Goal: Task Accomplishment & Management: Use online tool/utility

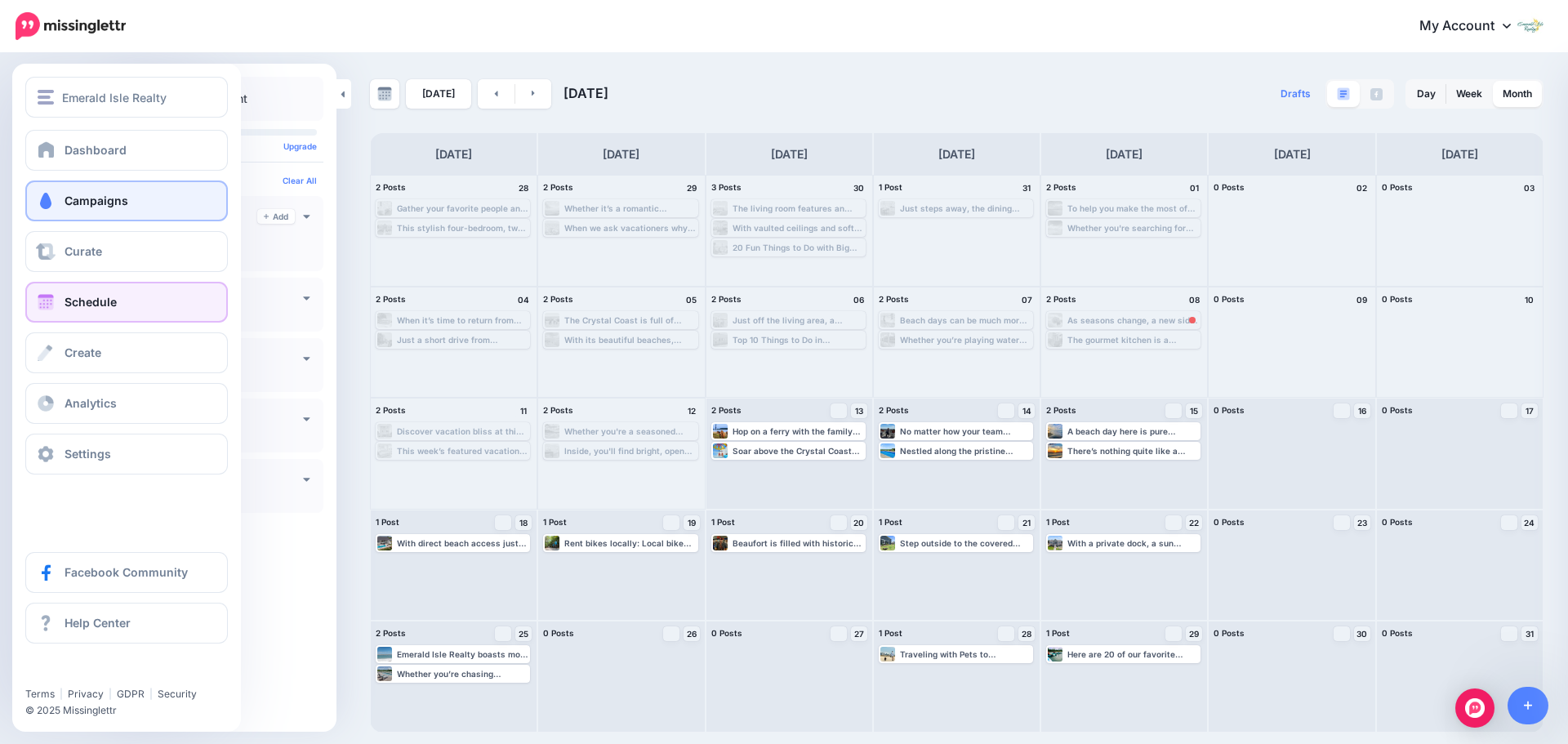
click at [57, 201] on link "Campaigns" at bounding box center [127, 201] width 202 height 41
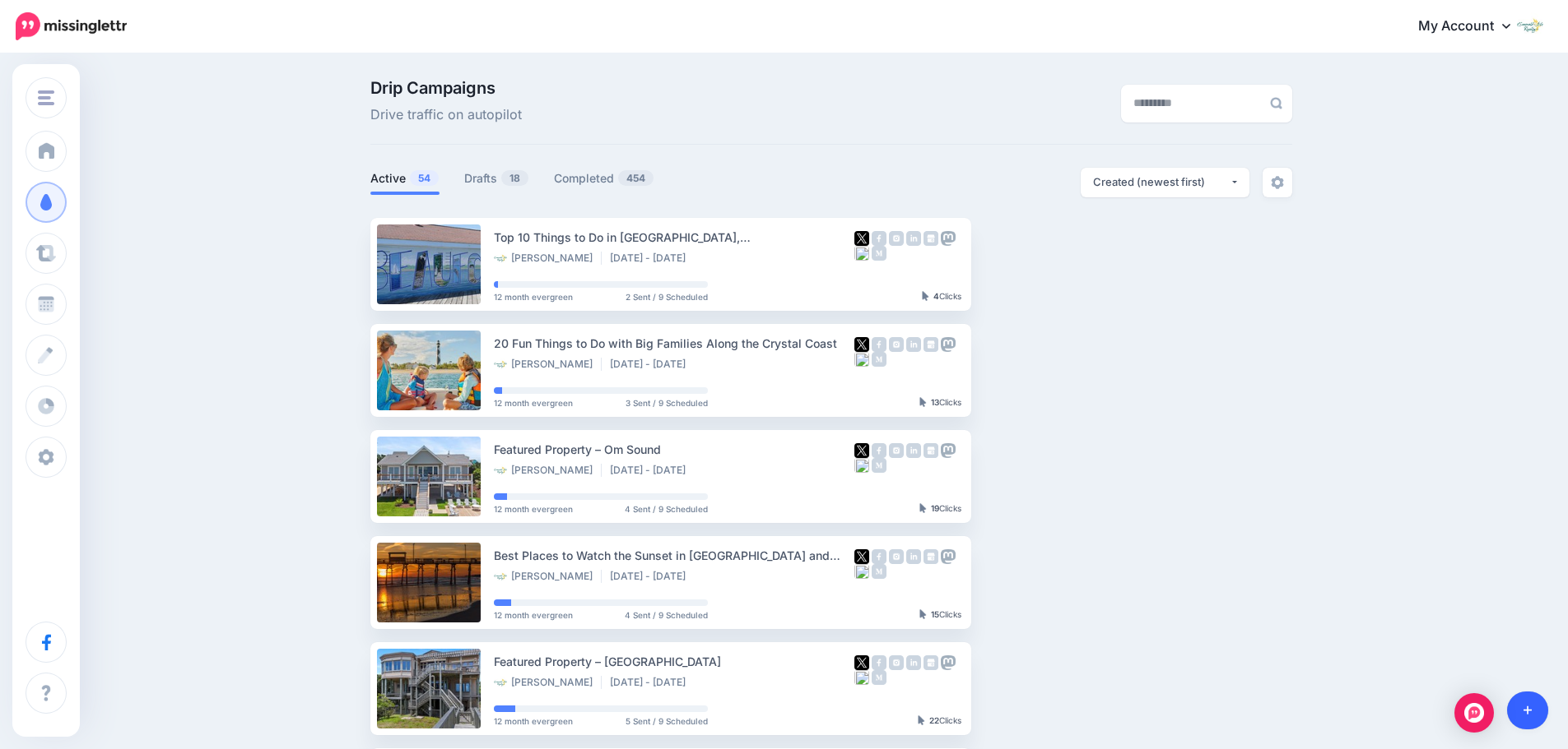
click at [1530, 714] on icon at bounding box center [1528, 710] width 9 height 11
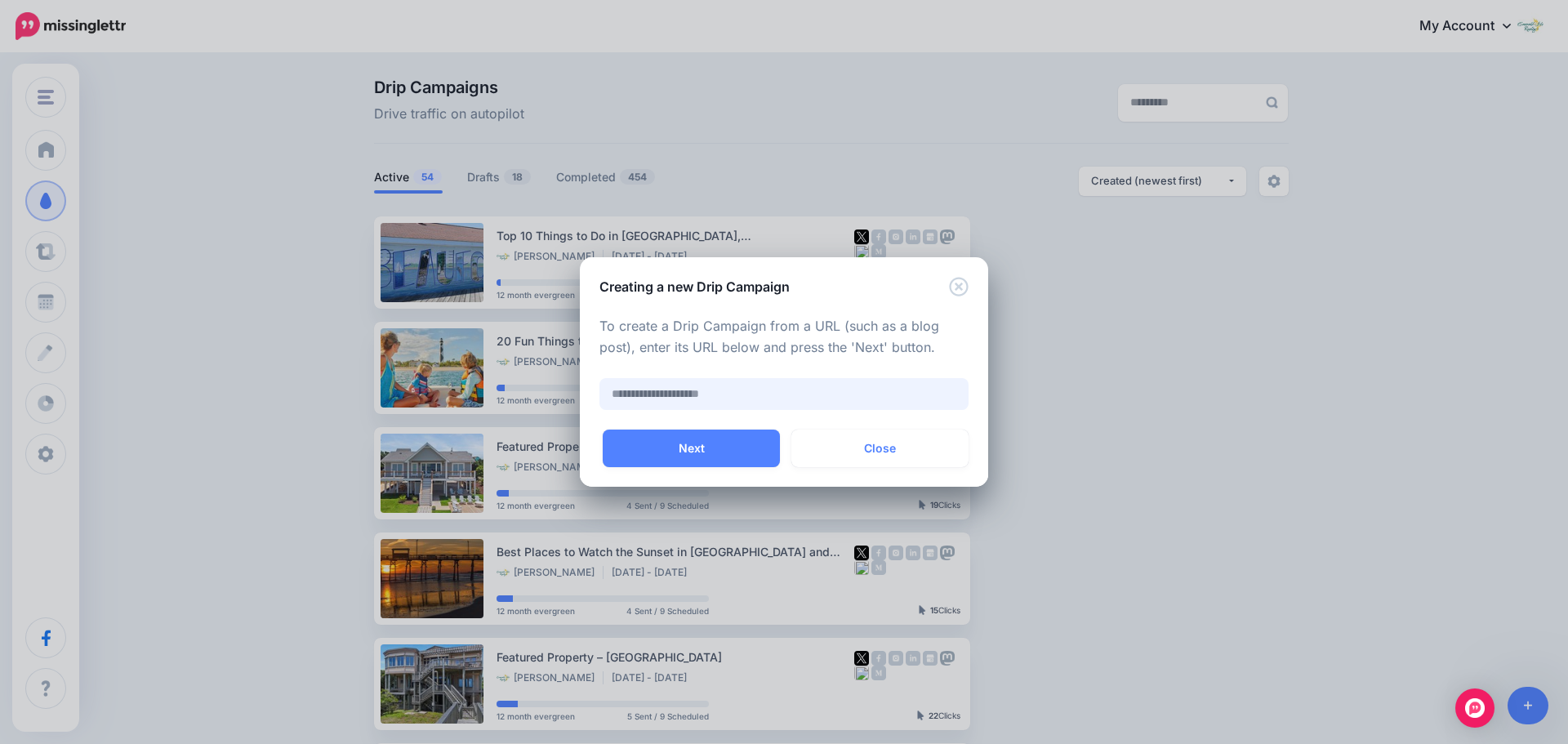
paste input "**********"
type input "**********"
click at [733, 453] on button "Next" at bounding box center [691, 449] width 178 height 38
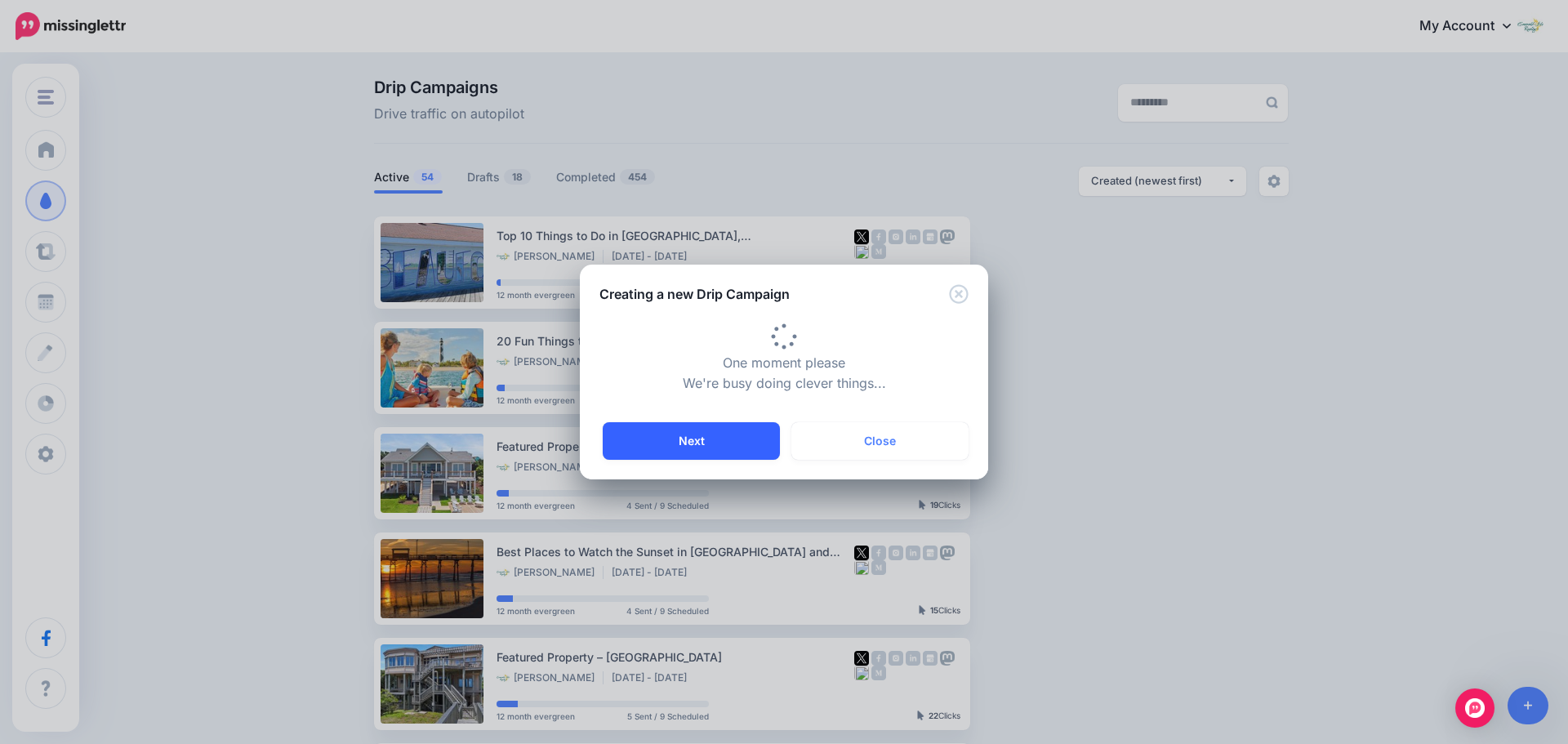
type input "**********"
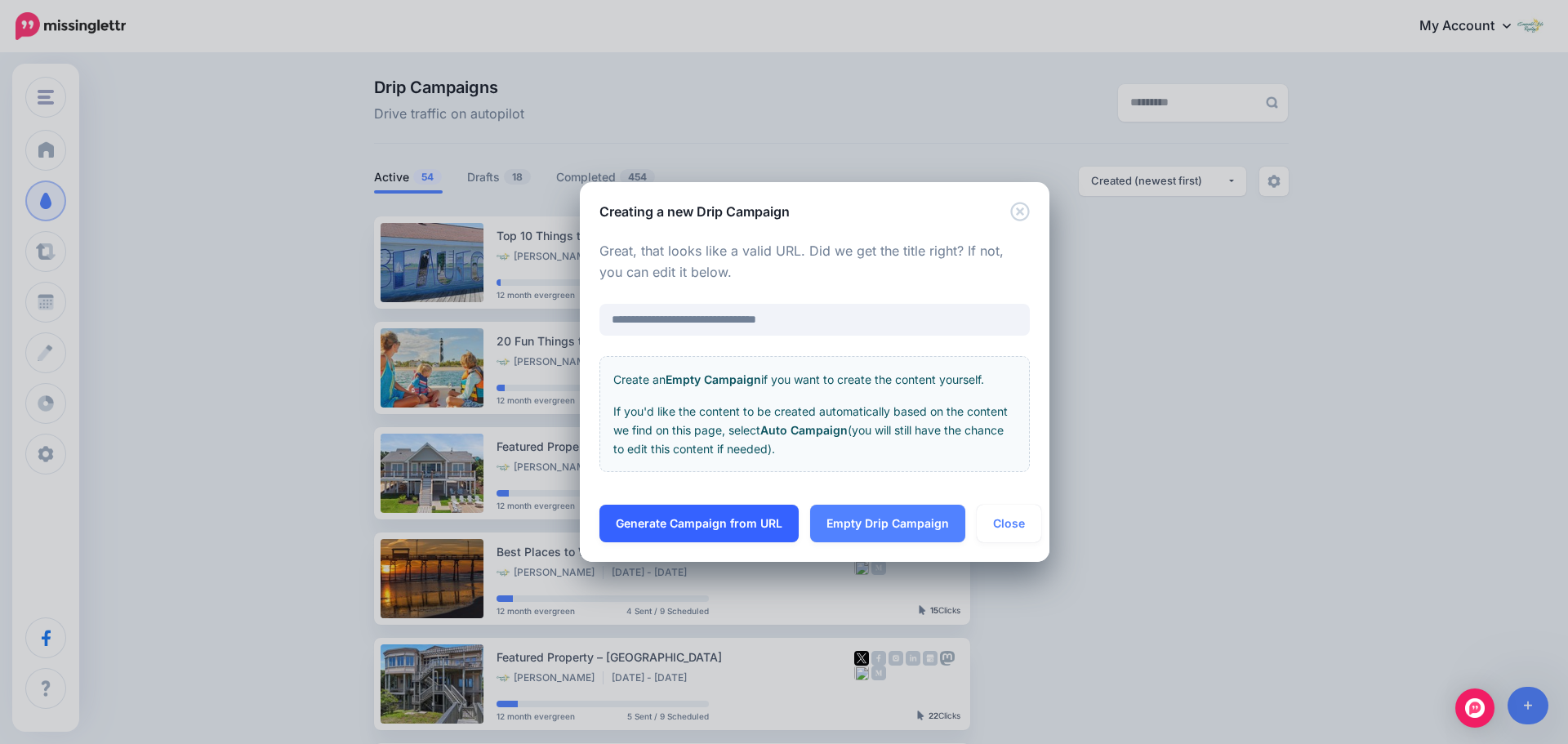
click at [753, 523] on link "Generate Campaign from URL" at bounding box center [699, 523] width 199 height 38
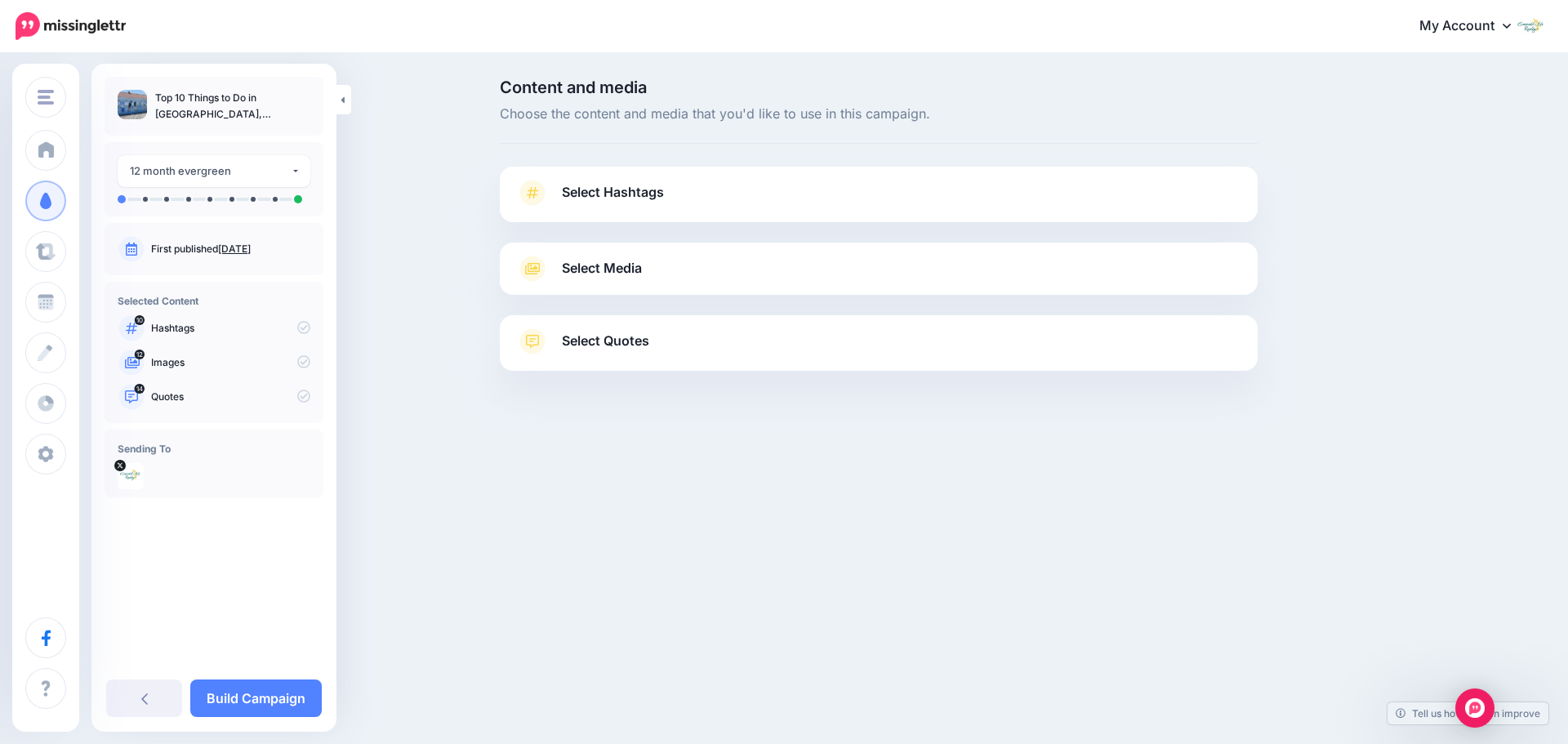
click at [636, 212] on link "Select Hashtags" at bounding box center [879, 201] width 726 height 43
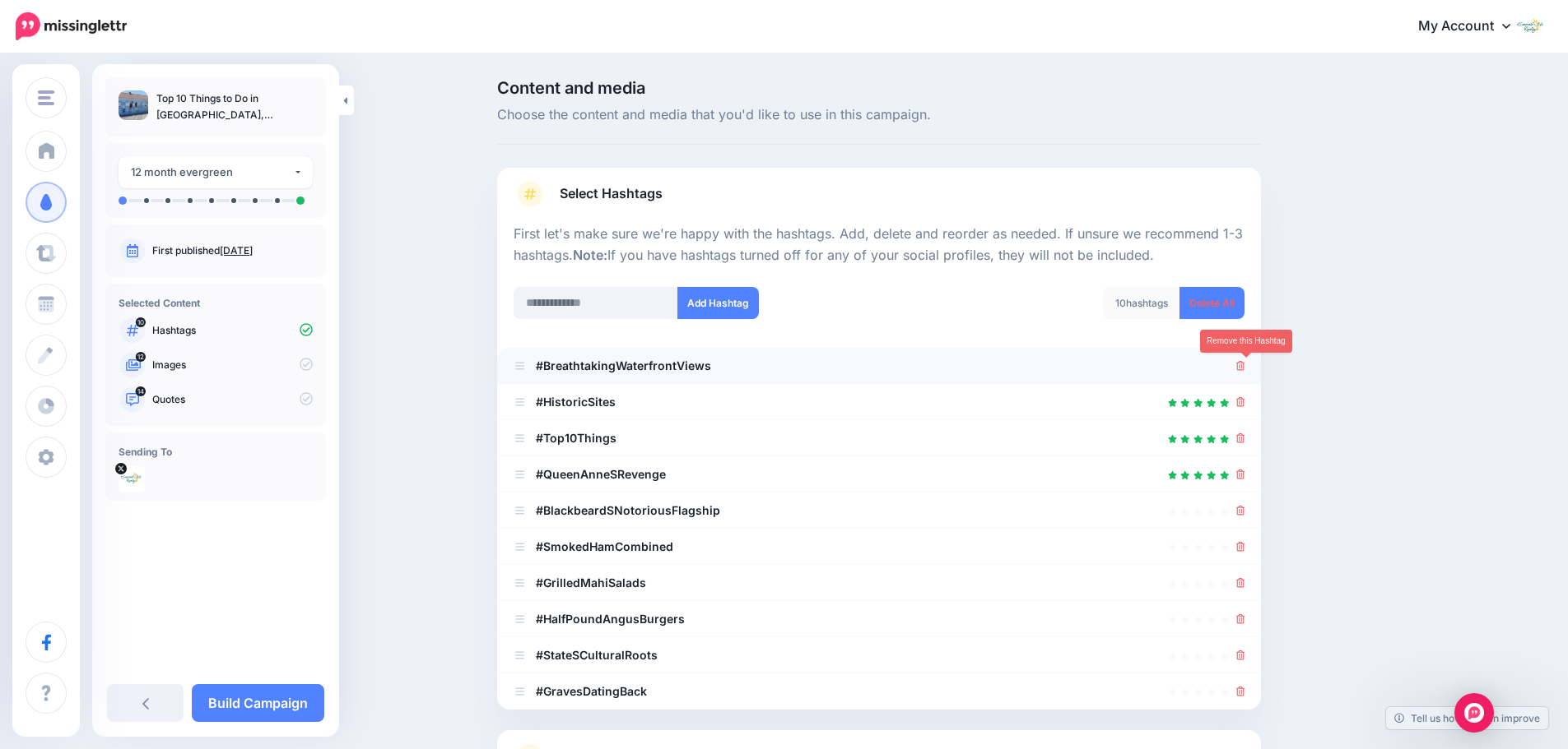
click at [1243, 367] on icon at bounding box center [1240, 365] width 9 height 10
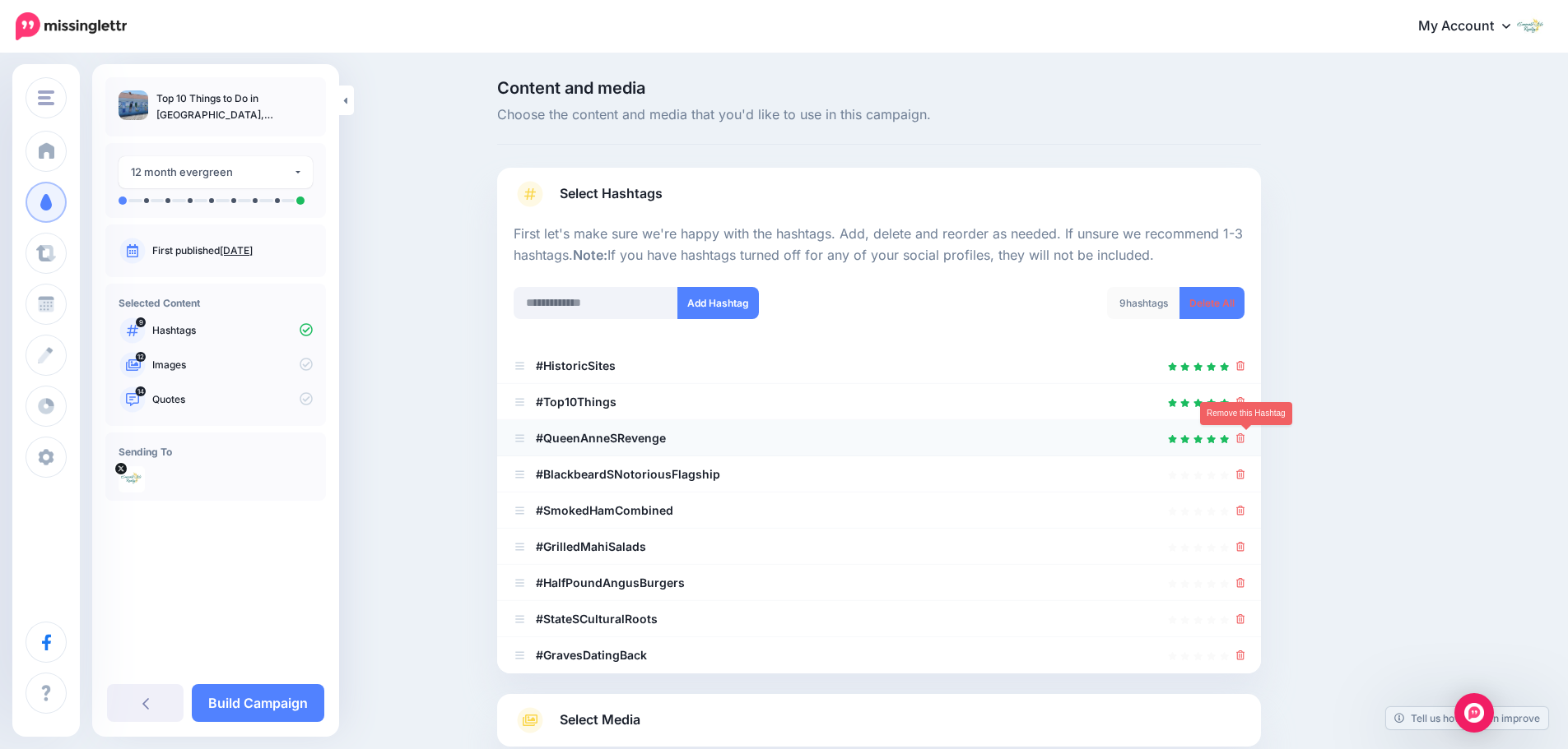
click at [1246, 438] on icon at bounding box center [1240, 438] width 9 height 10
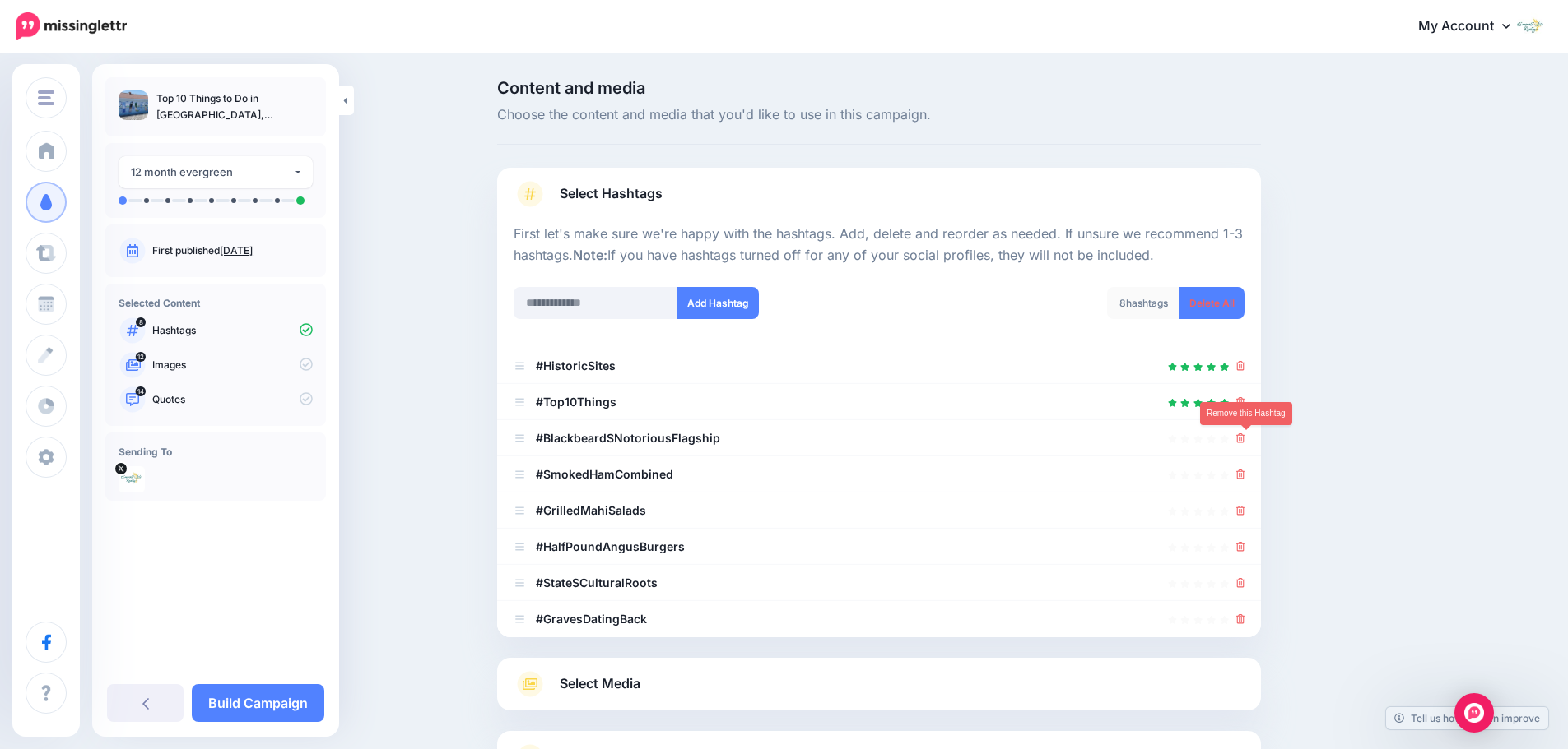
click at [1246, 438] on icon at bounding box center [1240, 438] width 9 height 10
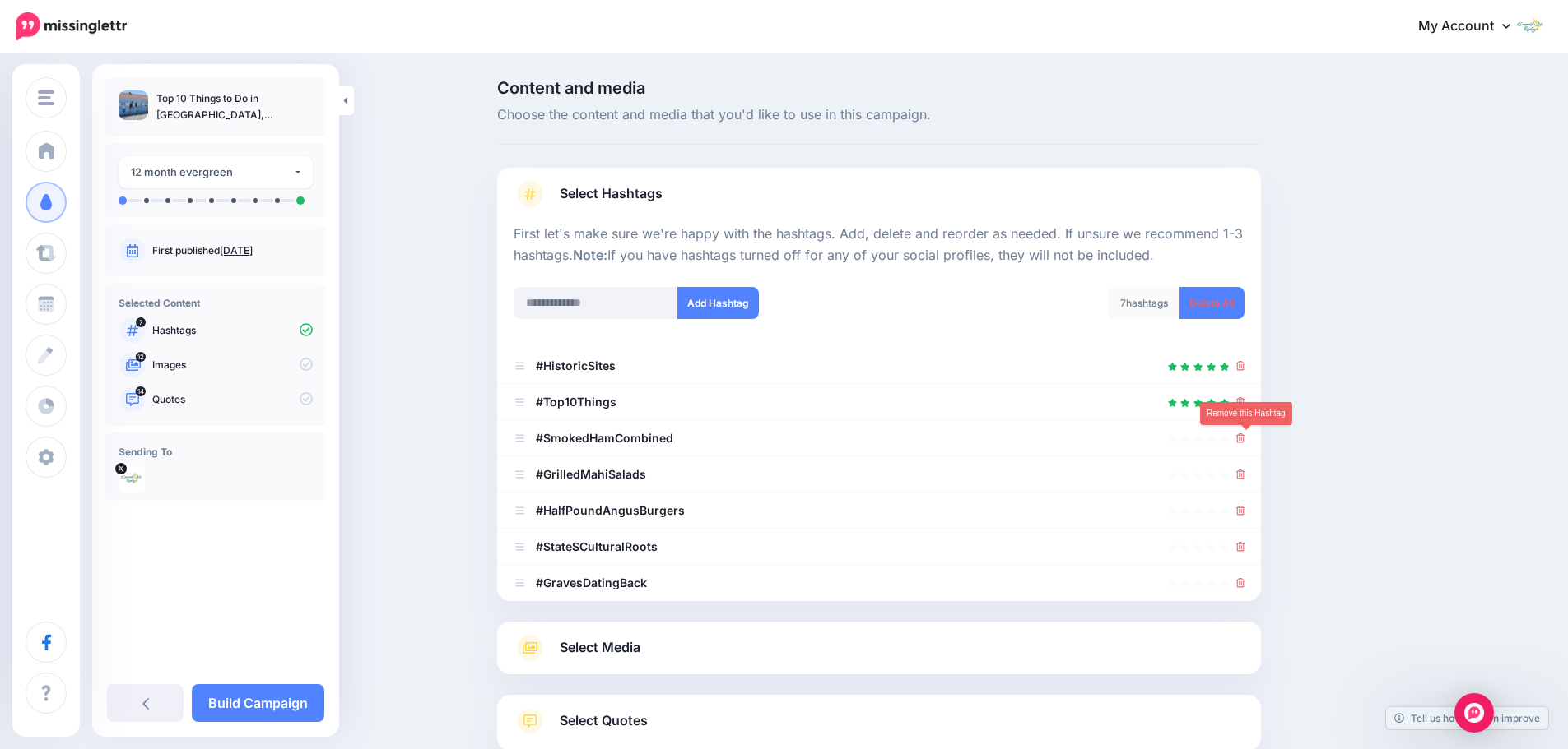
click at [1246, 438] on icon at bounding box center [1240, 438] width 9 height 10
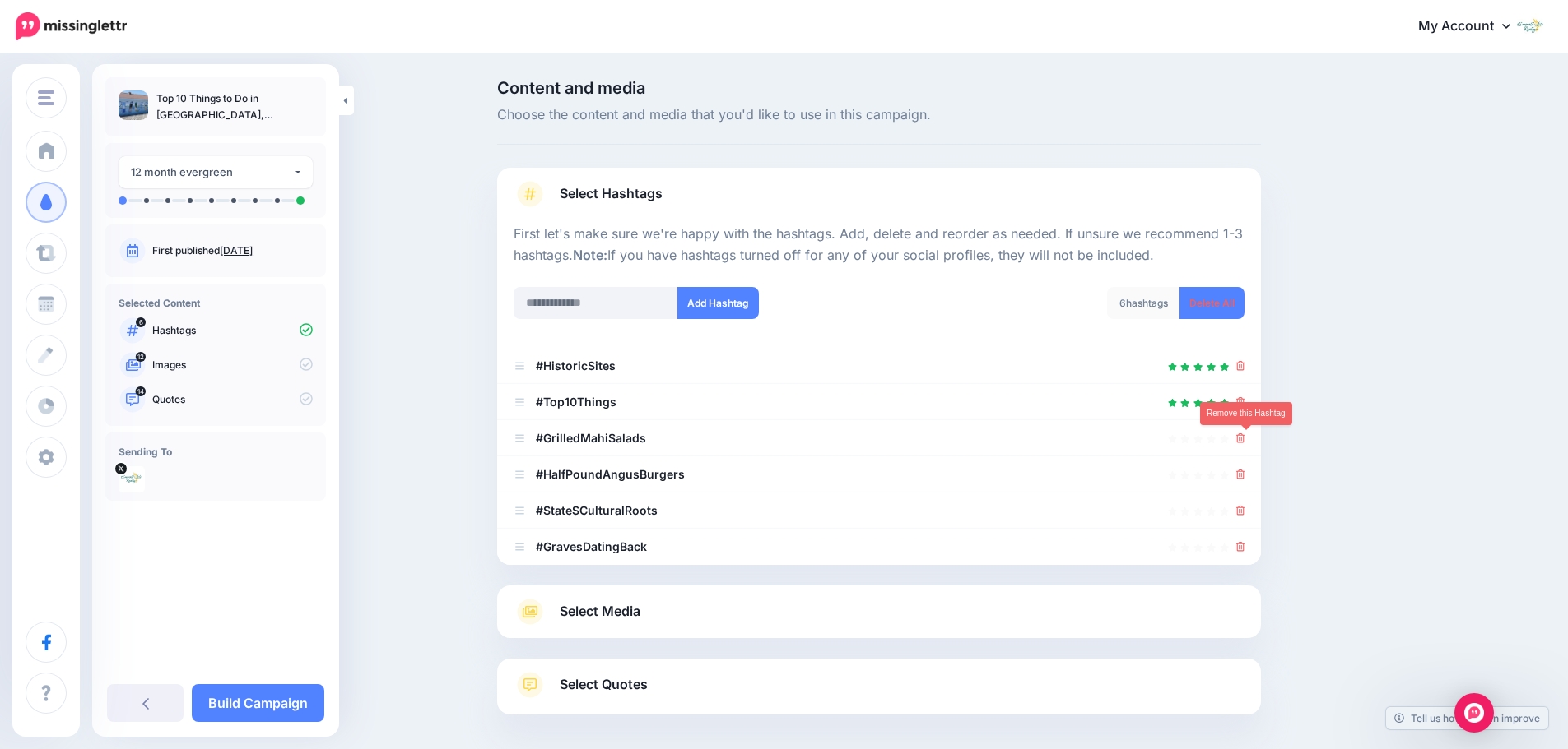
click at [1246, 438] on icon at bounding box center [1240, 438] width 9 height 10
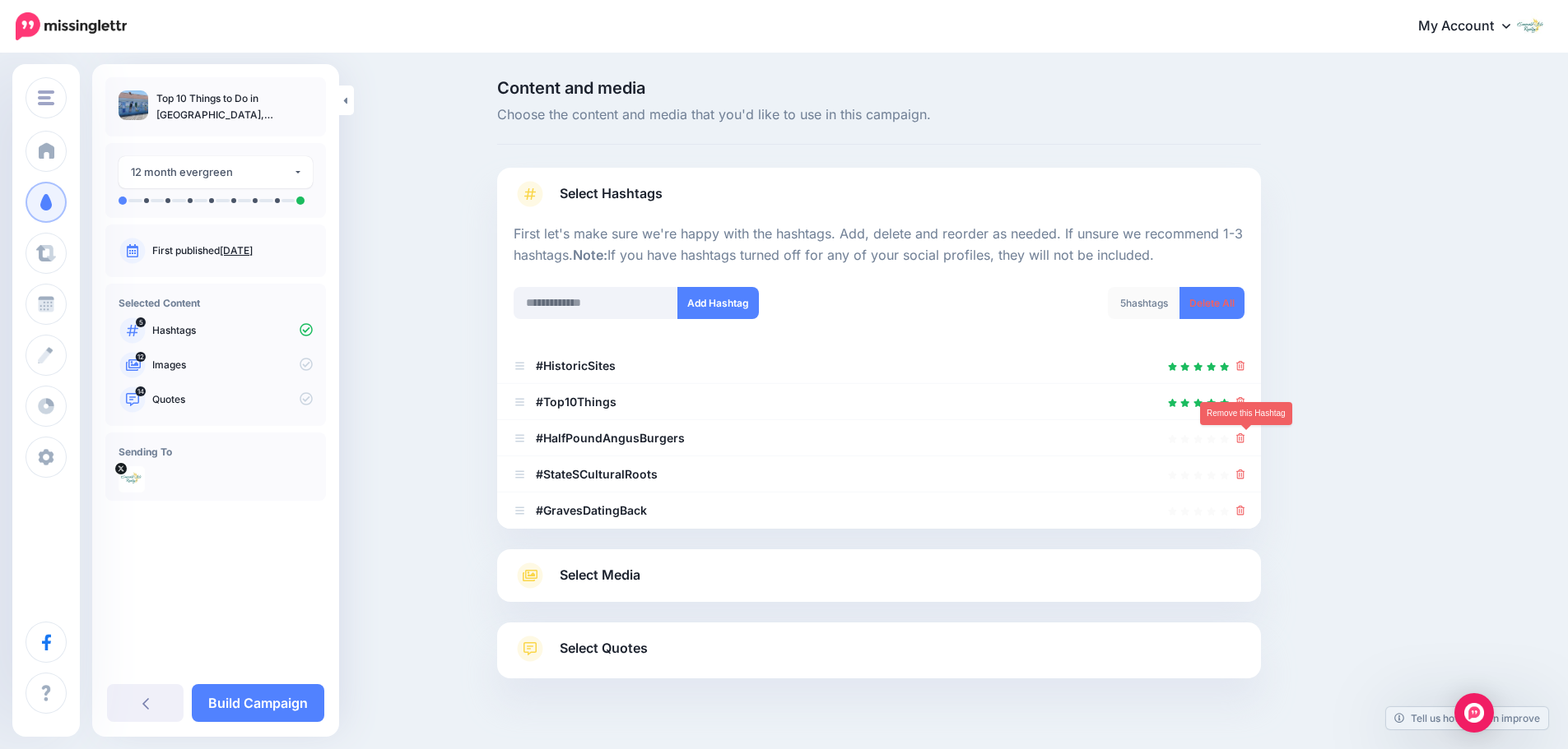
click at [1246, 438] on icon at bounding box center [1240, 438] width 9 height 10
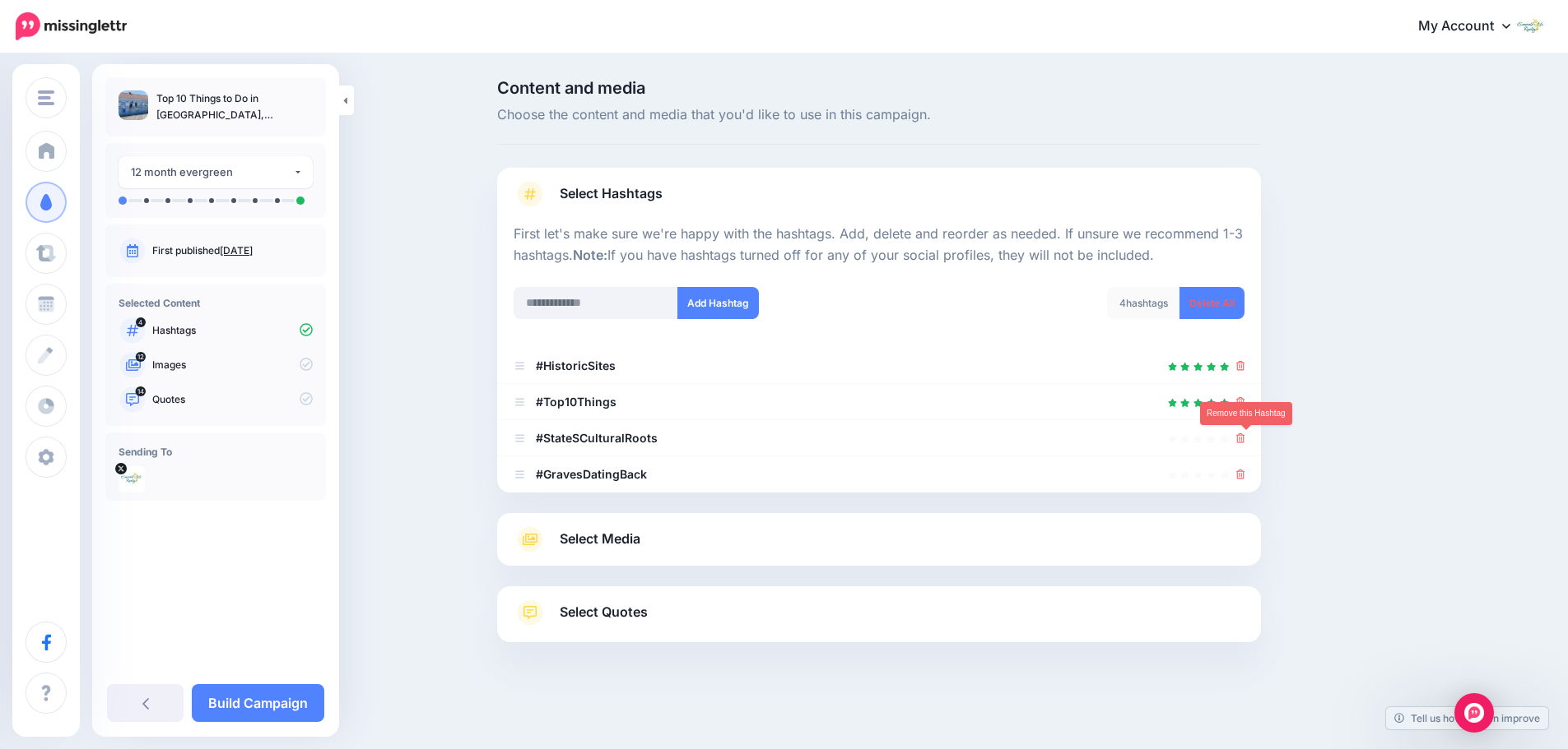
click at [1246, 438] on icon at bounding box center [1240, 438] width 9 height 10
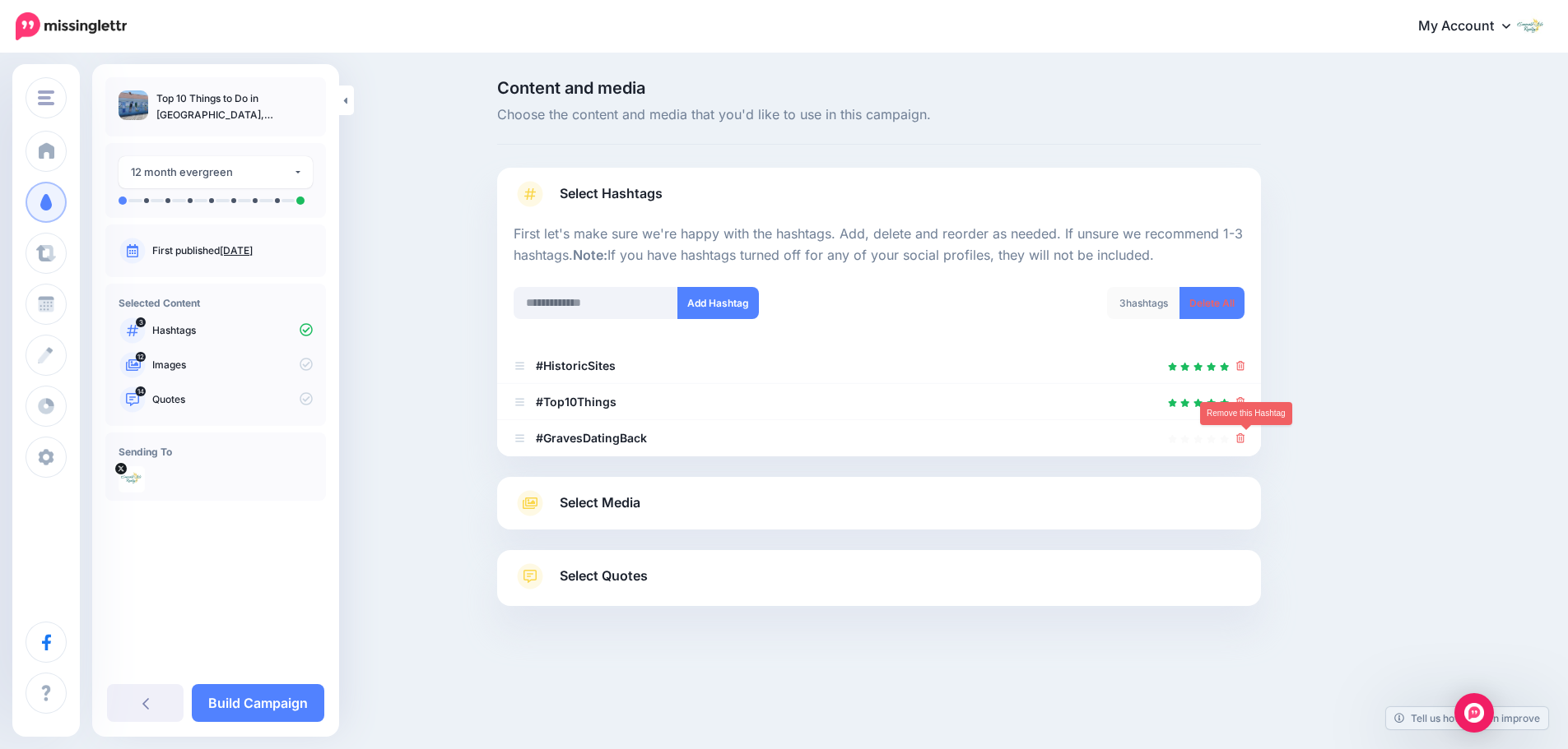
click at [1246, 438] on icon at bounding box center [1240, 438] width 9 height 10
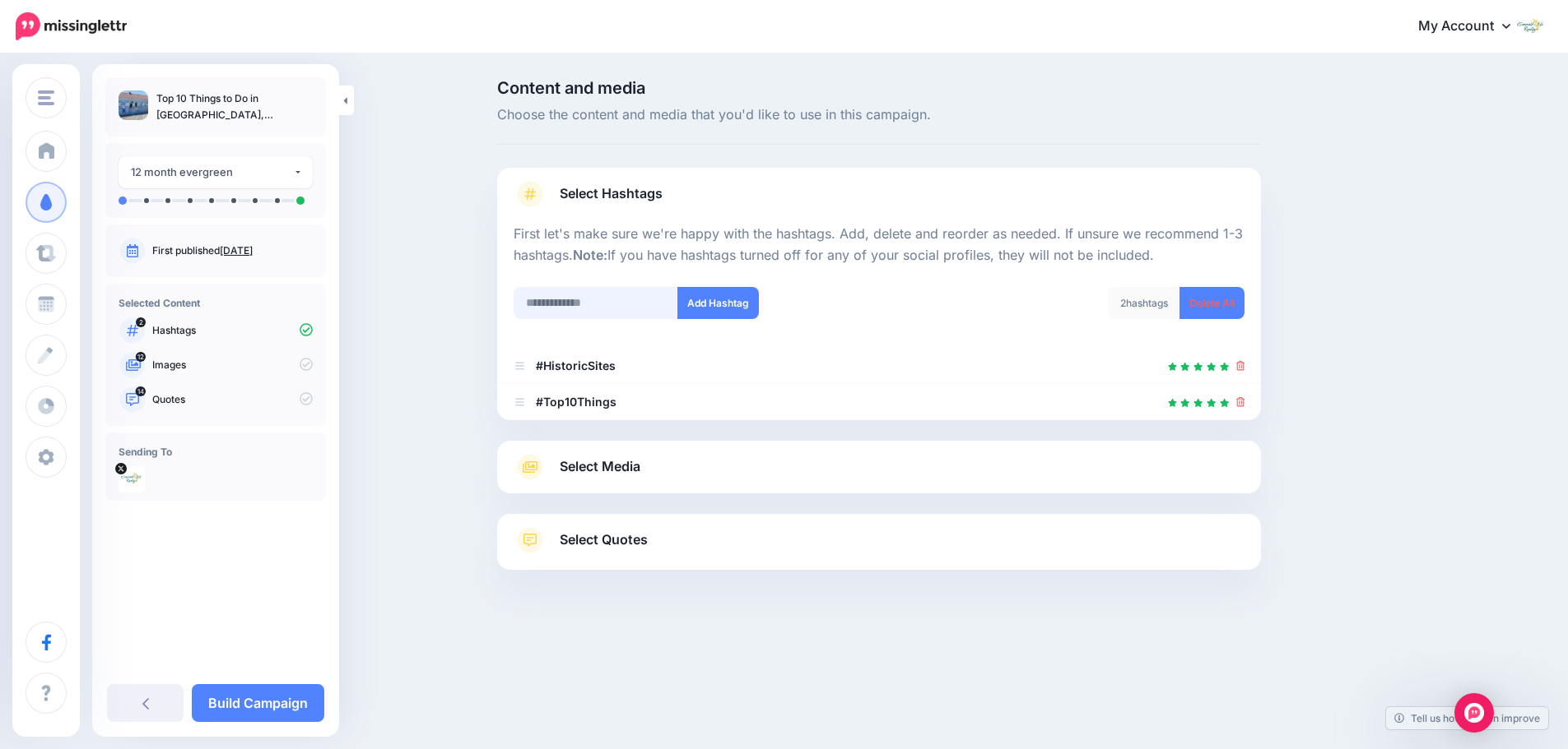
click at [611, 304] on input "text" at bounding box center [596, 302] width 164 height 32
type input "**********"
click at [867, 302] on div "**********" at bounding box center [690, 302] width 354 height 32
click at [749, 301] on button "Add Hashtag" at bounding box center [718, 302] width 81 height 32
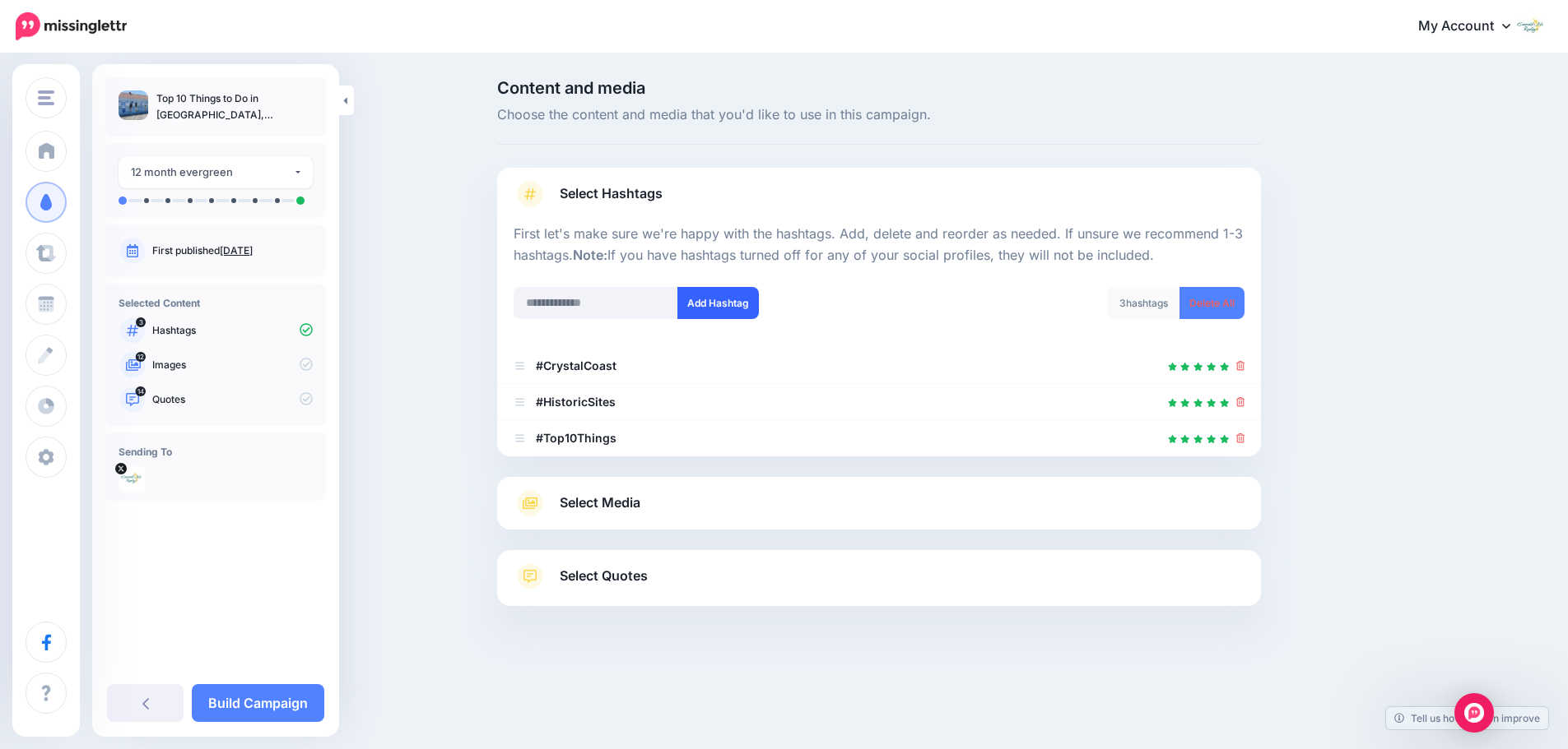
scroll to position [23, 0]
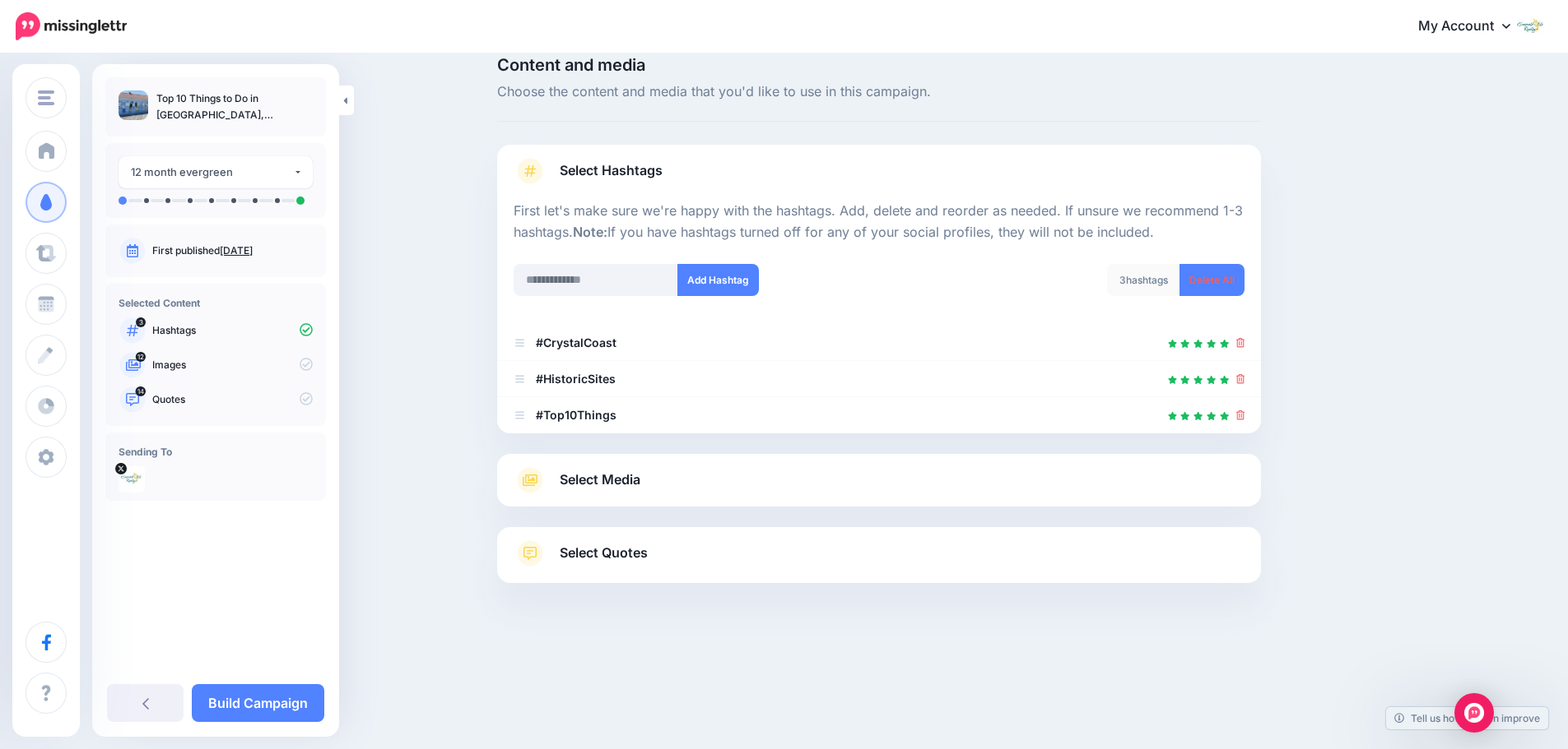
click at [684, 482] on link "Select Media" at bounding box center [879, 480] width 731 height 26
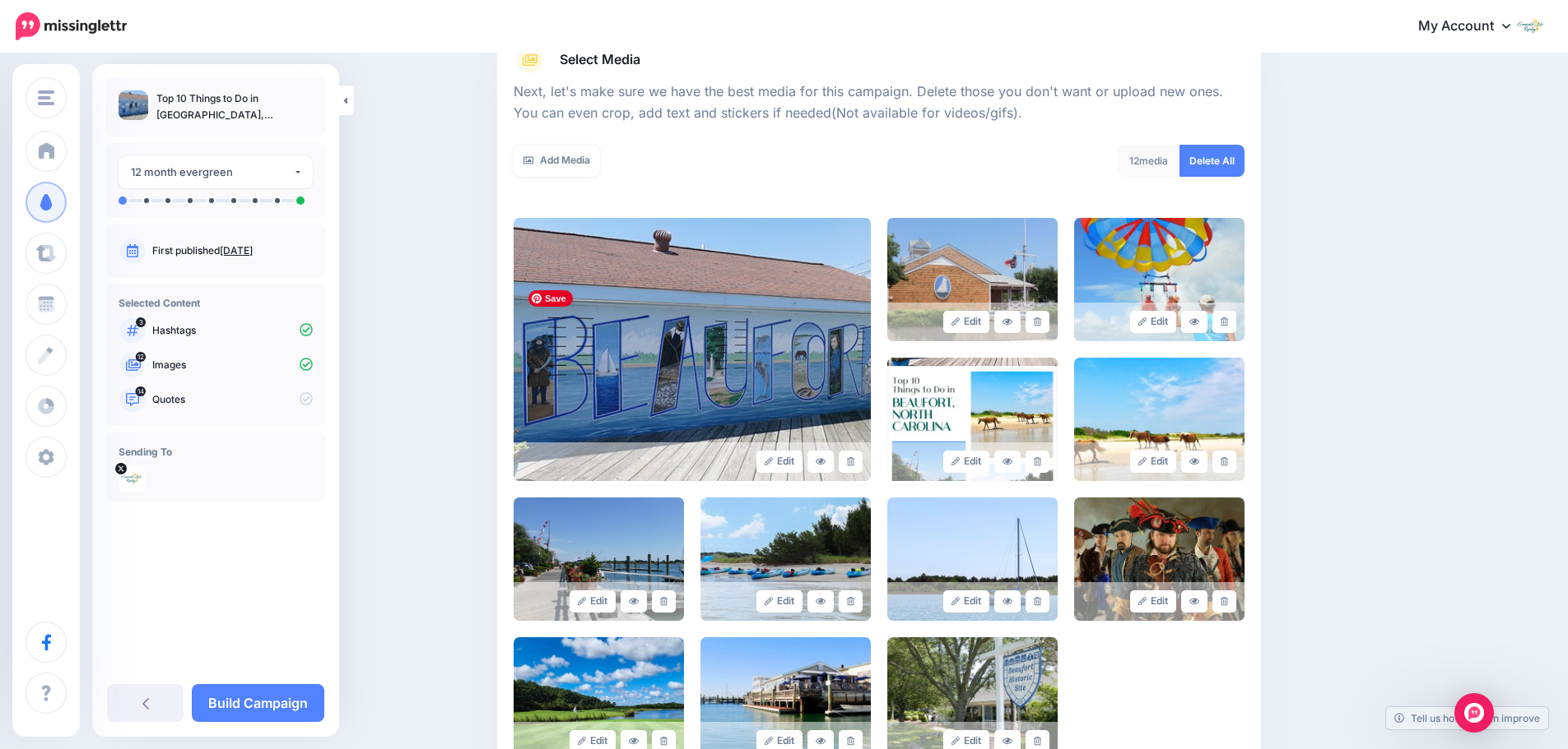
scroll to position [352, 0]
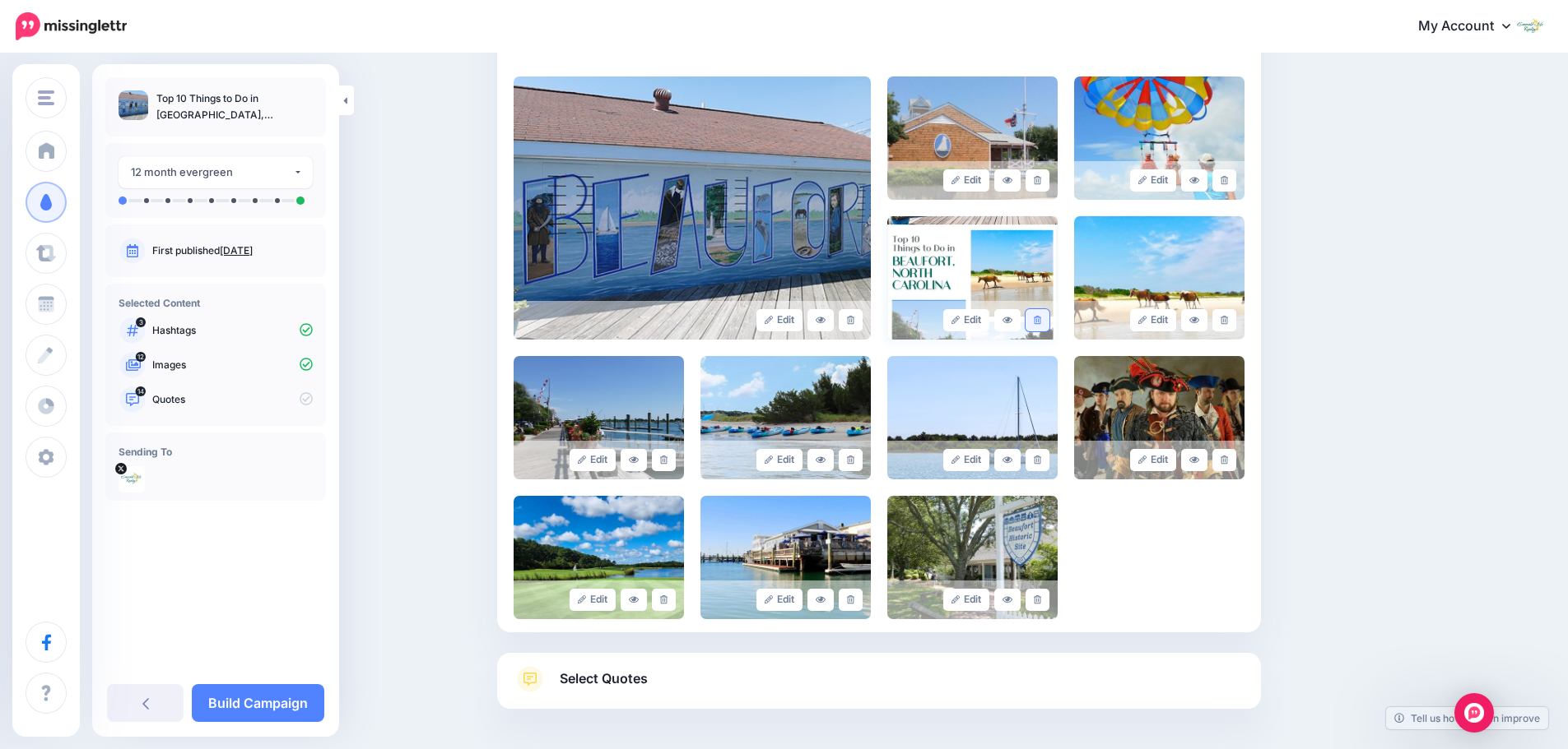
click at [1049, 319] on link at bounding box center [1037, 321] width 24 height 22
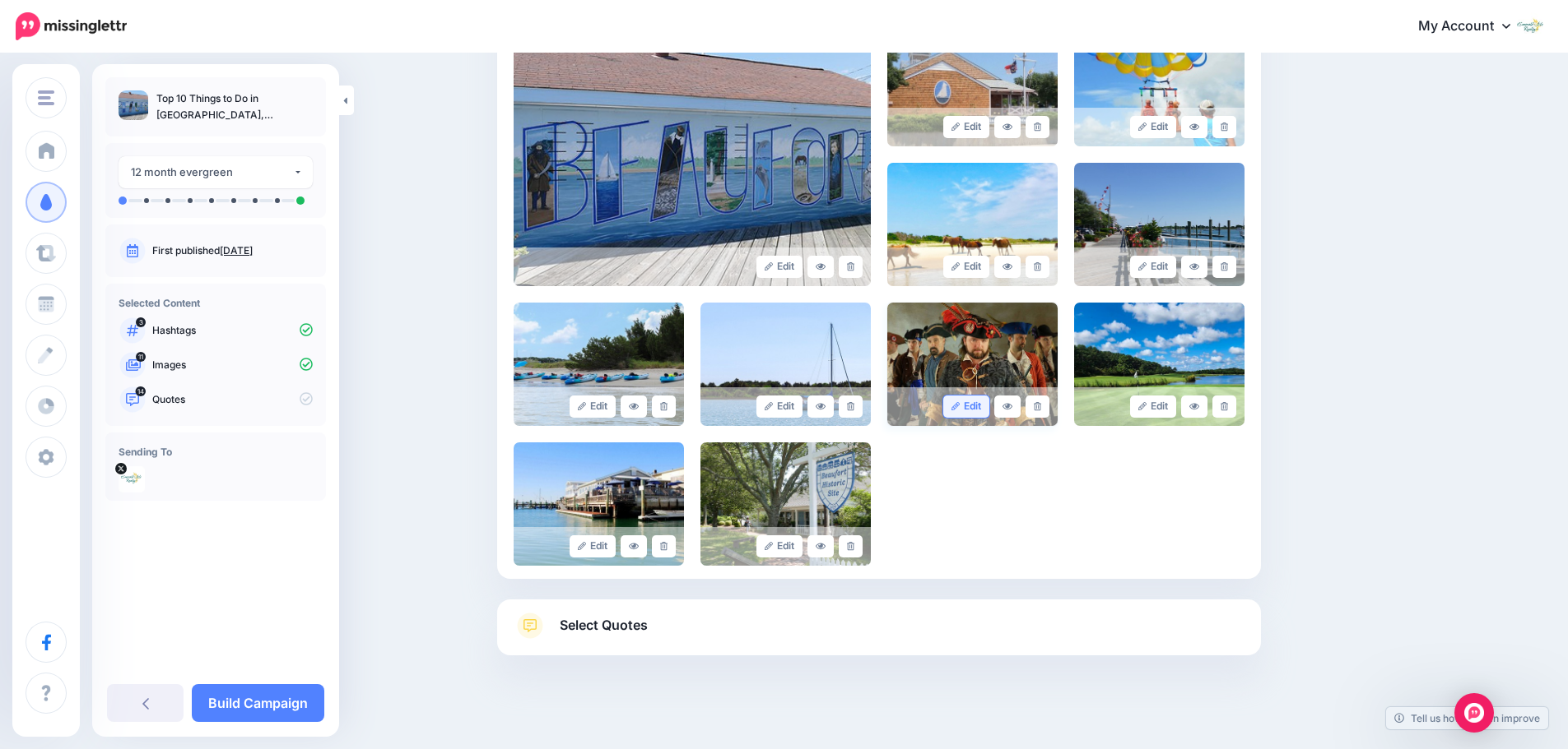
scroll to position [441, 0]
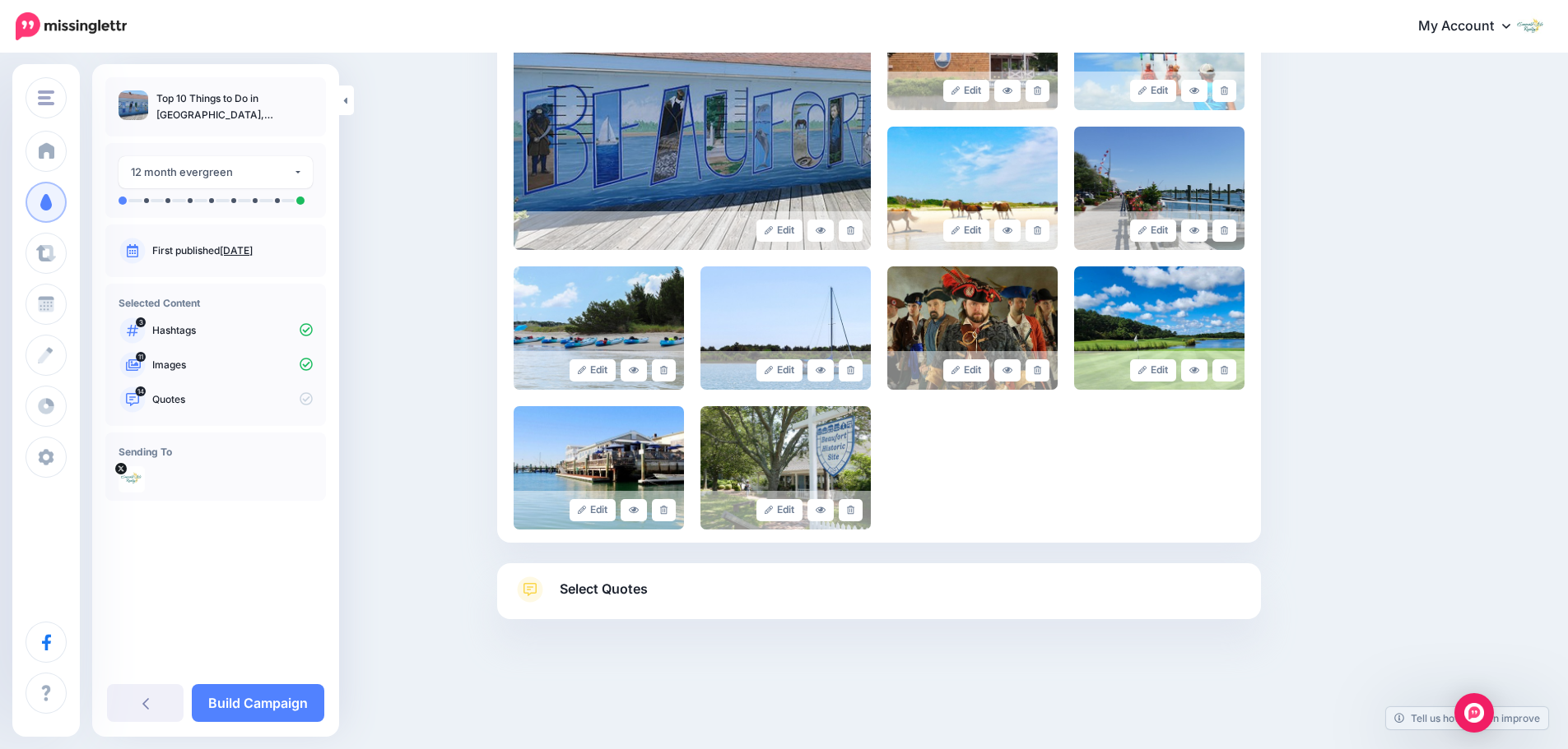
click at [628, 596] on span "Select Quotes" at bounding box center [604, 589] width 88 height 22
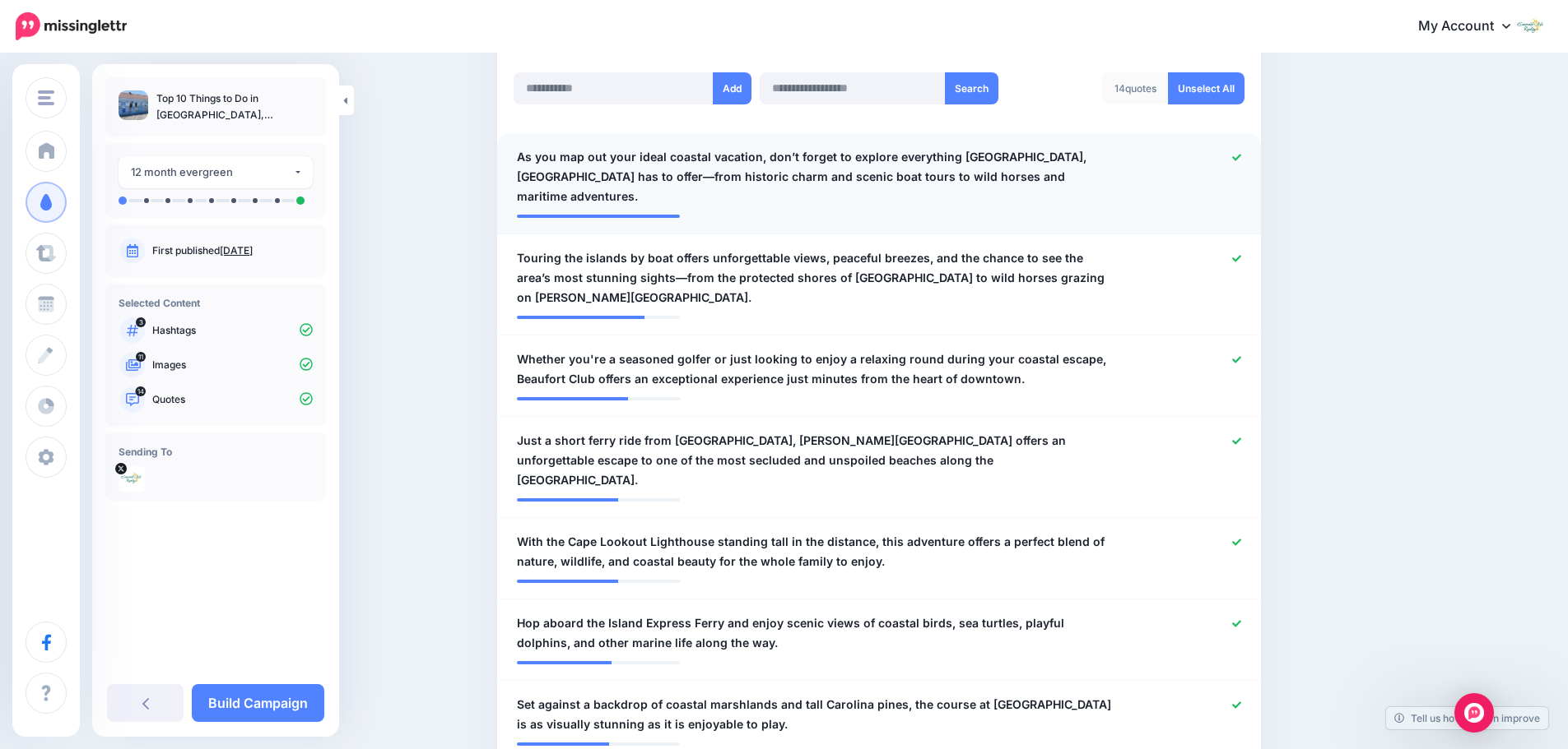
click at [1233, 159] on div at bounding box center [1191, 176] width 125 height 60
click at [1241, 159] on icon at bounding box center [1236, 157] width 9 height 9
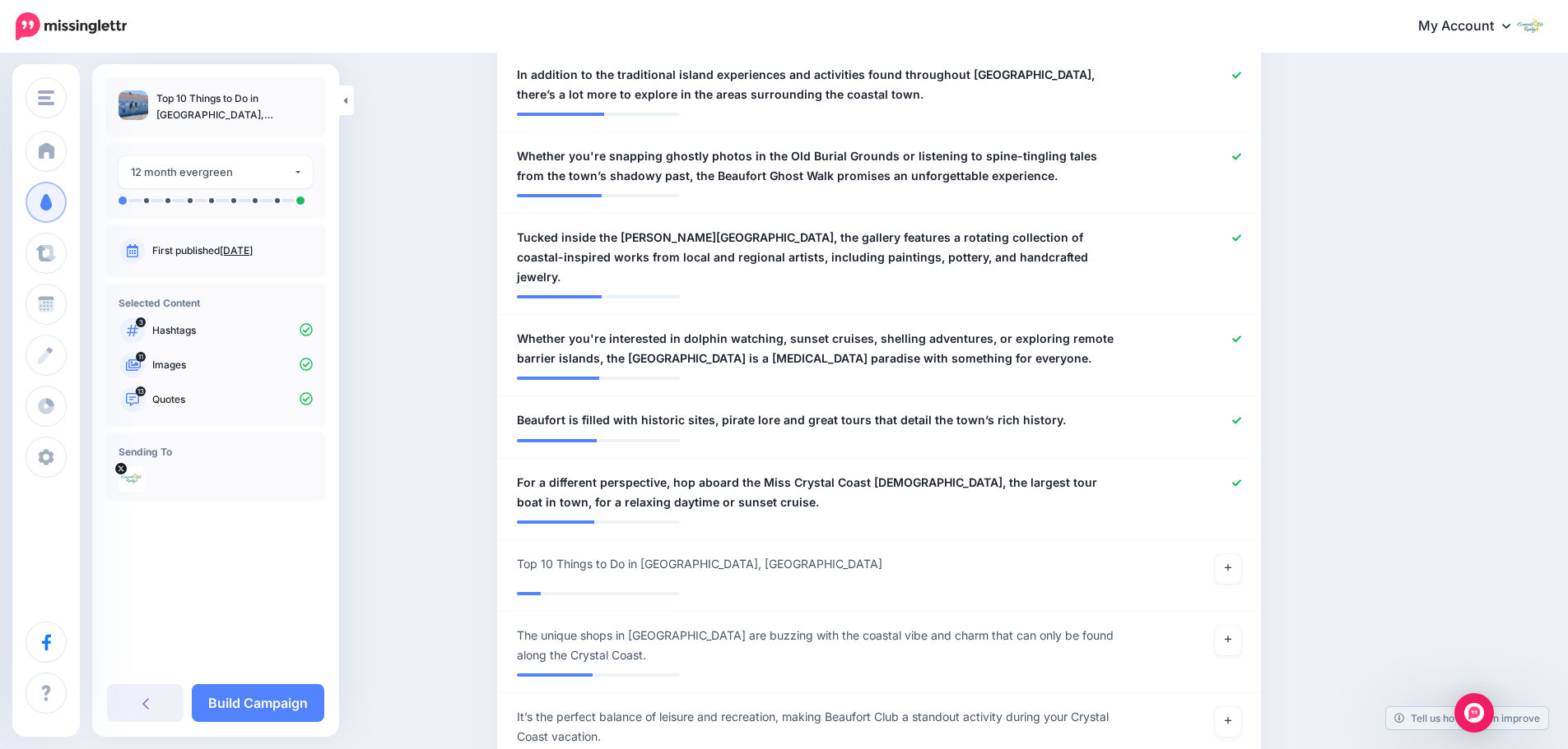
scroll to position [1265, 0]
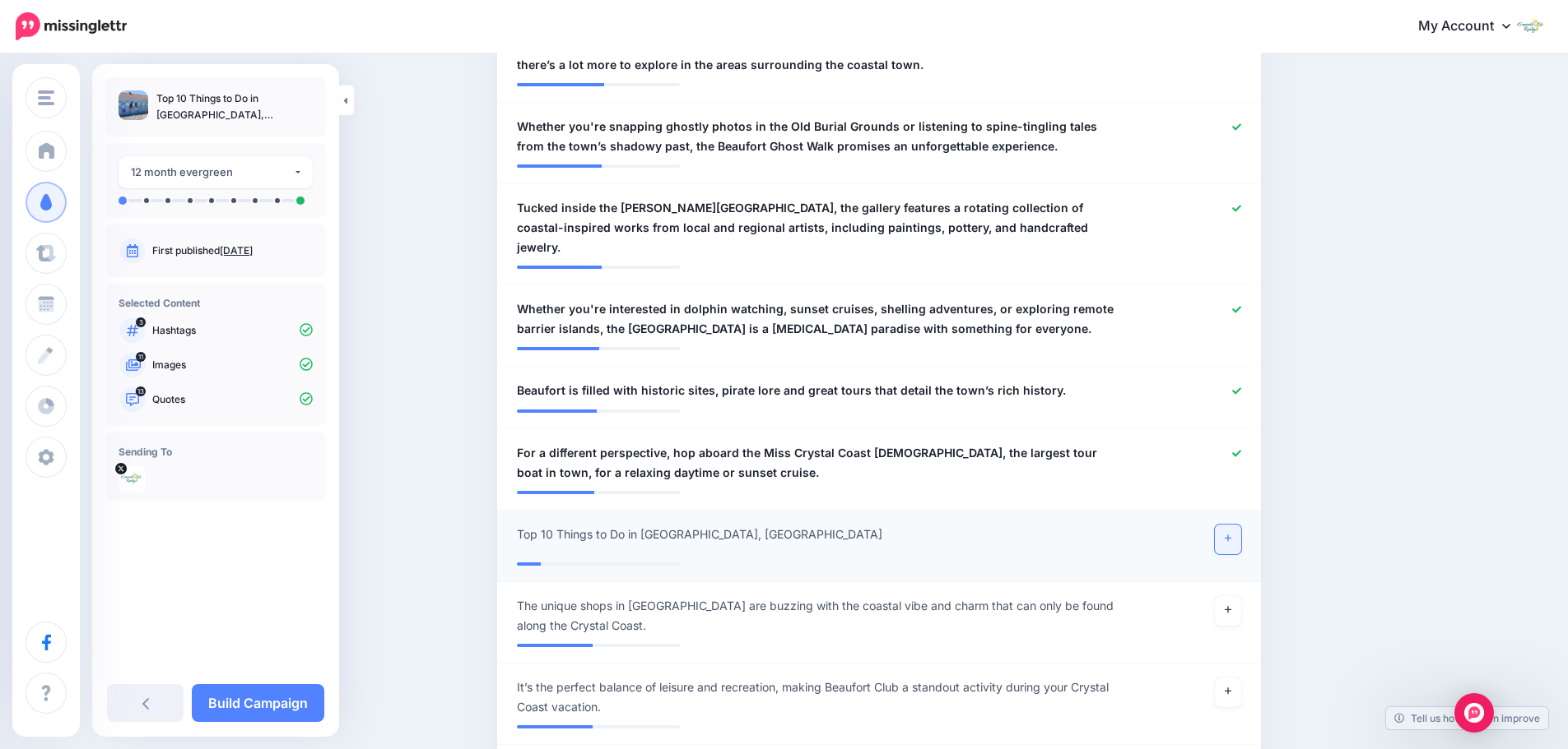
click at [1232, 536] on icon at bounding box center [1228, 539] width 7 height 7
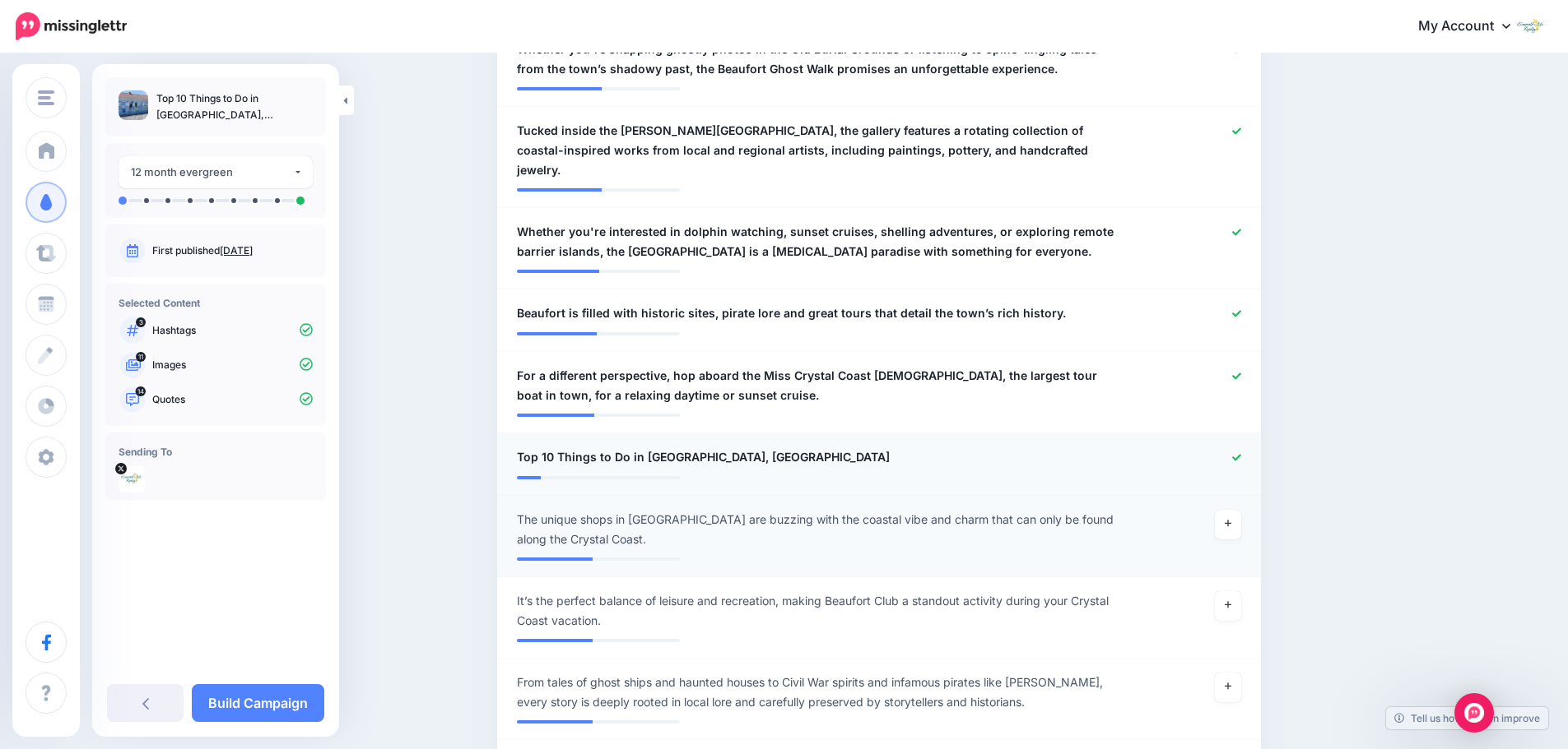
scroll to position [1347, 0]
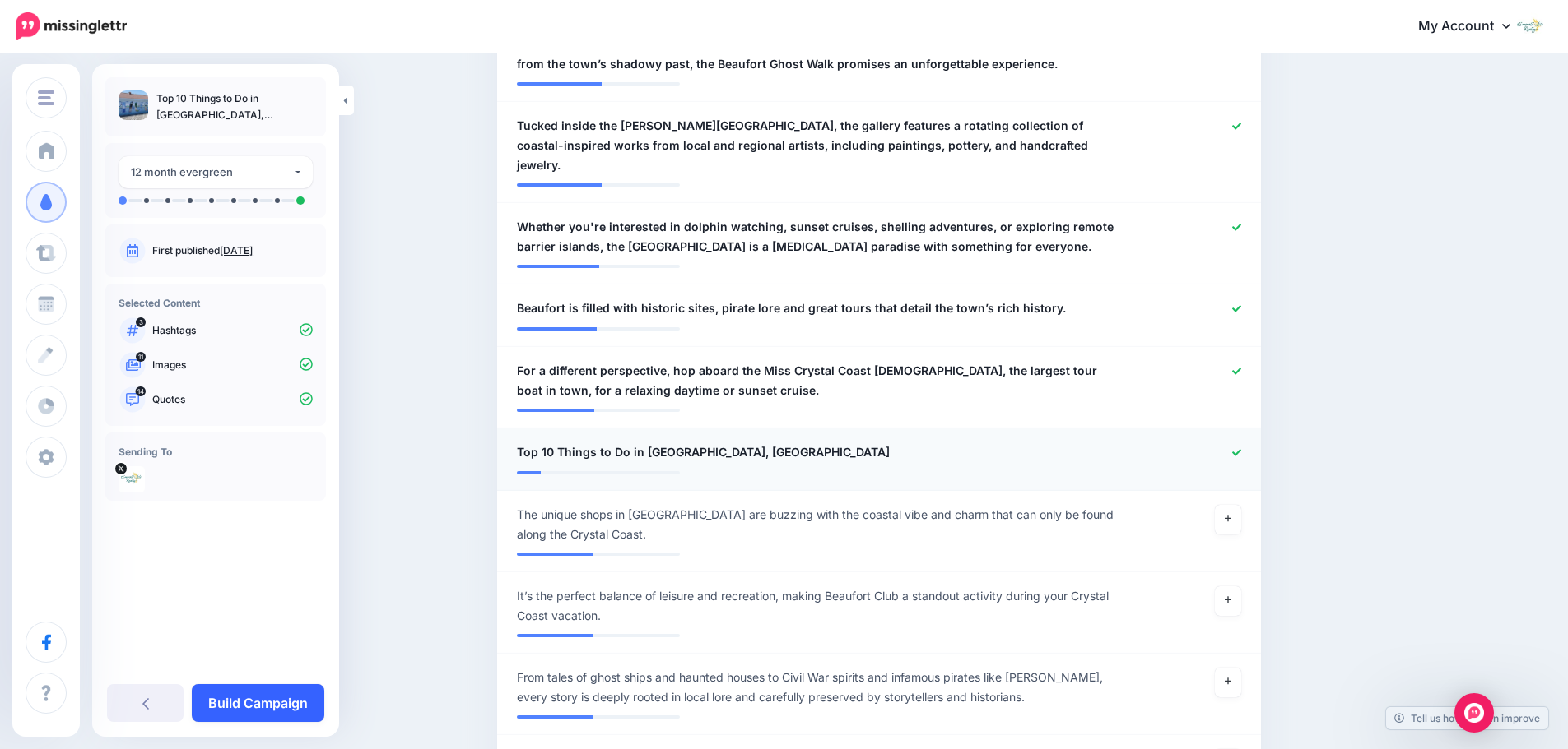
click at [304, 695] on link "Build Campaign" at bounding box center [258, 703] width 132 height 38
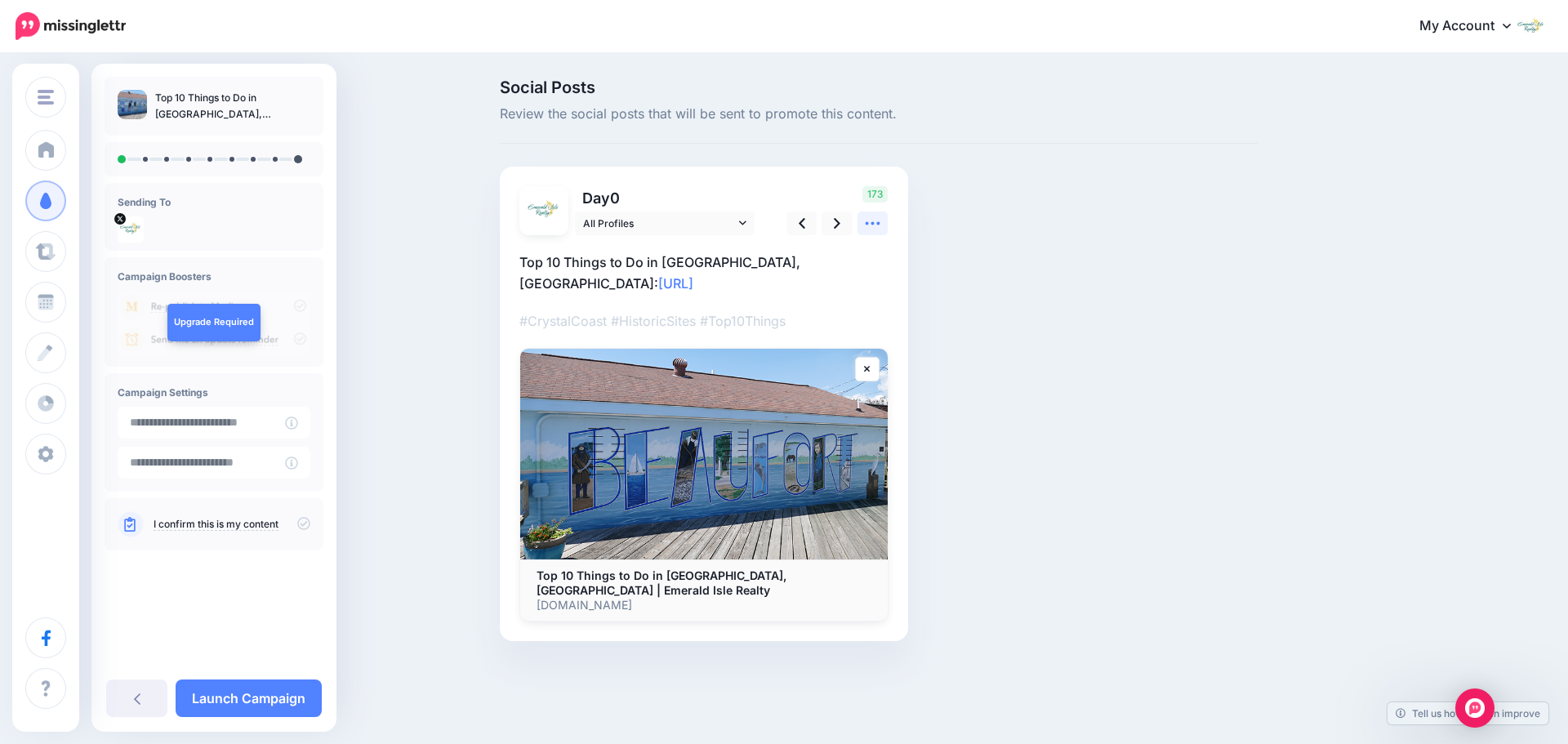
click at [874, 227] on icon at bounding box center [872, 223] width 17 height 17
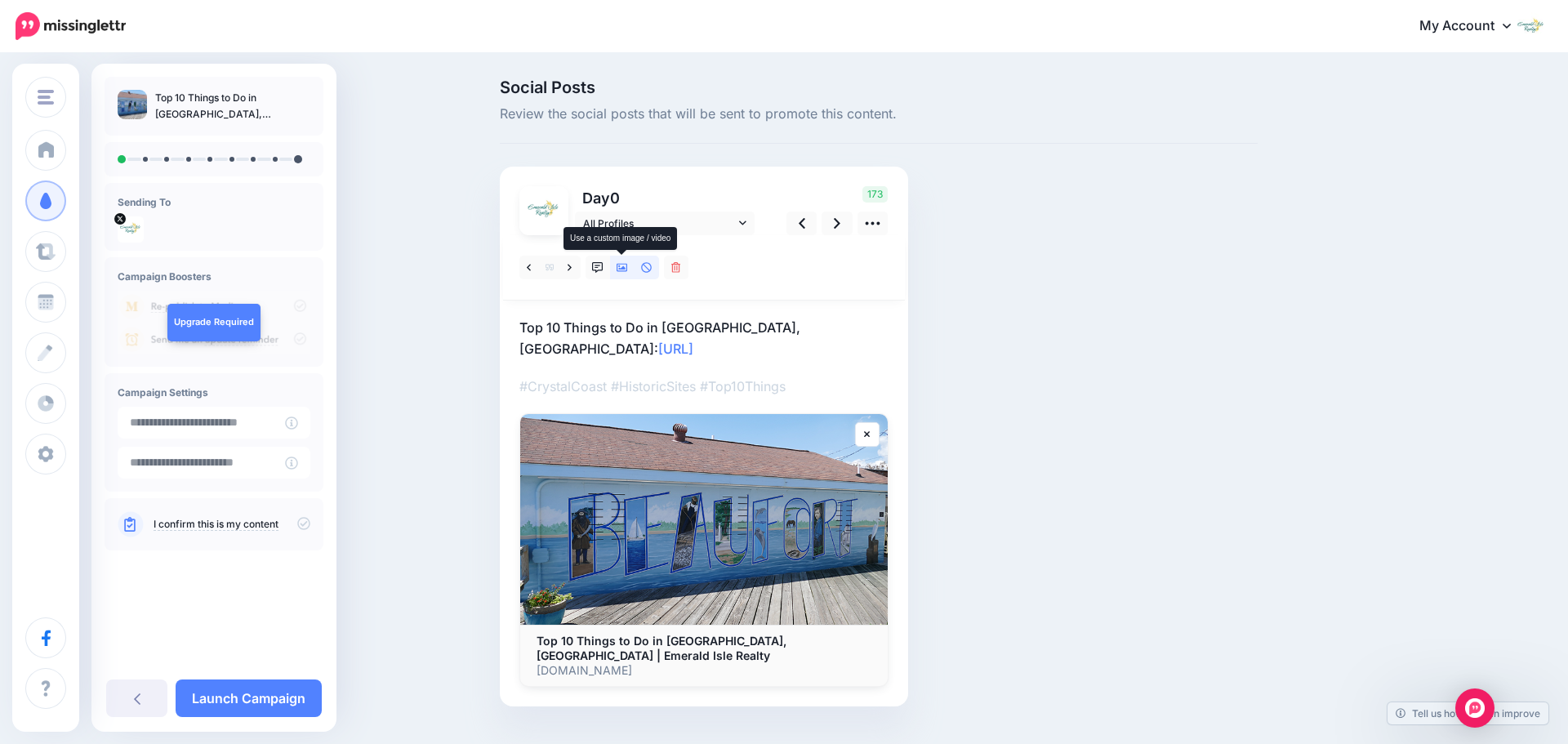
click at [623, 269] on icon at bounding box center [622, 269] width 11 height 9
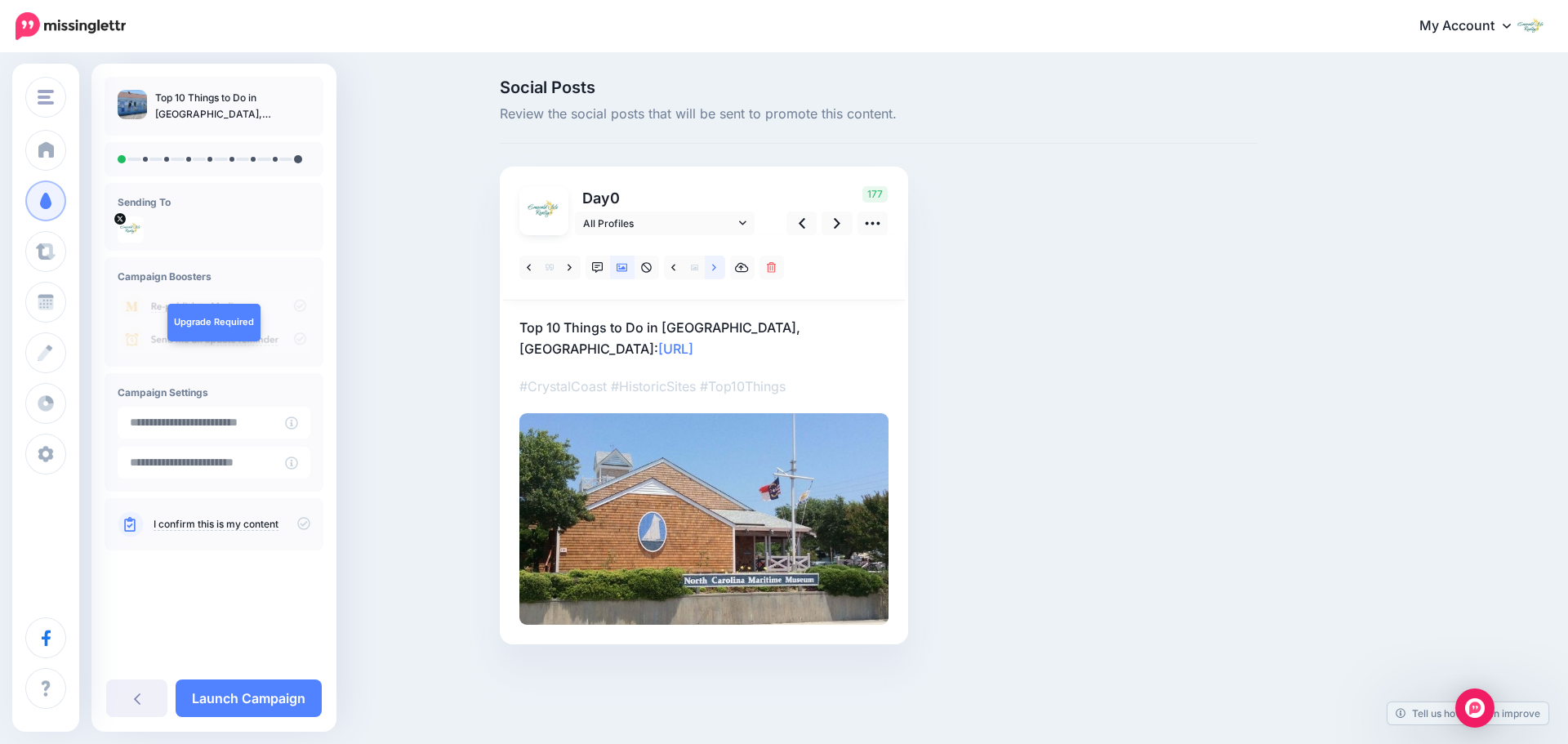
click at [715, 271] on icon at bounding box center [714, 268] width 4 height 11
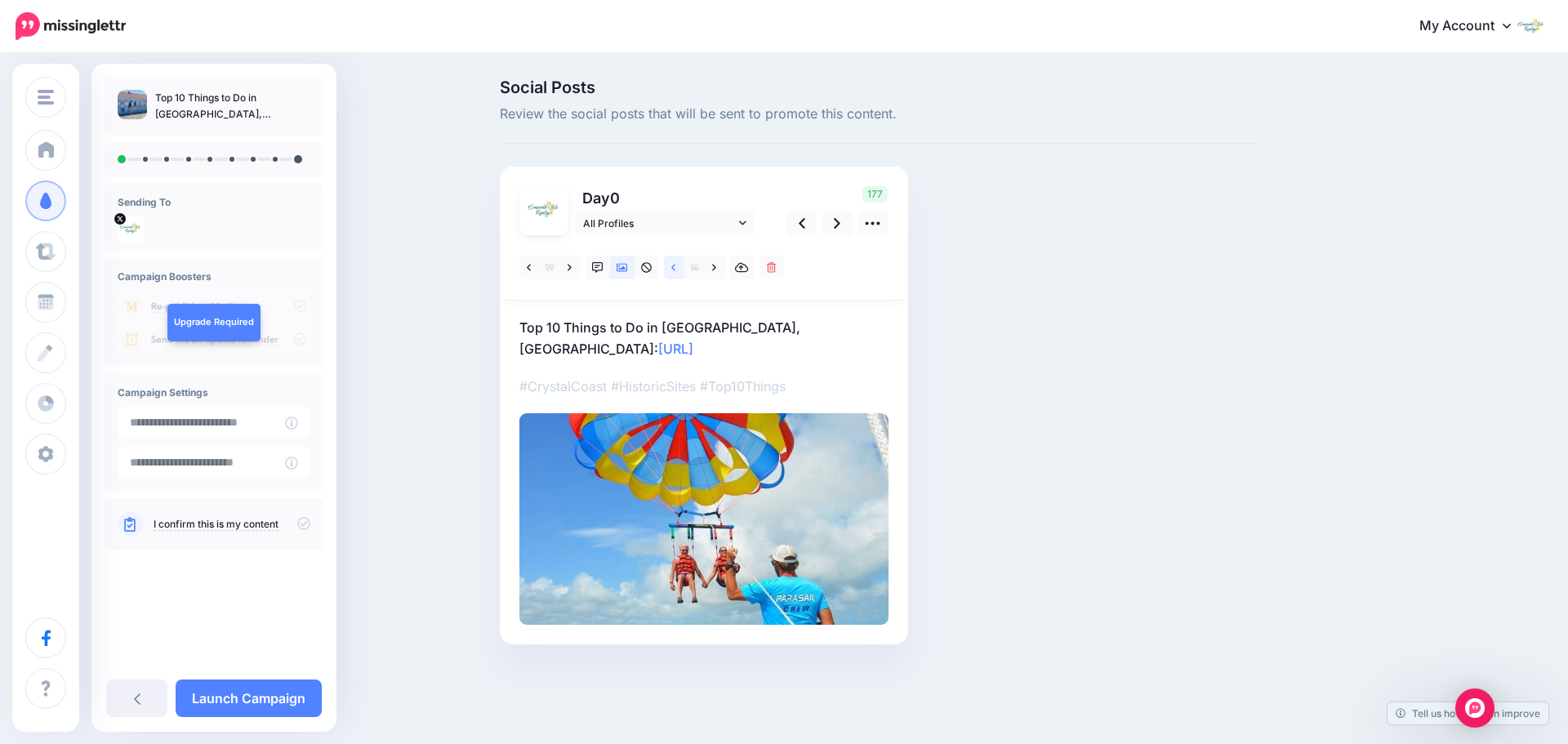
click at [675, 272] on icon at bounding box center [673, 268] width 4 height 11
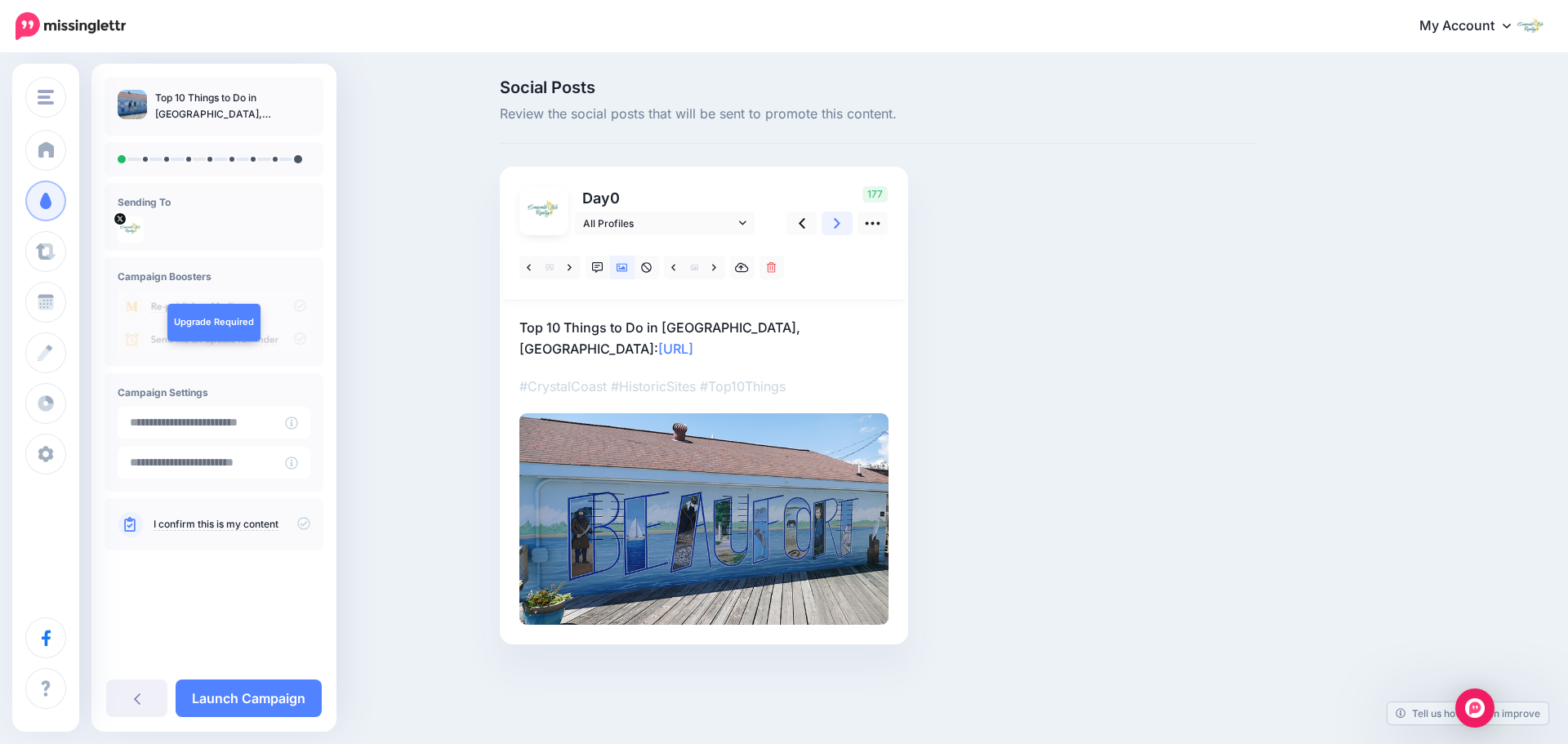
click at [838, 227] on icon at bounding box center [837, 223] width 7 height 17
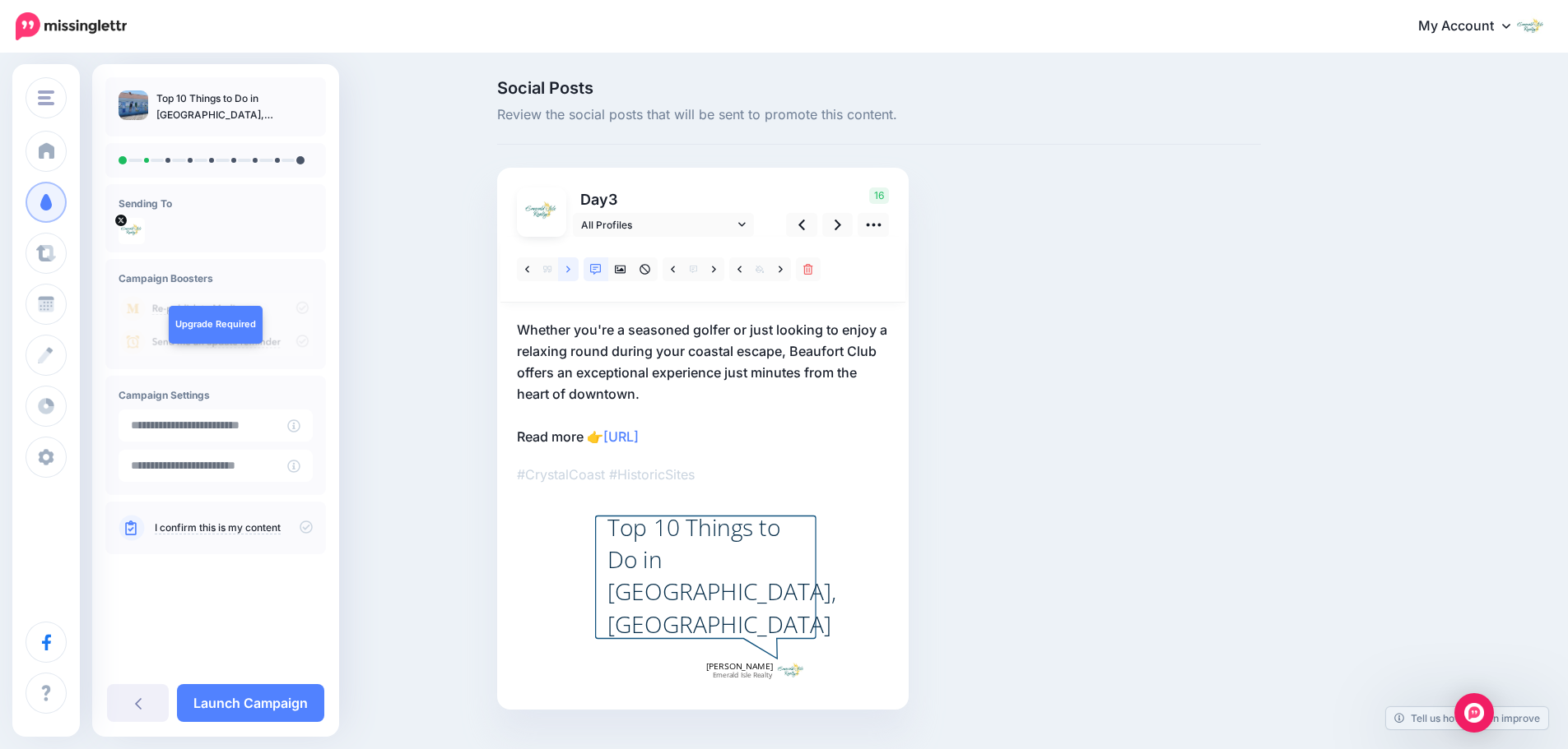
click at [570, 270] on icon at bounding box center [568, 270] width 4 height 11
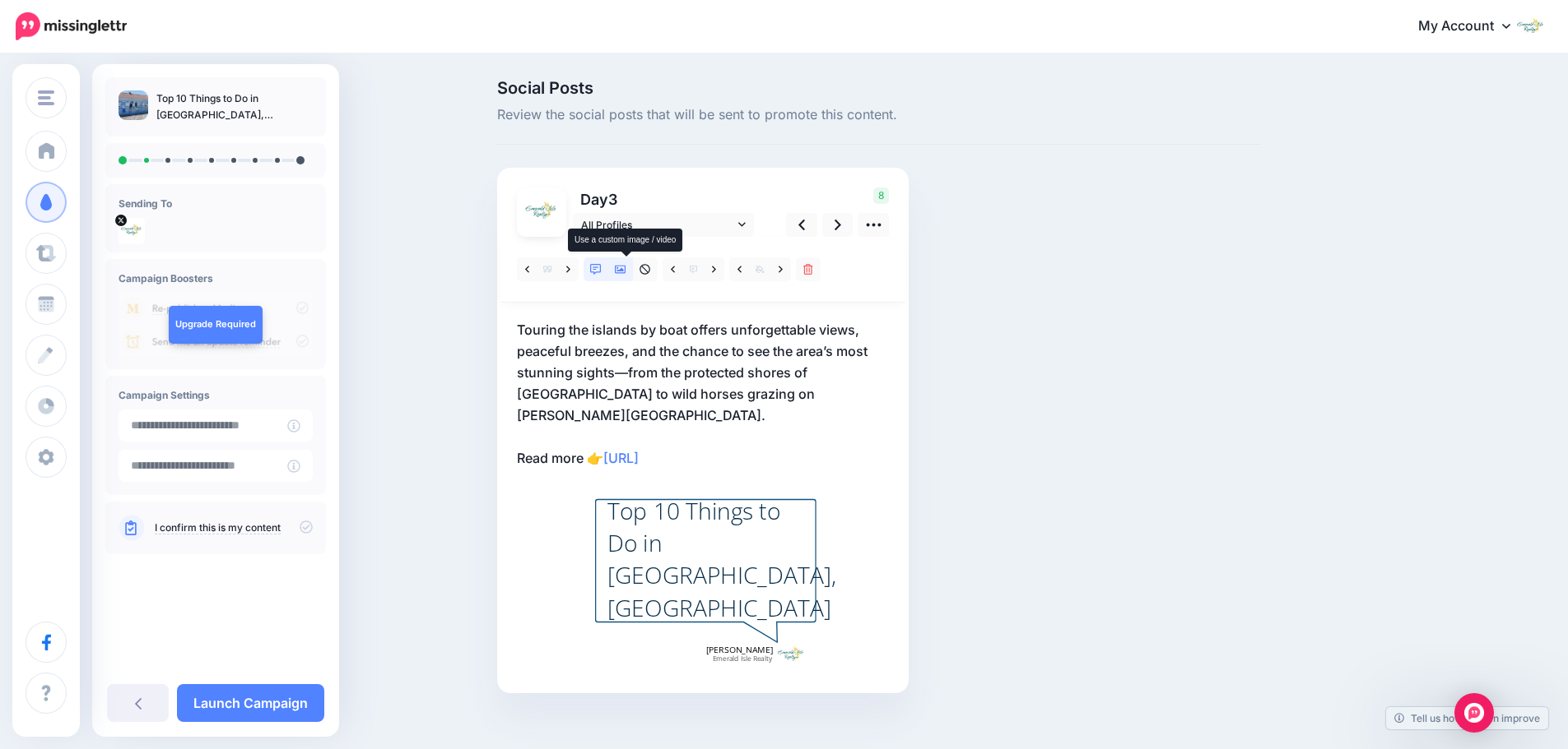
click at [624, 267] on icon at bounding box center [620, 270] width 11 height 9
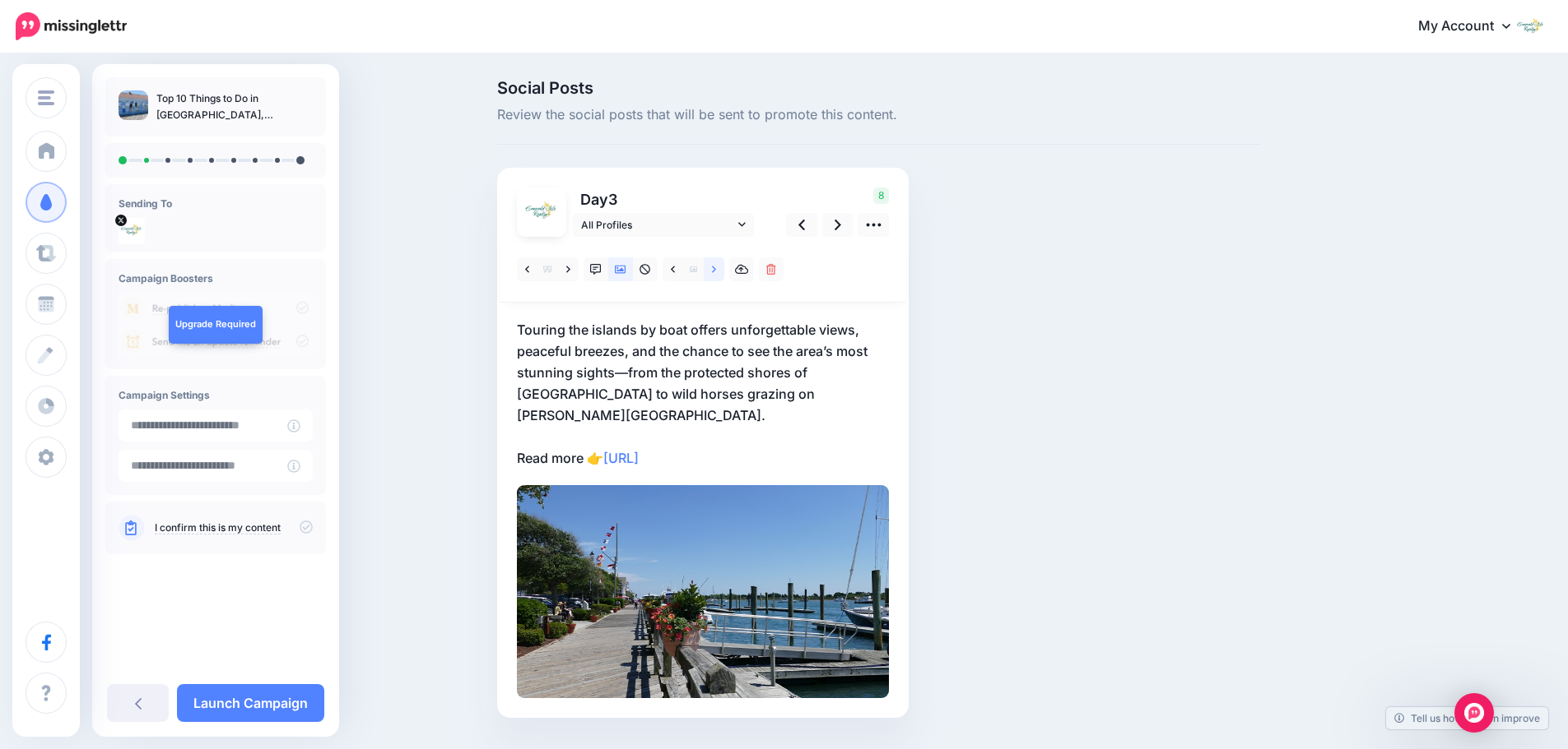
click at [716, 271] on icon at bounding box center [714, 270] width 4 height 11
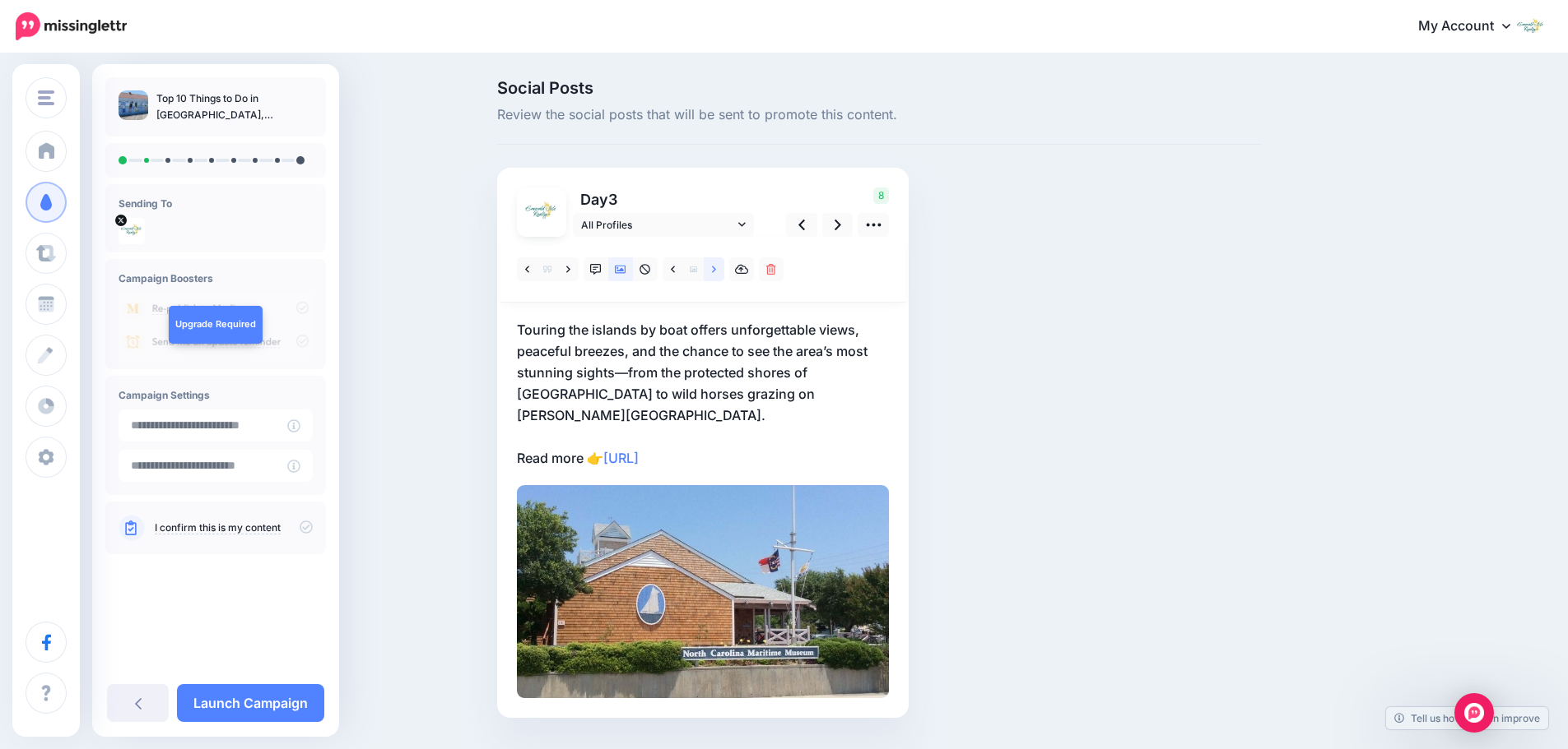
click at [716, 271] on icon at bounding box center [714, 270] width 4 height 11
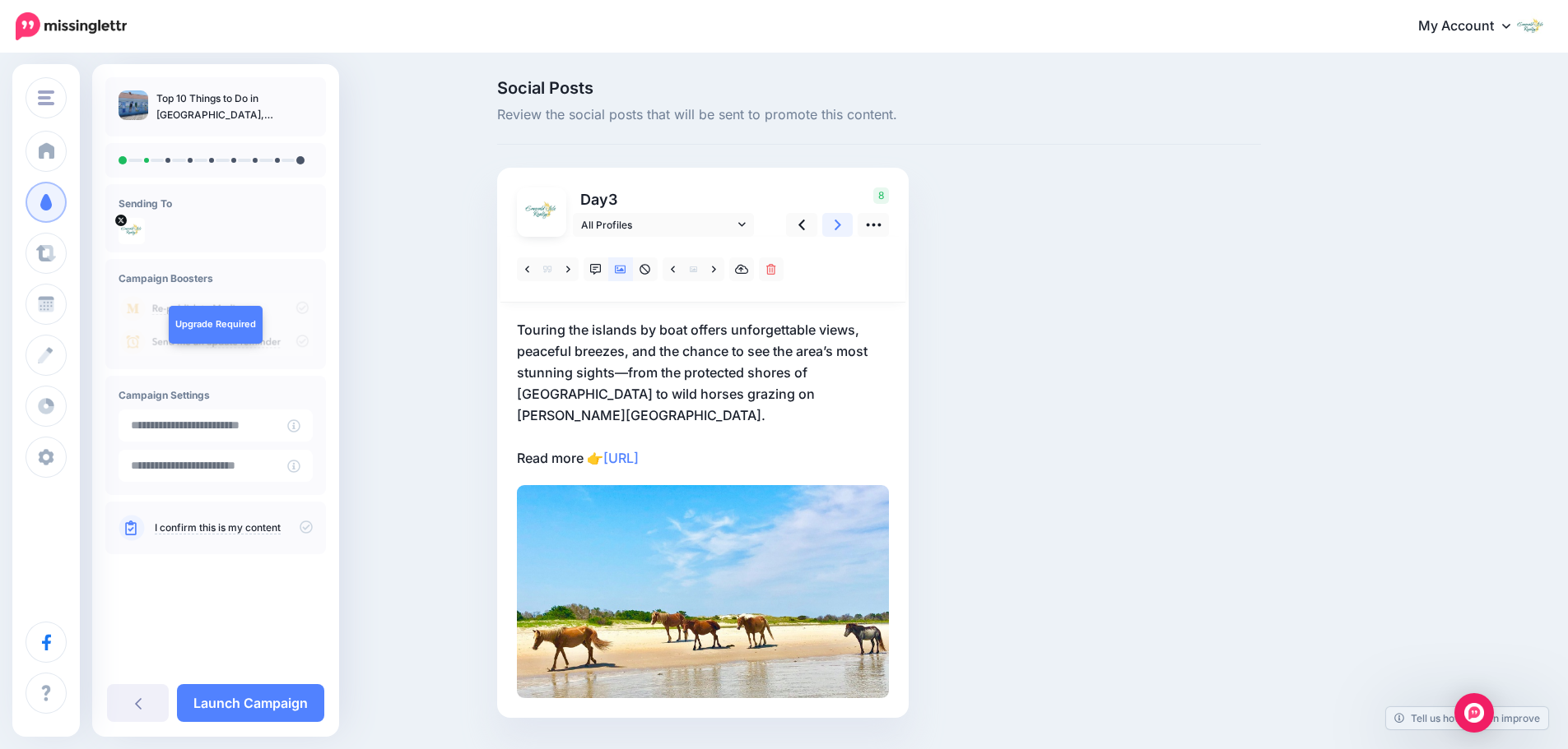
click at [841, 229] on icon at bounding box center [838, 225] width 7 height 10
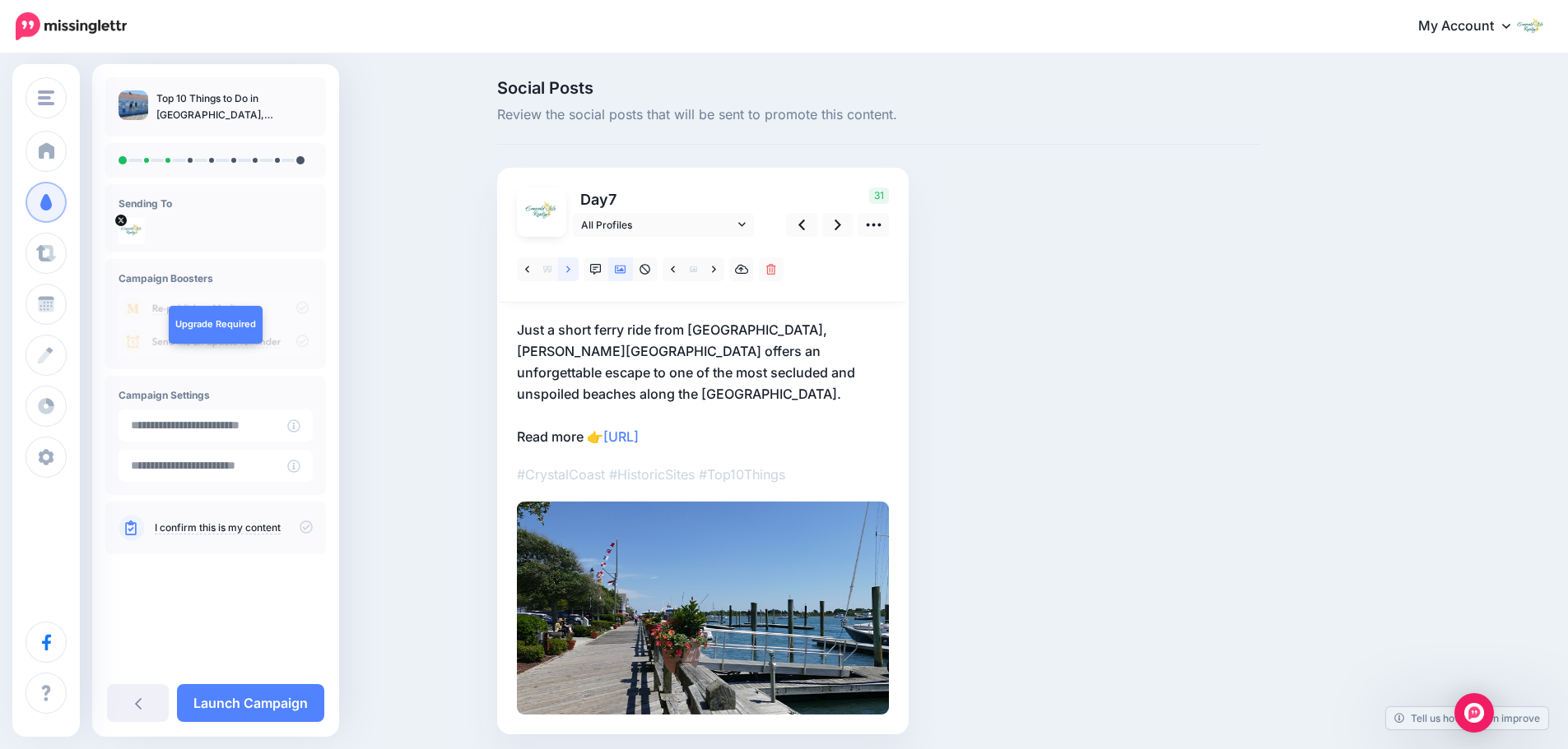
click at [570, 270] on icon at bounding box center [568, 270] width 4 height 11
click at [712, 274] on link at bounding box center [714, 270] width 21 height 24
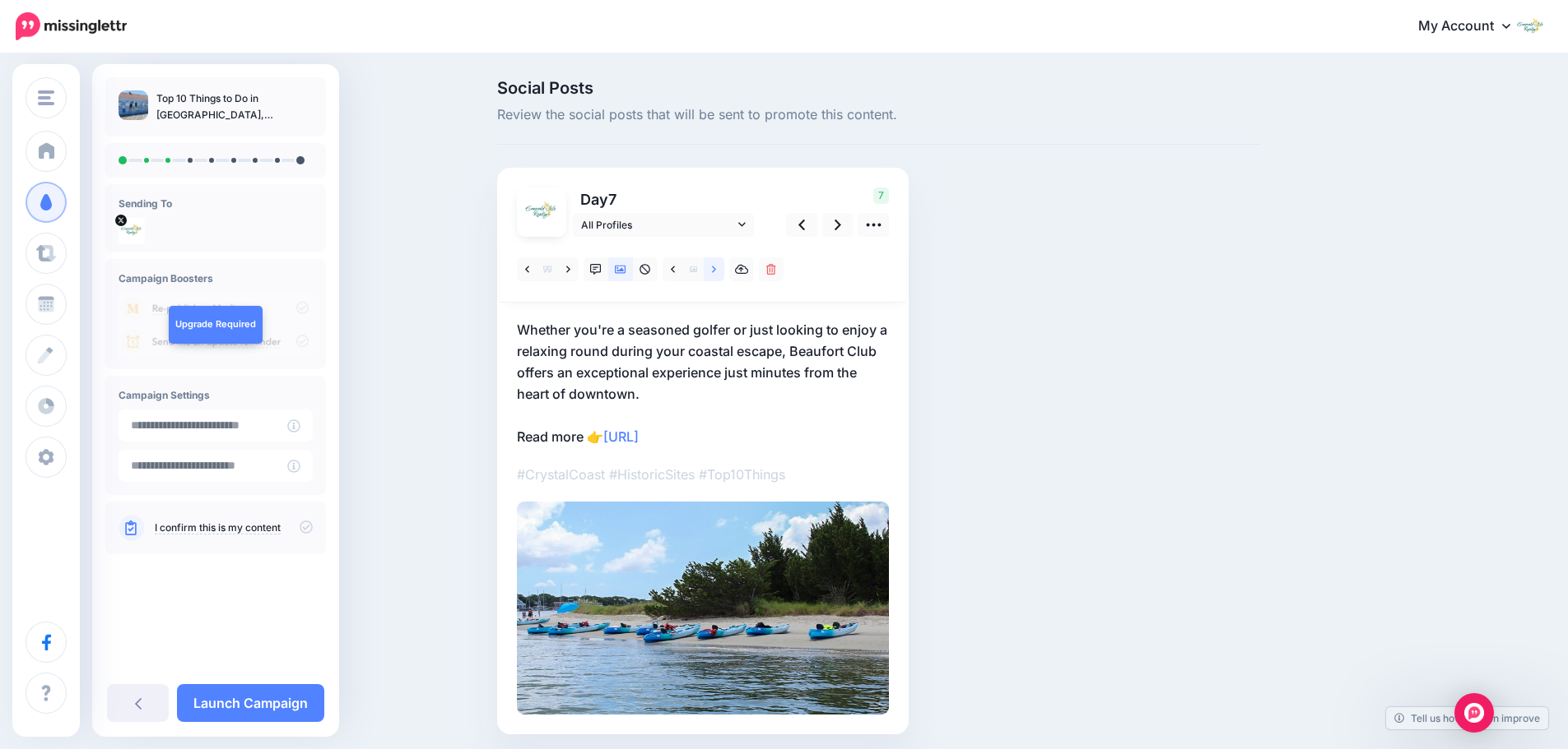
click at [715, 269] on link at bounding box center [714, 270] width 21 height 24
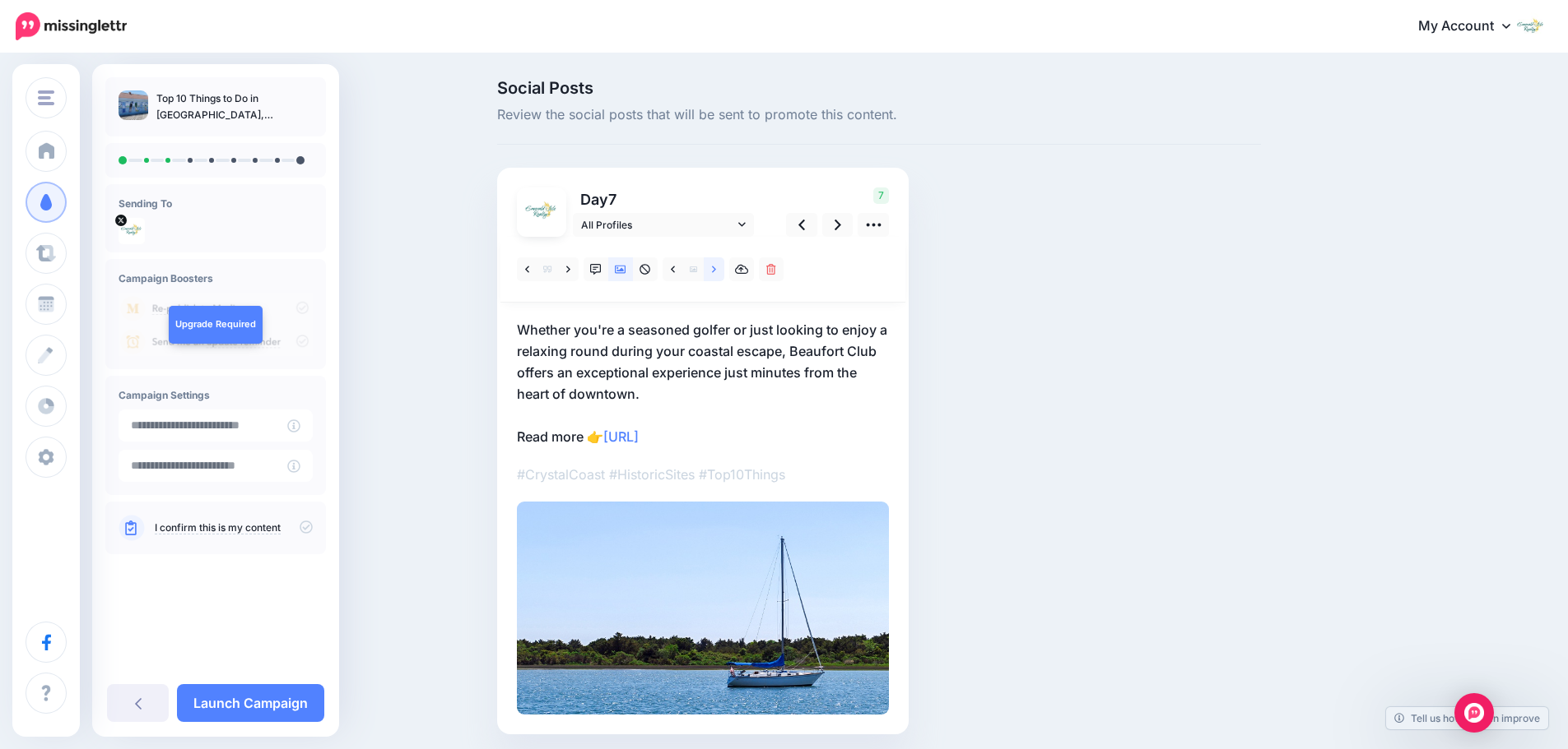
click at [715, 269] on link at bounding box center [714, 270] width 21 height 24
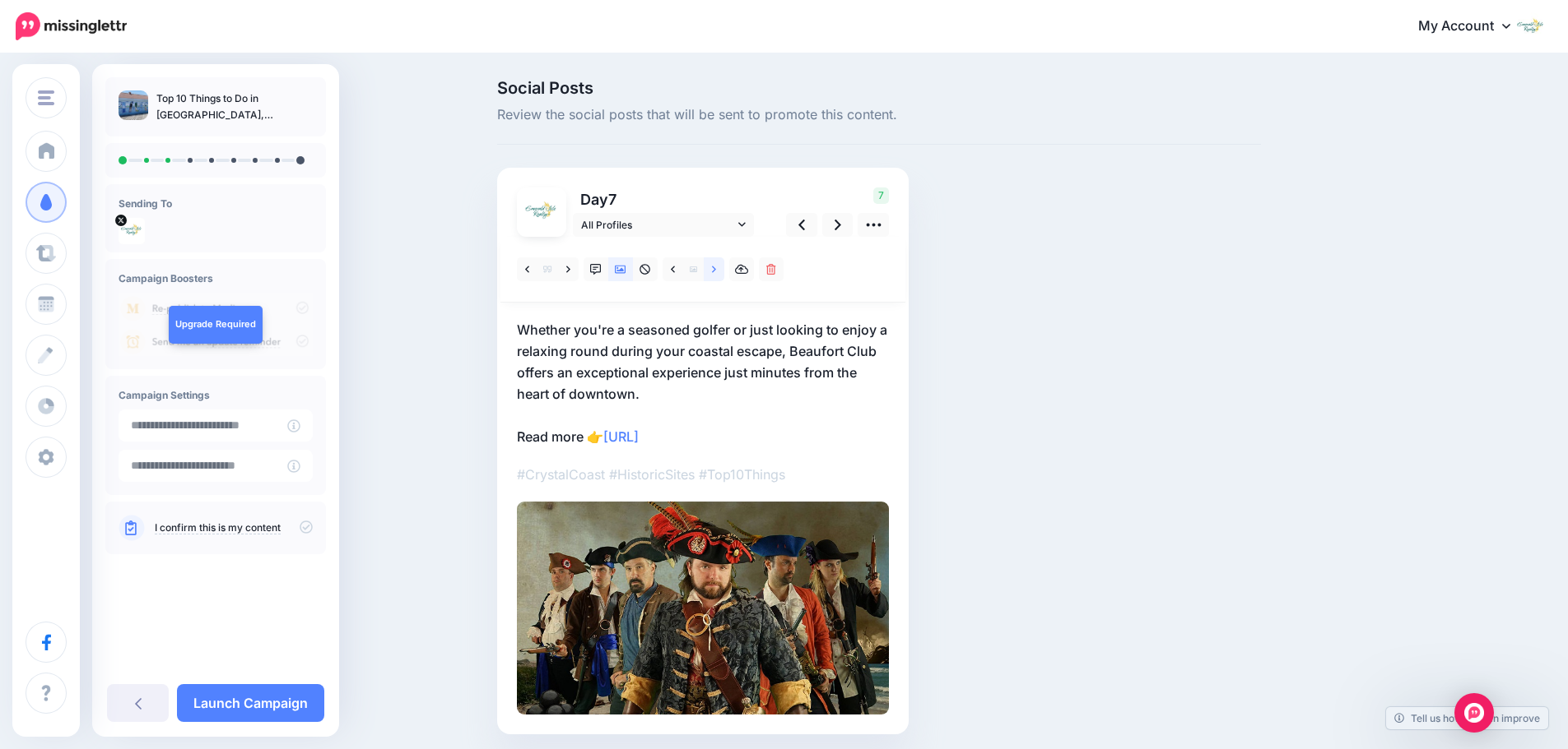
click at [715, 269] on link at bounding box center [714, 270] width 21 height 24
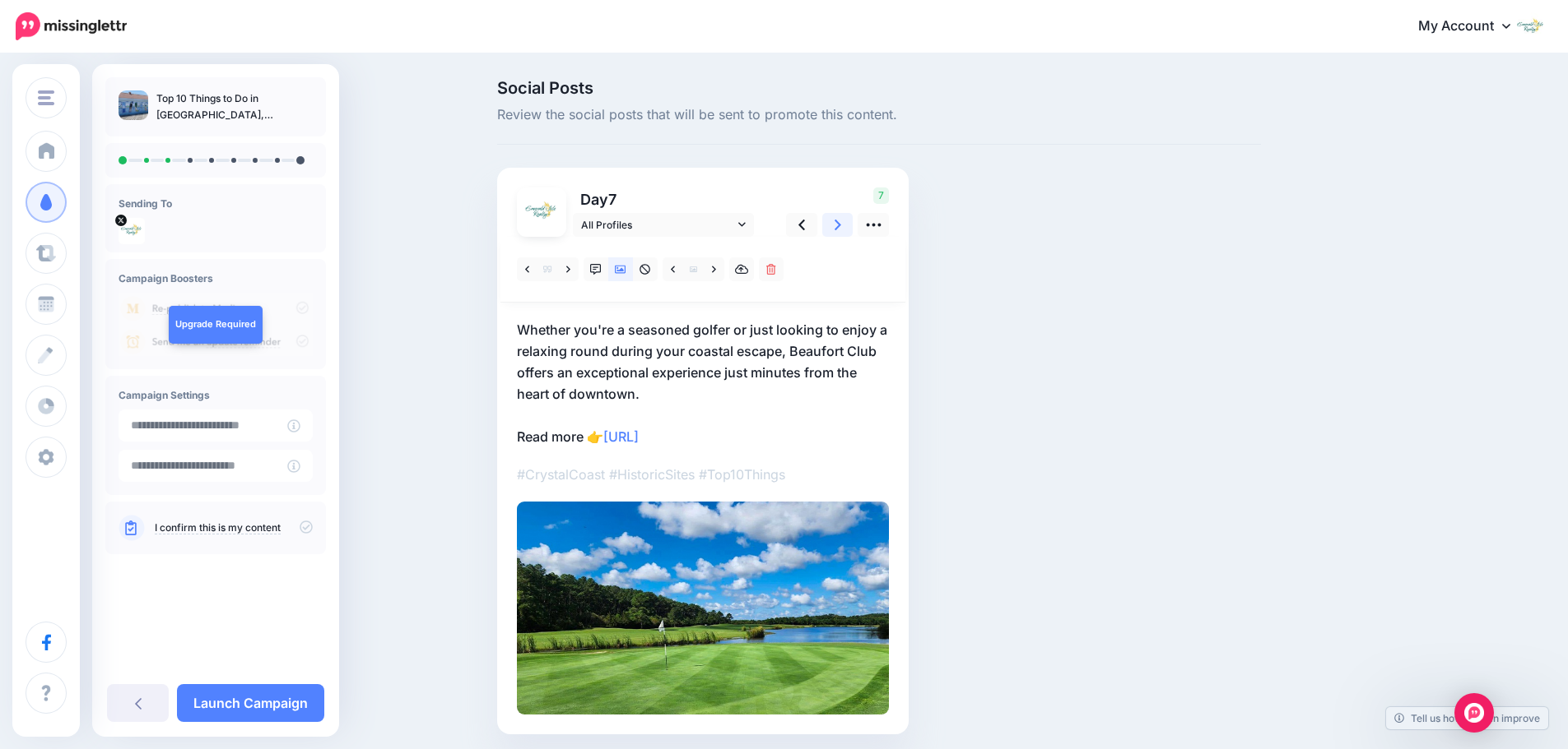
click at [840, 230] on icon at bounding box center [838, 225] width 7 height 17
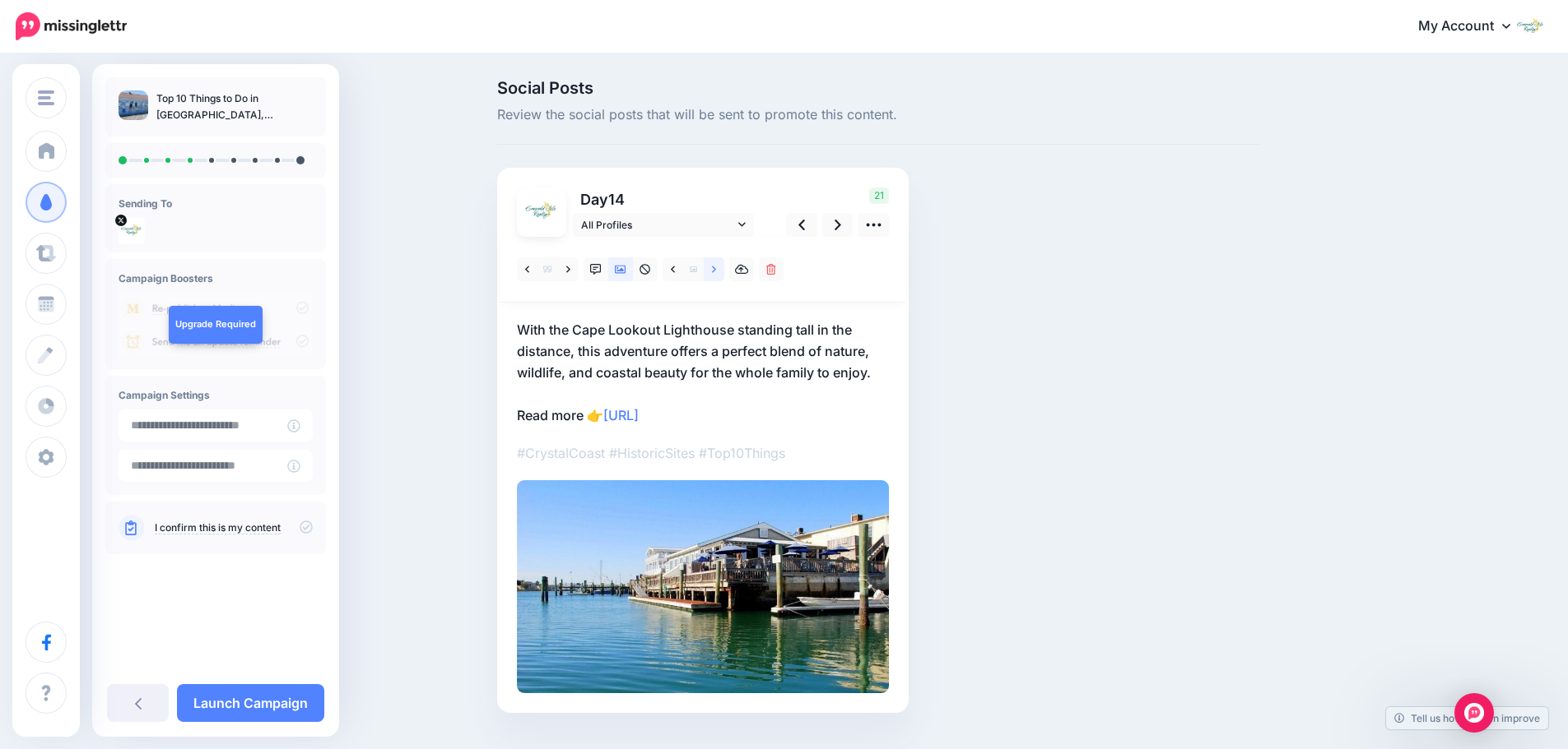
click at [714, 271] on link at bounding box center [714, 270] width 21 height 24
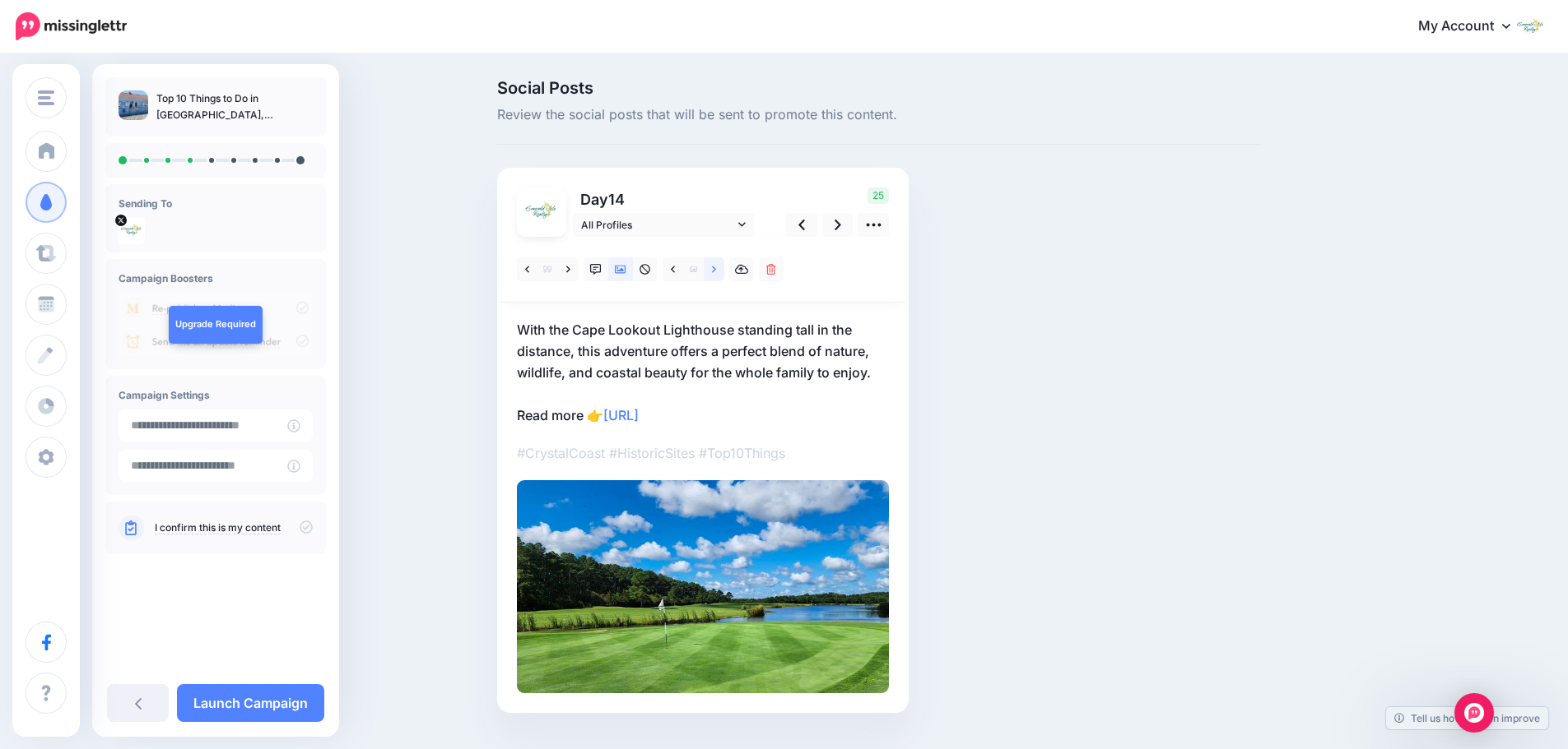
click at [714, 271] on link at bounding box center [714, 270] width 21 height 24
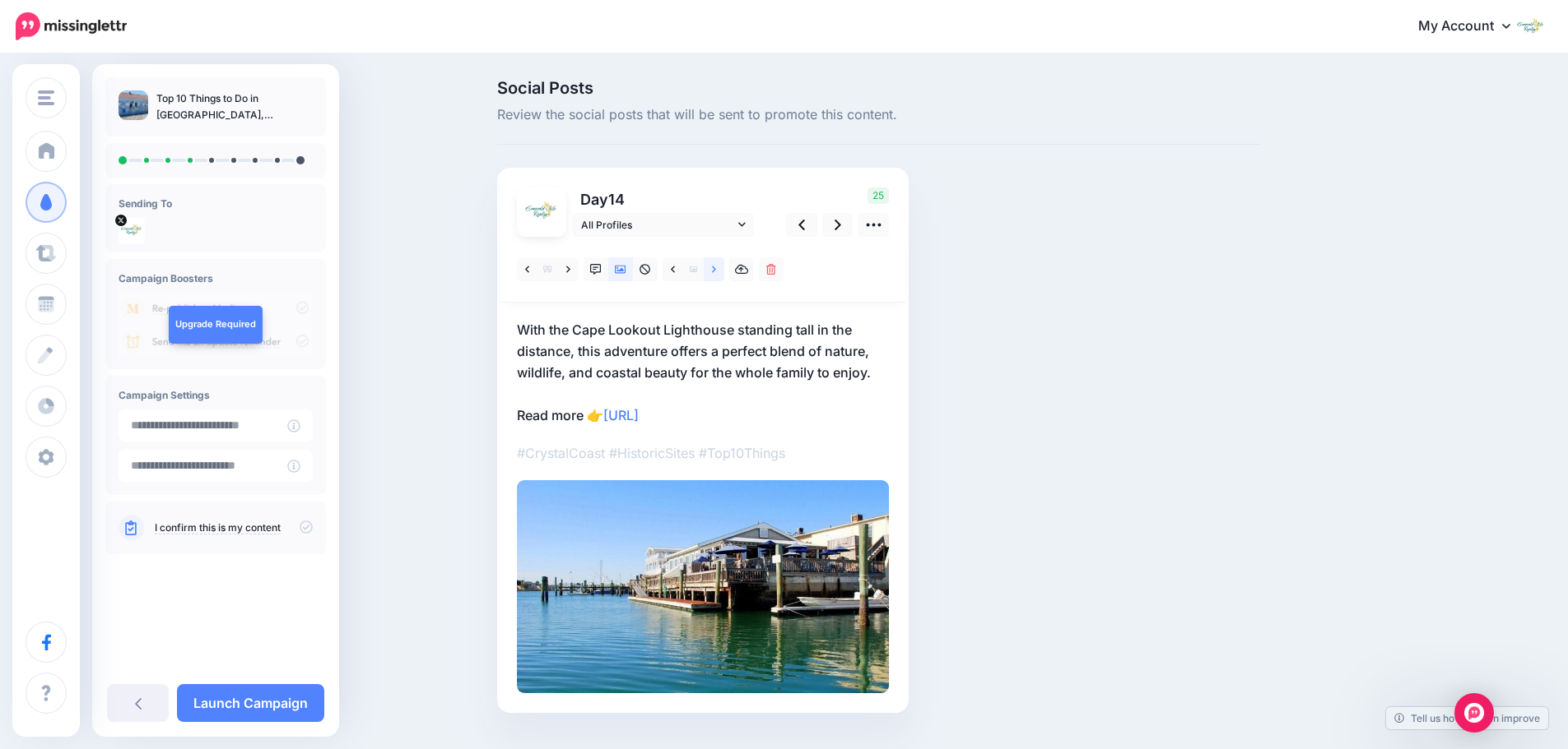
click at [714, 271] on link at bounding box center [714, 270] width 21 height 24
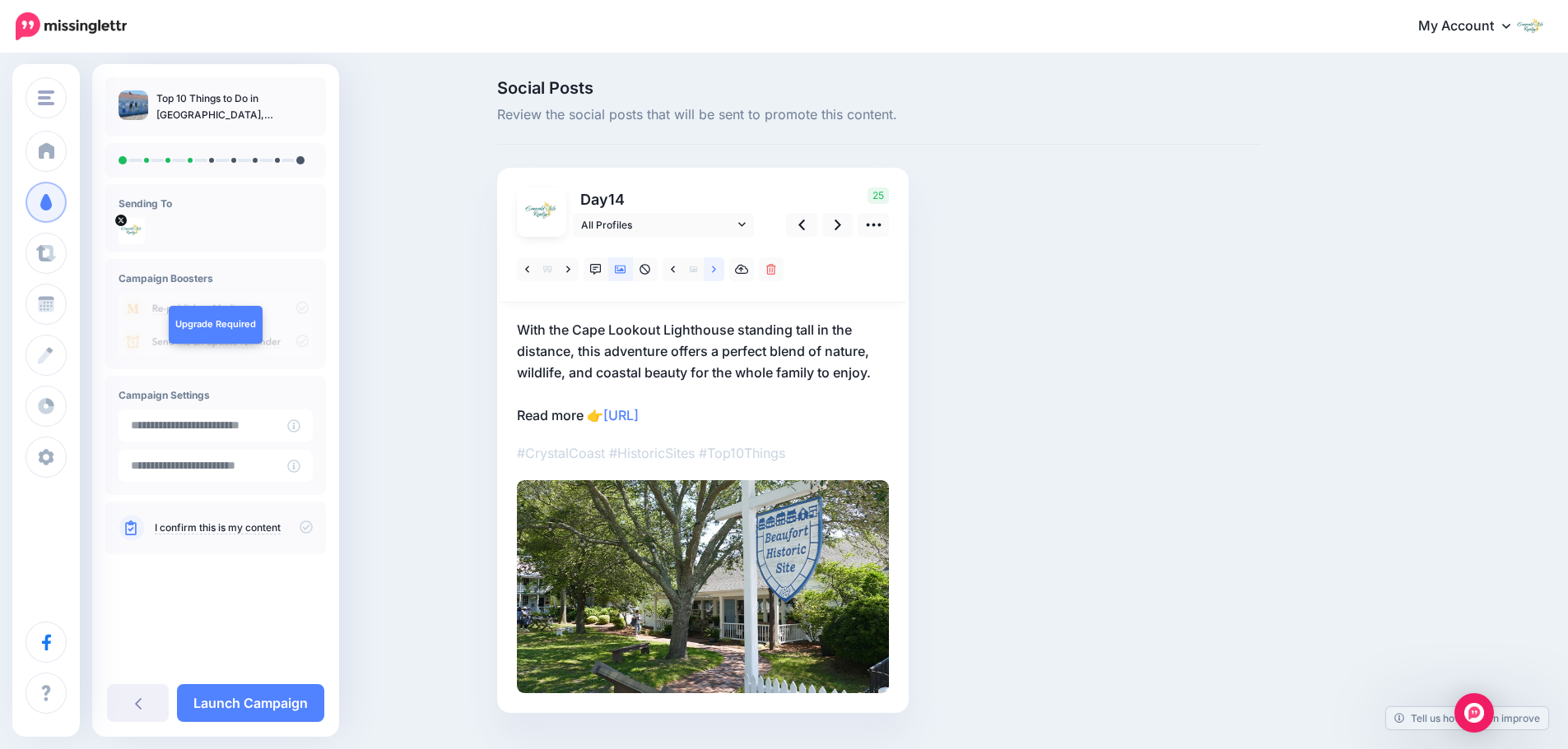
click at [714, 271] on link at bounding box center [714, 270] width 21 height 24
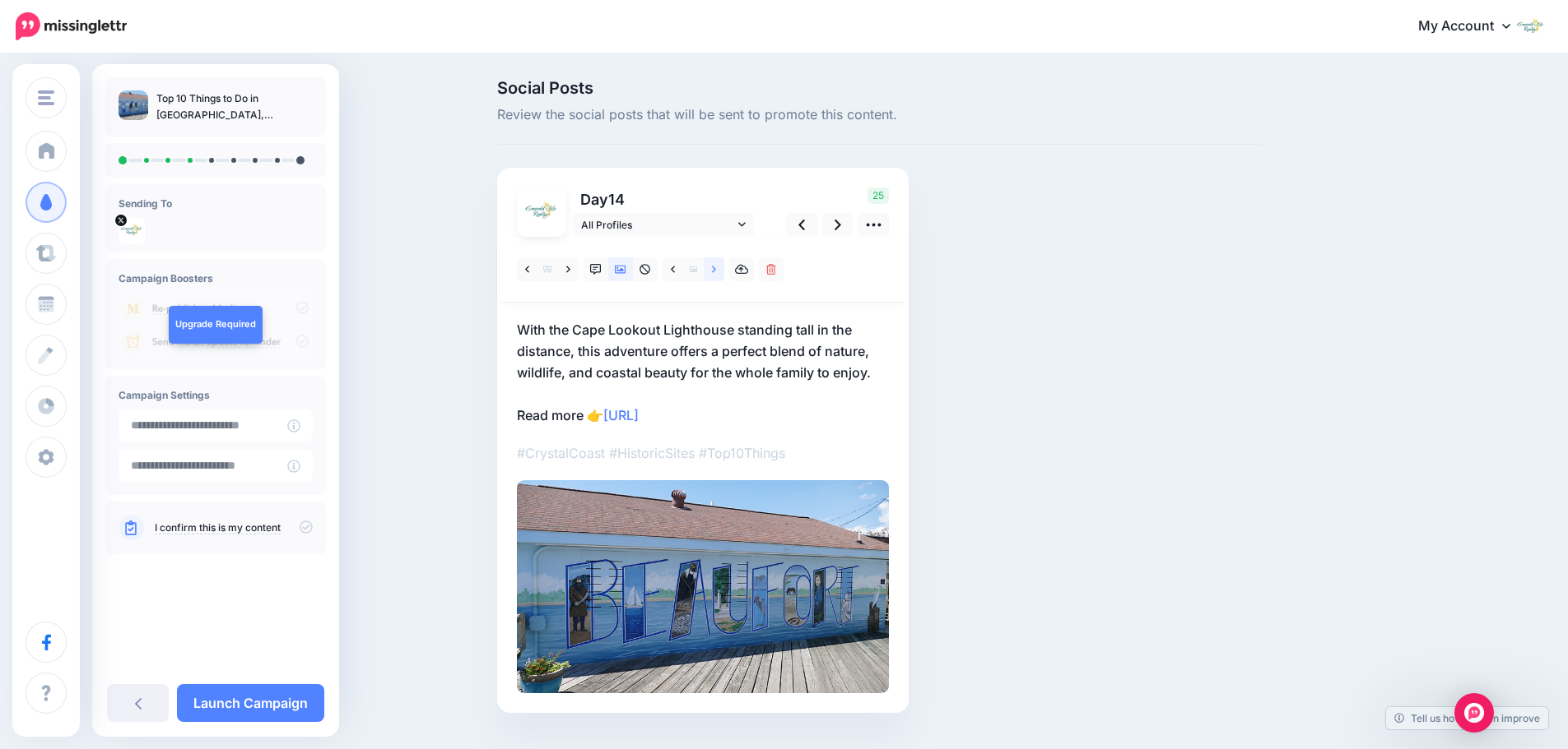
click at [714, 271] on link at bounding box center [714, 270] width 21 height 24
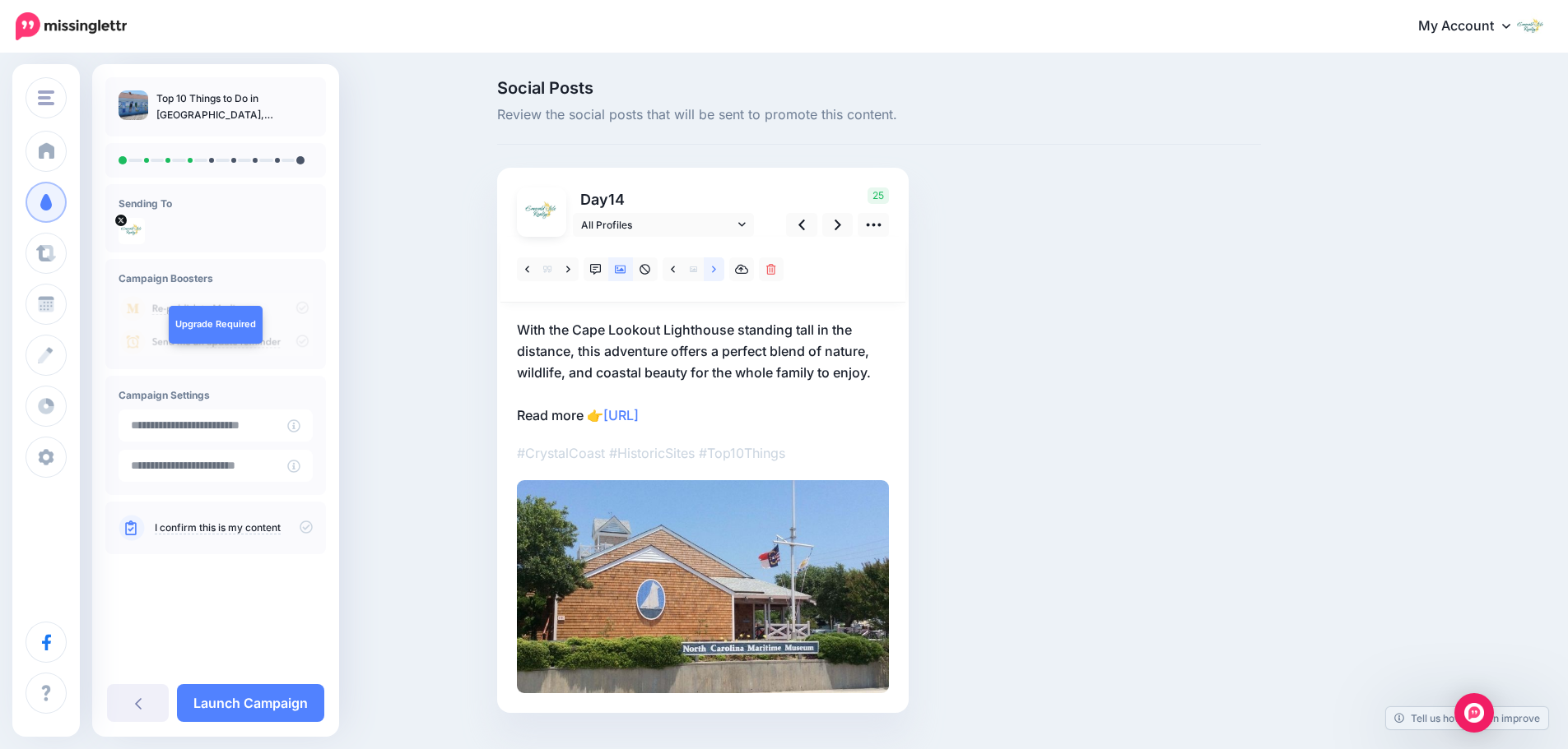
click at [714, 271] on link at bounding box center [714, 270] width 21 height 24
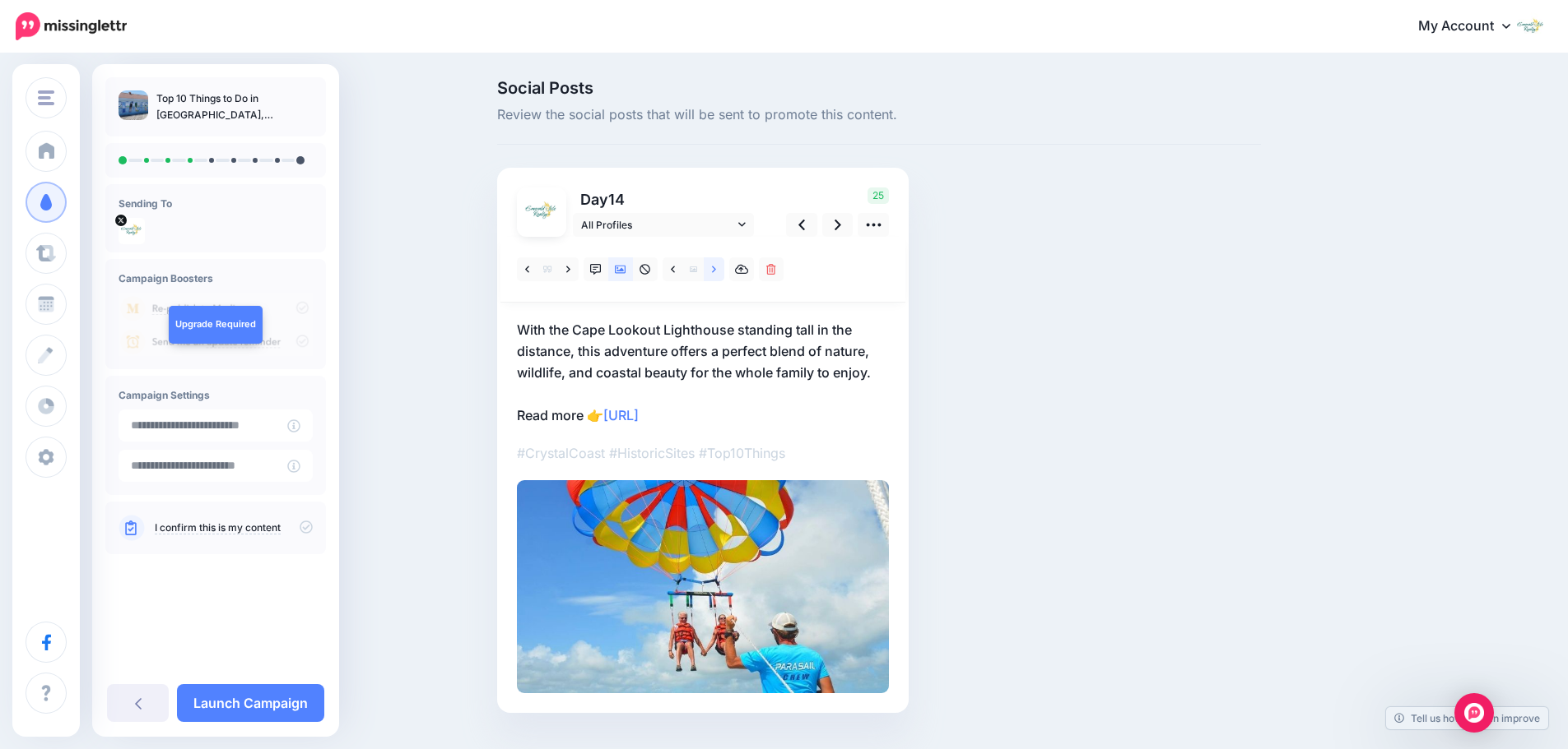
click at [714, 271] on link at bounding box center [714, 270] width 21 height 24
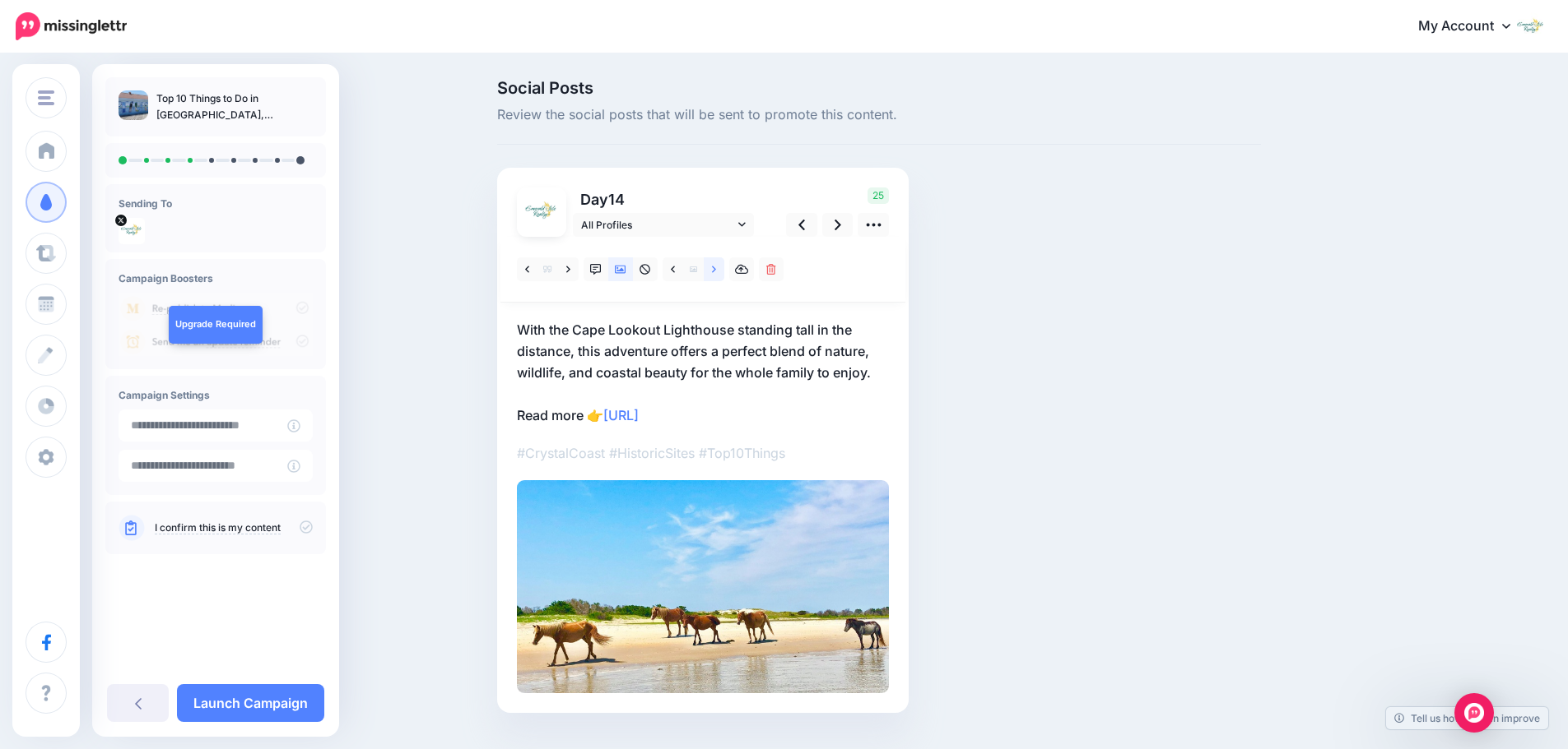
click at [714, 271] on link at bounding box center [714, 270] width 21 height 24
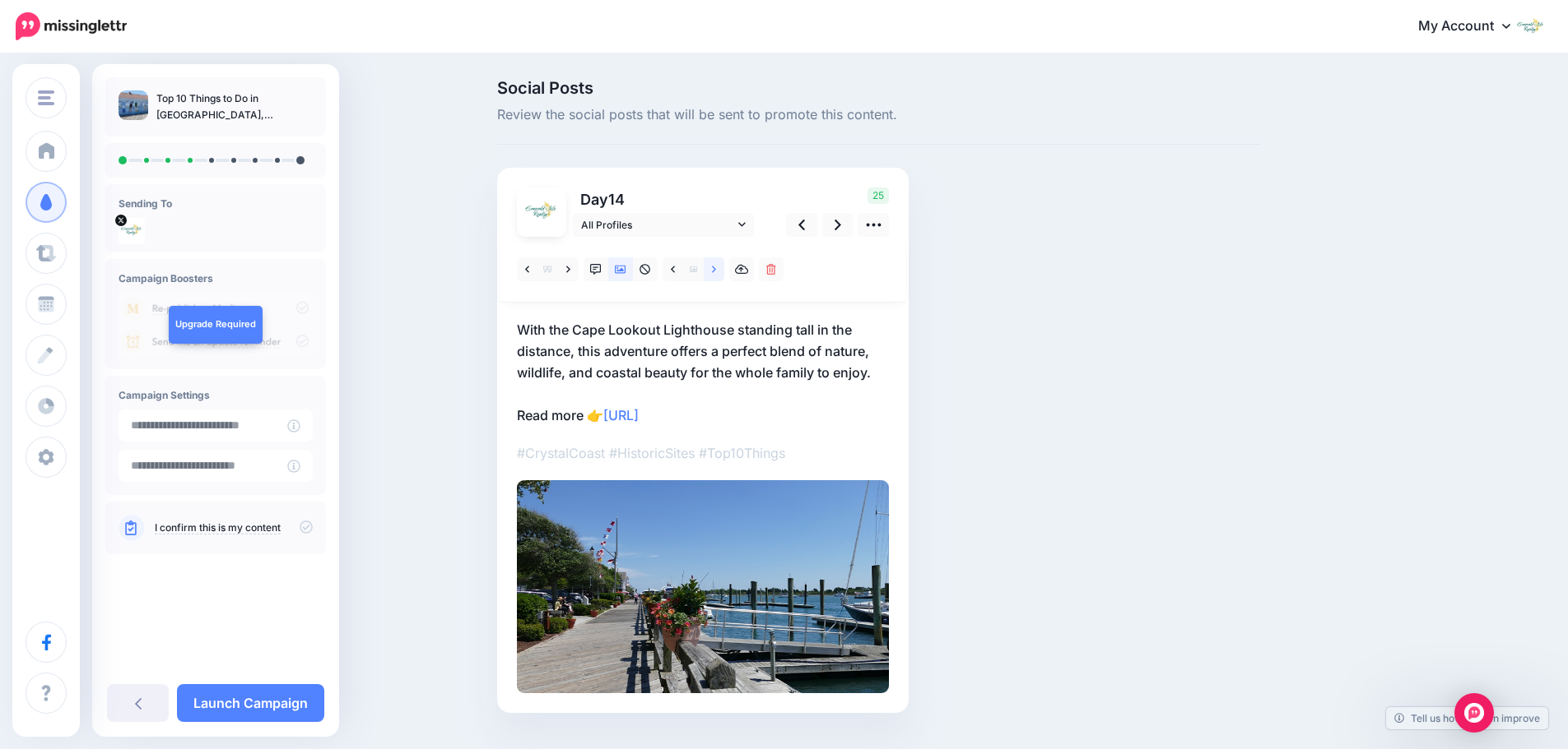
click at [714, 271] on link at bounding box center [714, 270] width 21 height 24
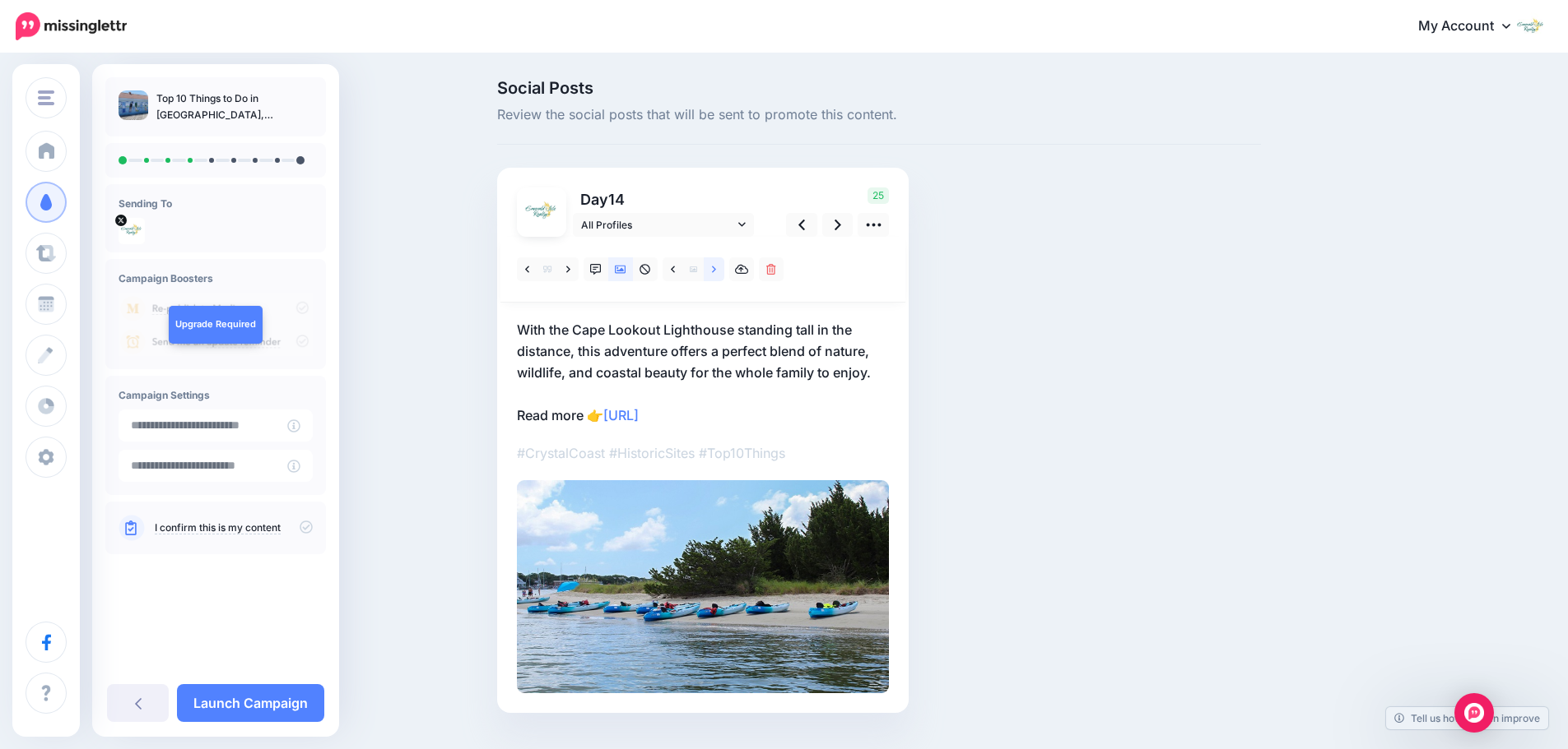
click at [714, 271] on link at bounding box center [714, 270] width 21 height 24
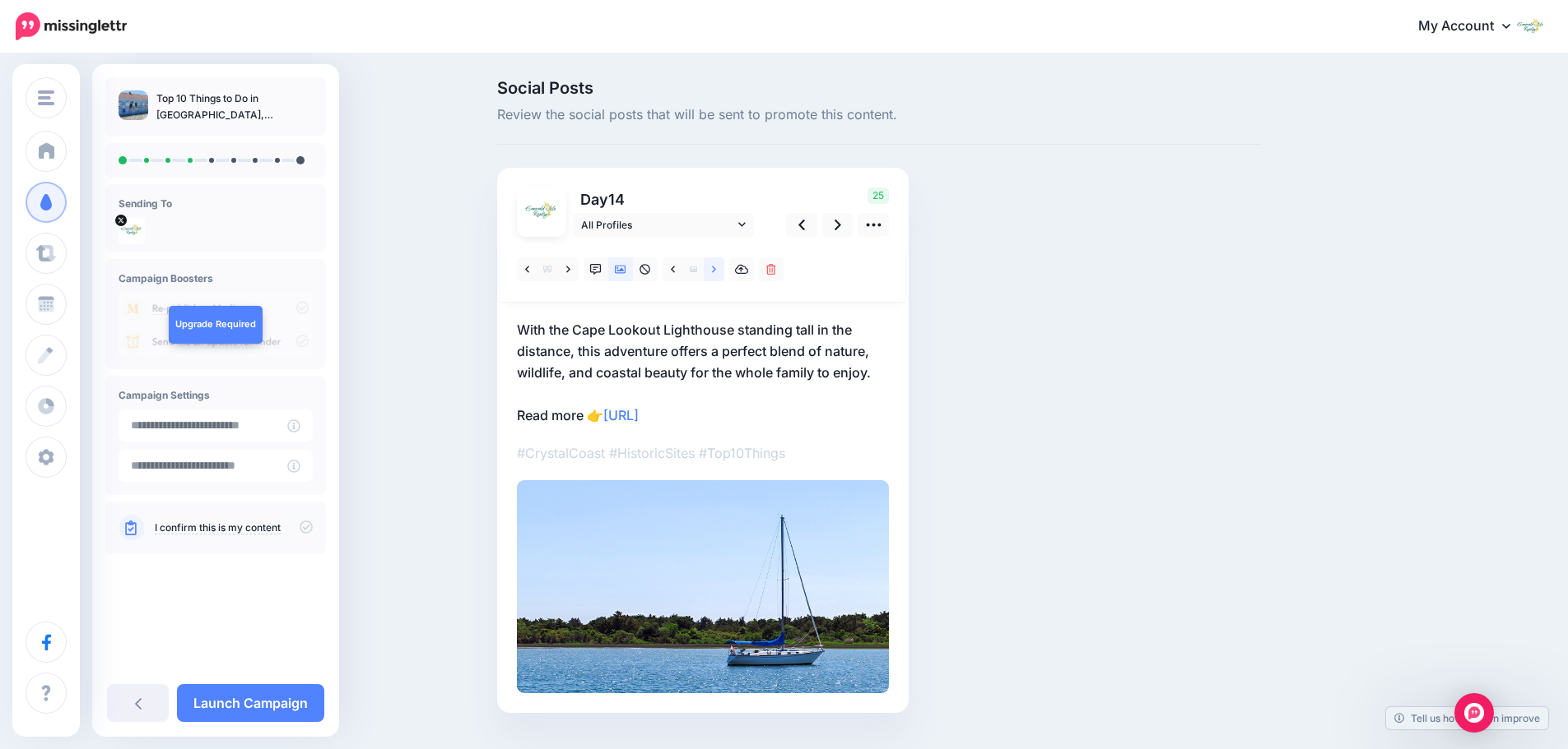
click at [714, 271] on link at bounding box center [714, 270] width 21 height 24
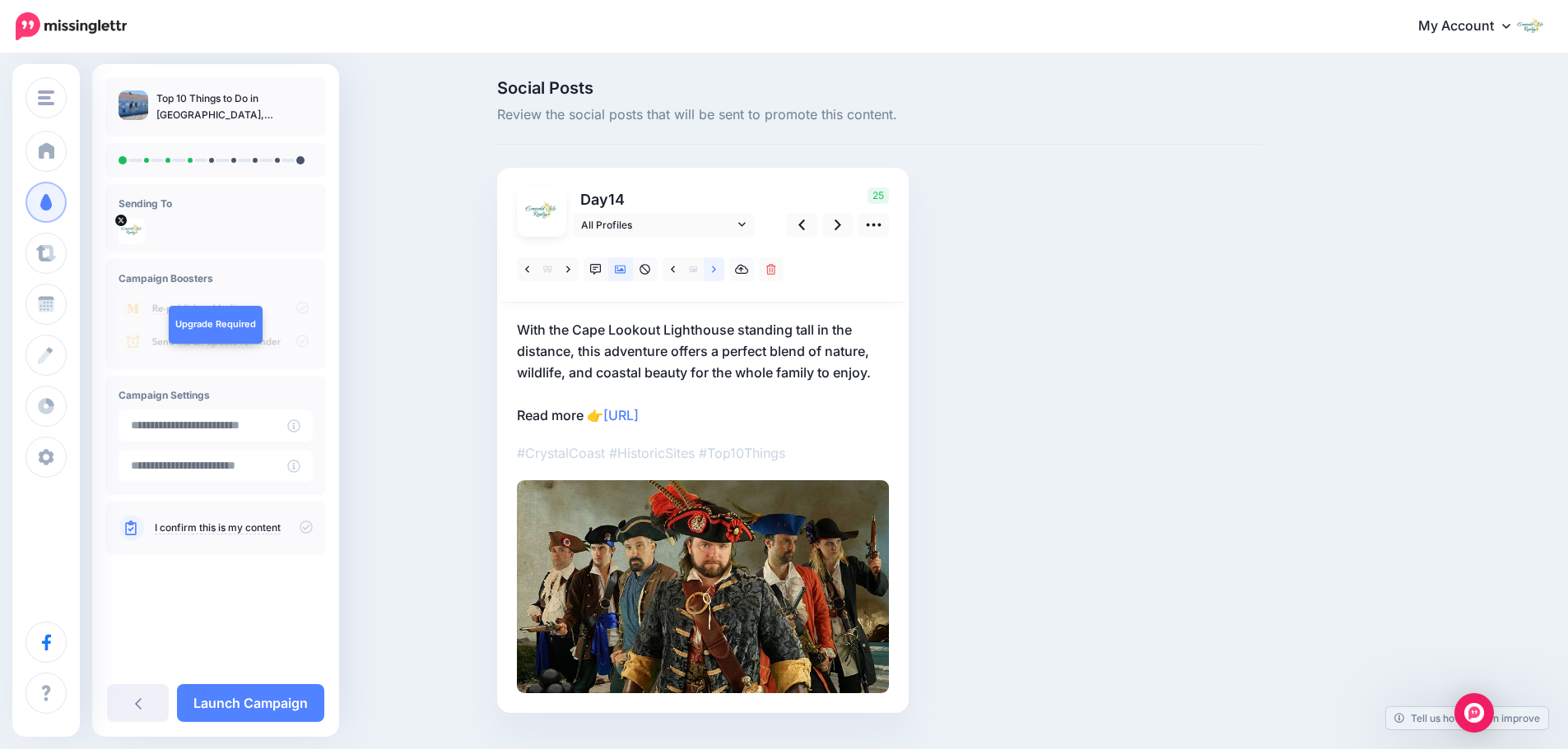
click at [714, 271] on link at bounding box center [714, 270] width 21 height 24
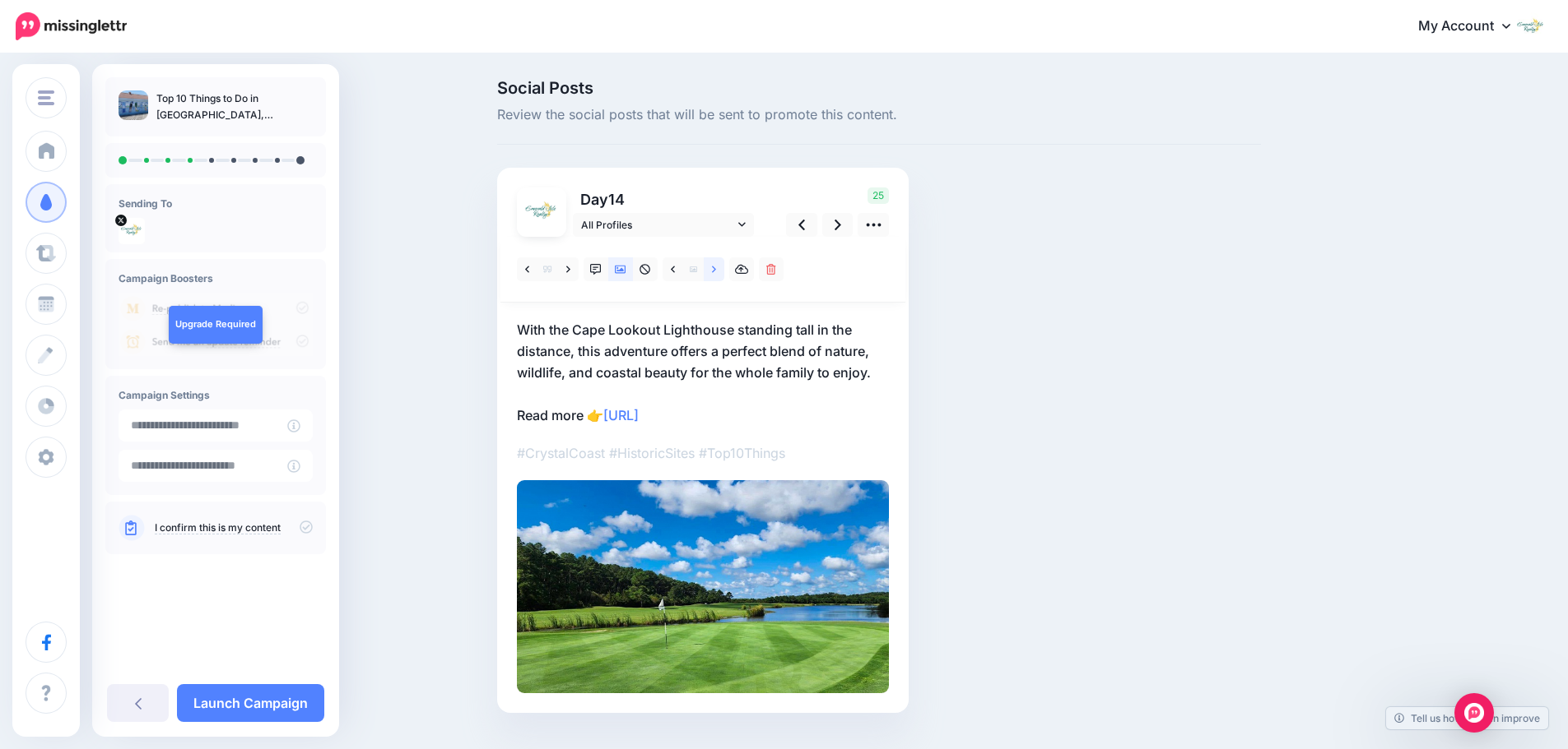
click at [714, 271] on link at bounding box center [714, 270] width 21 height 24
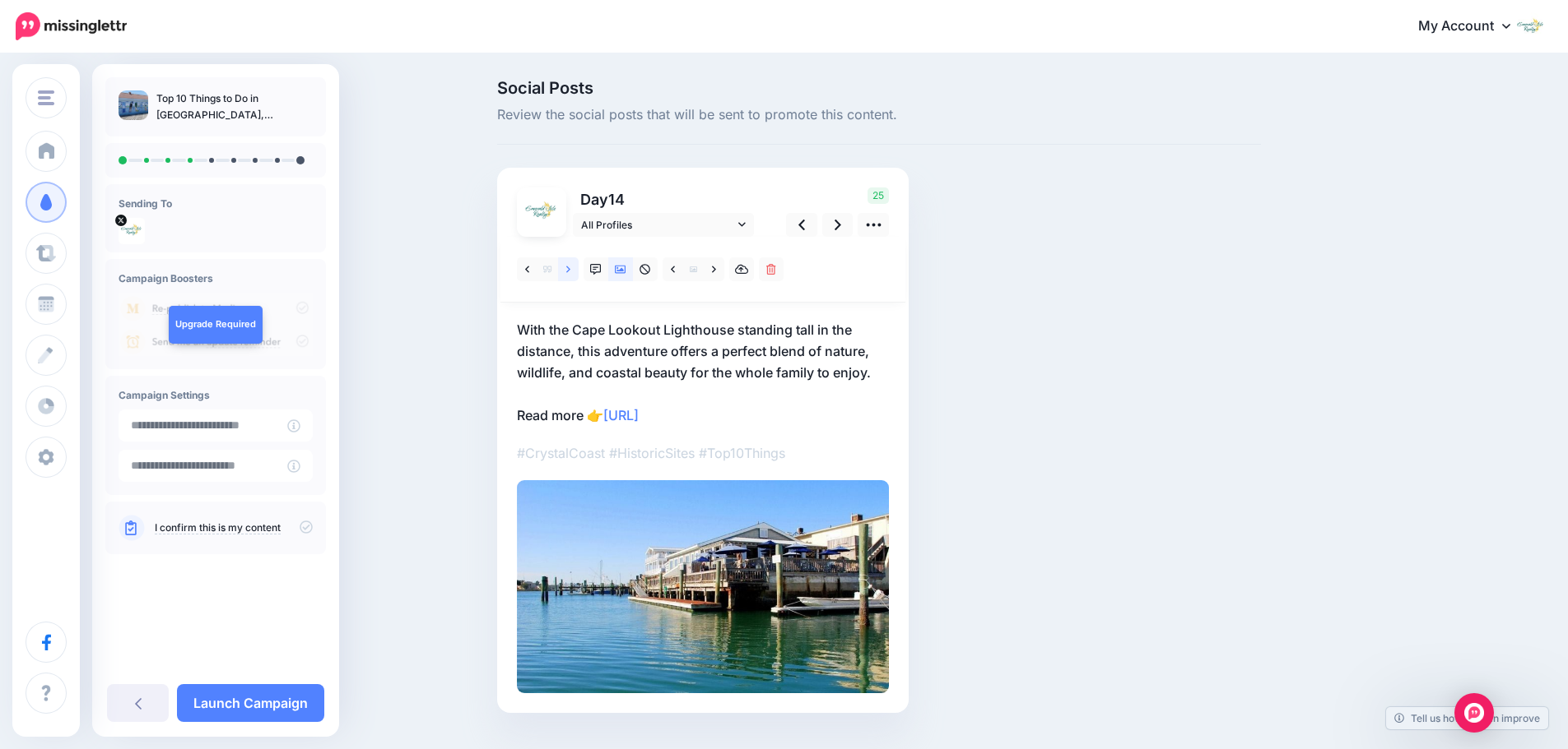
click at [577, 277] on link at bounding box center [569, 270] width 21 height 24
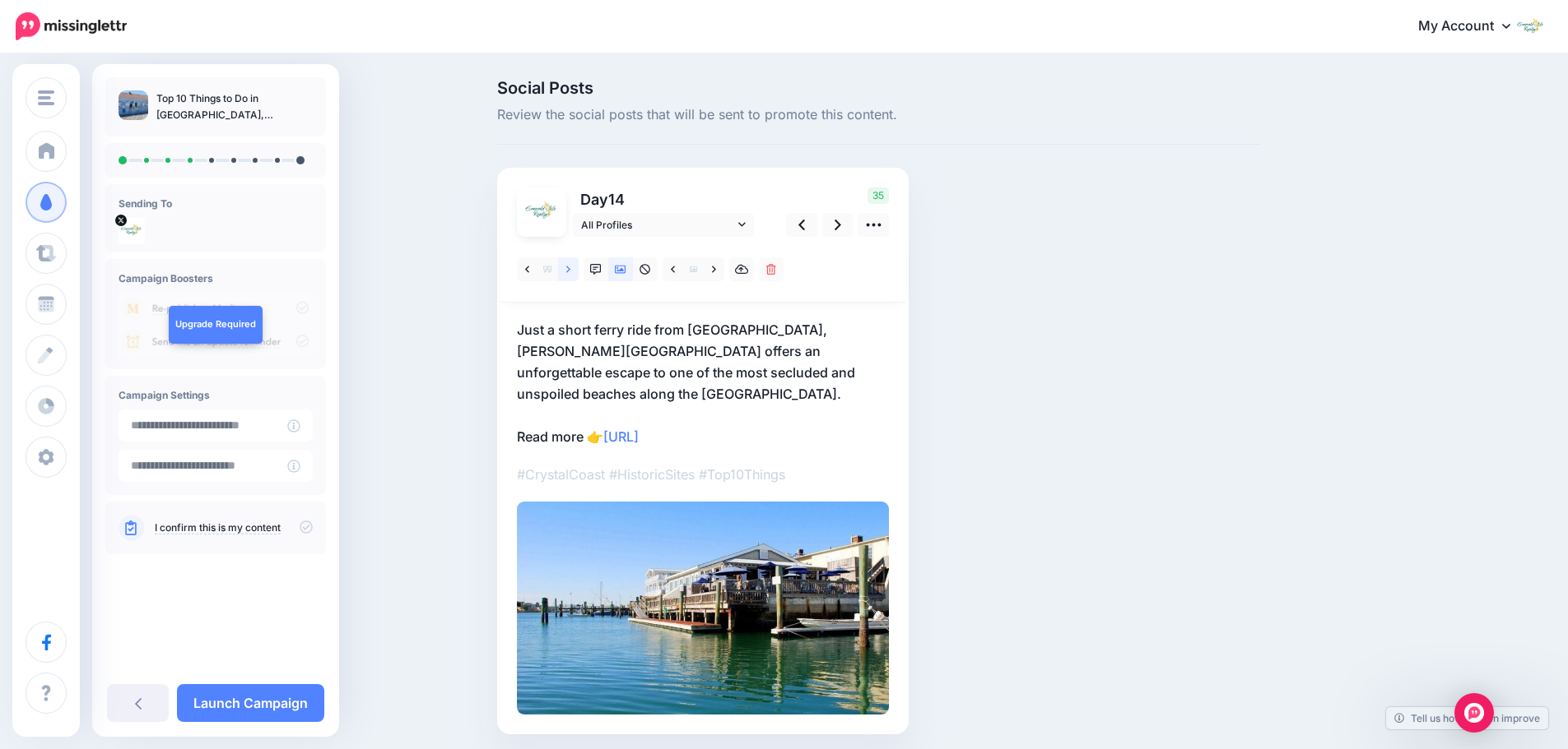
click at [577, 277] on link at bounding box center [569, 270] width 21 height 24
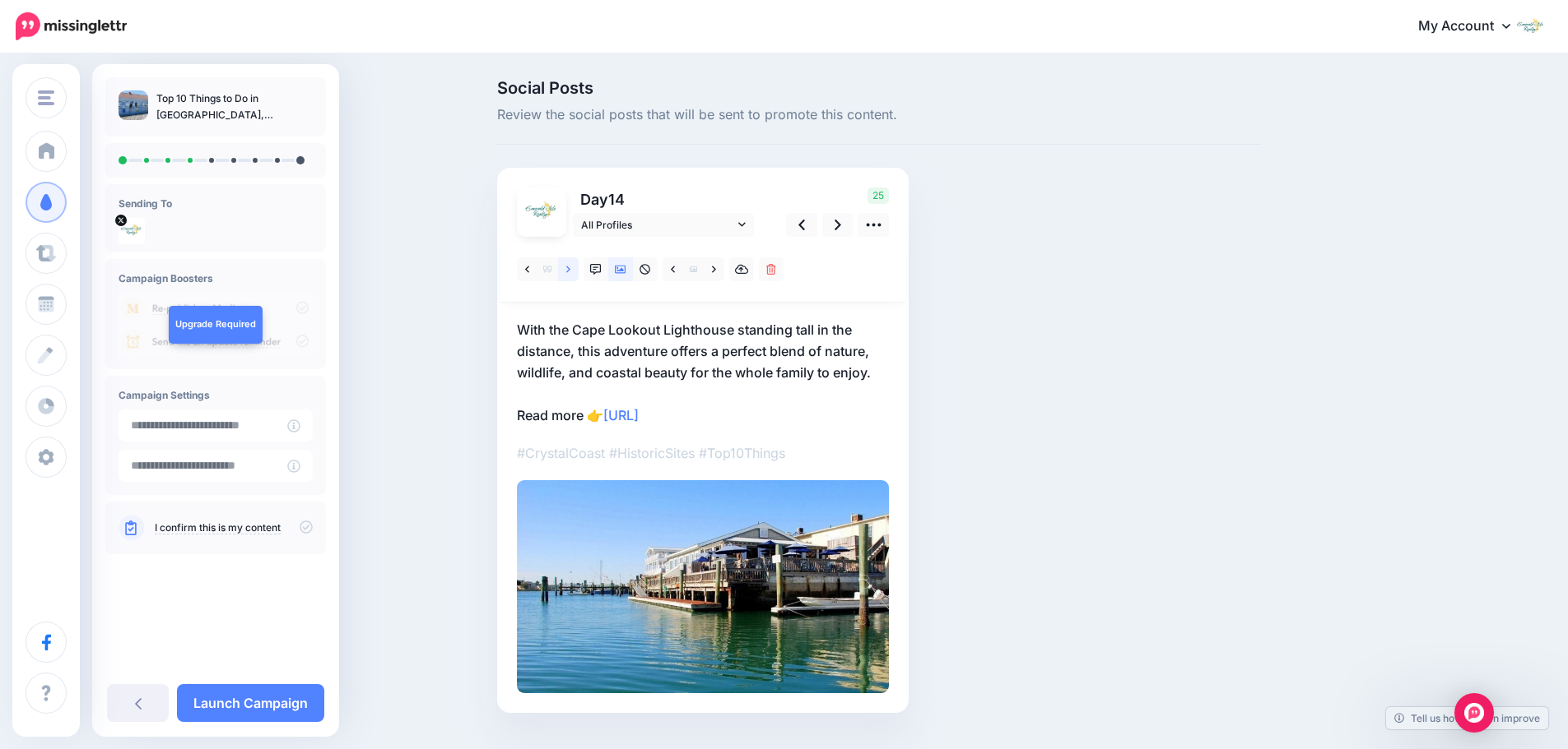
click at [577, 277] on link at bounding box center [569, 270] width 21 height 24
click at [577, 275] on link at bounding box center [569, 270] width 21 height 24
click at [724, 273] on link at bounding box center [714, 270] width 21 height 24
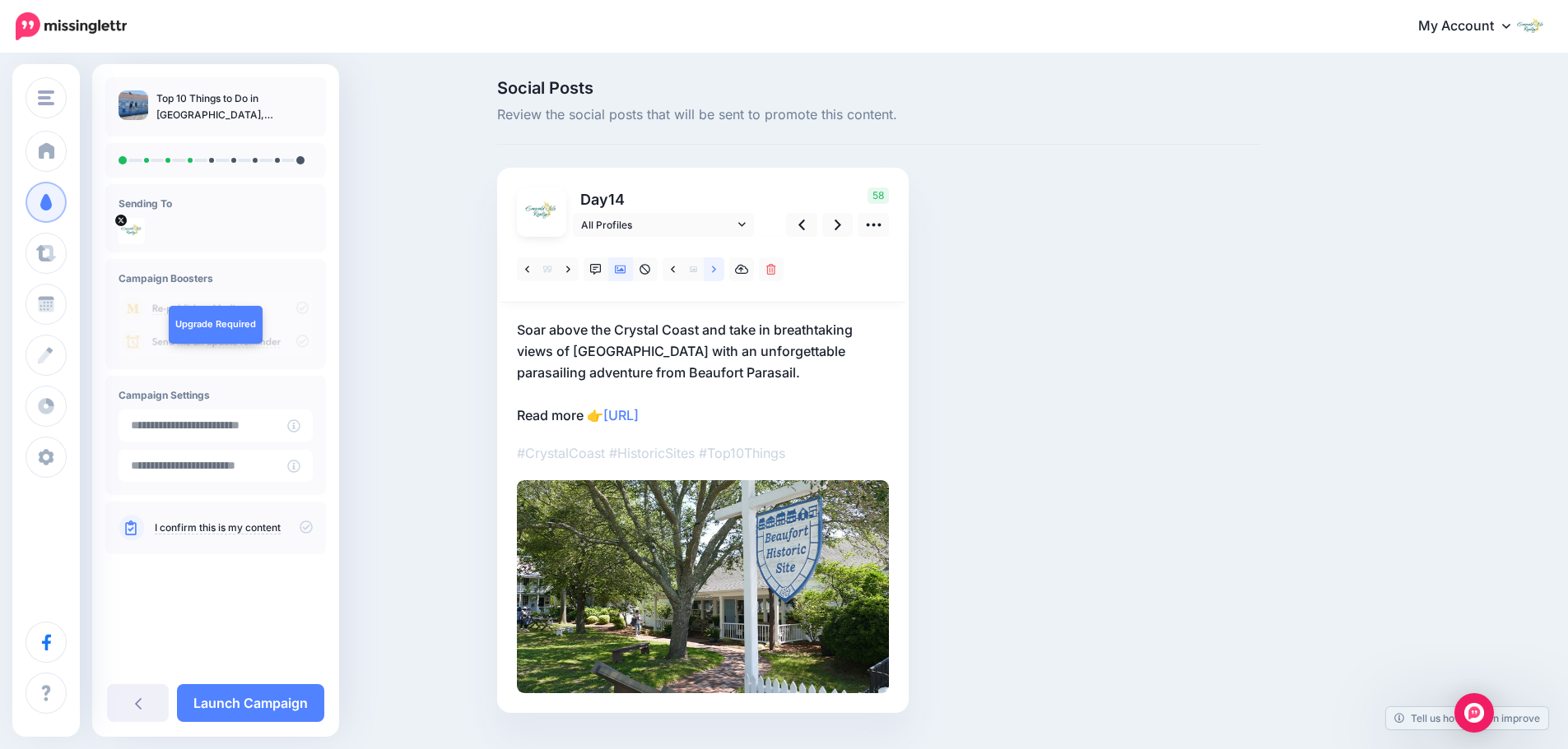
click at [724, 273] on link at bounding box center [714, 270] width 21 height 24
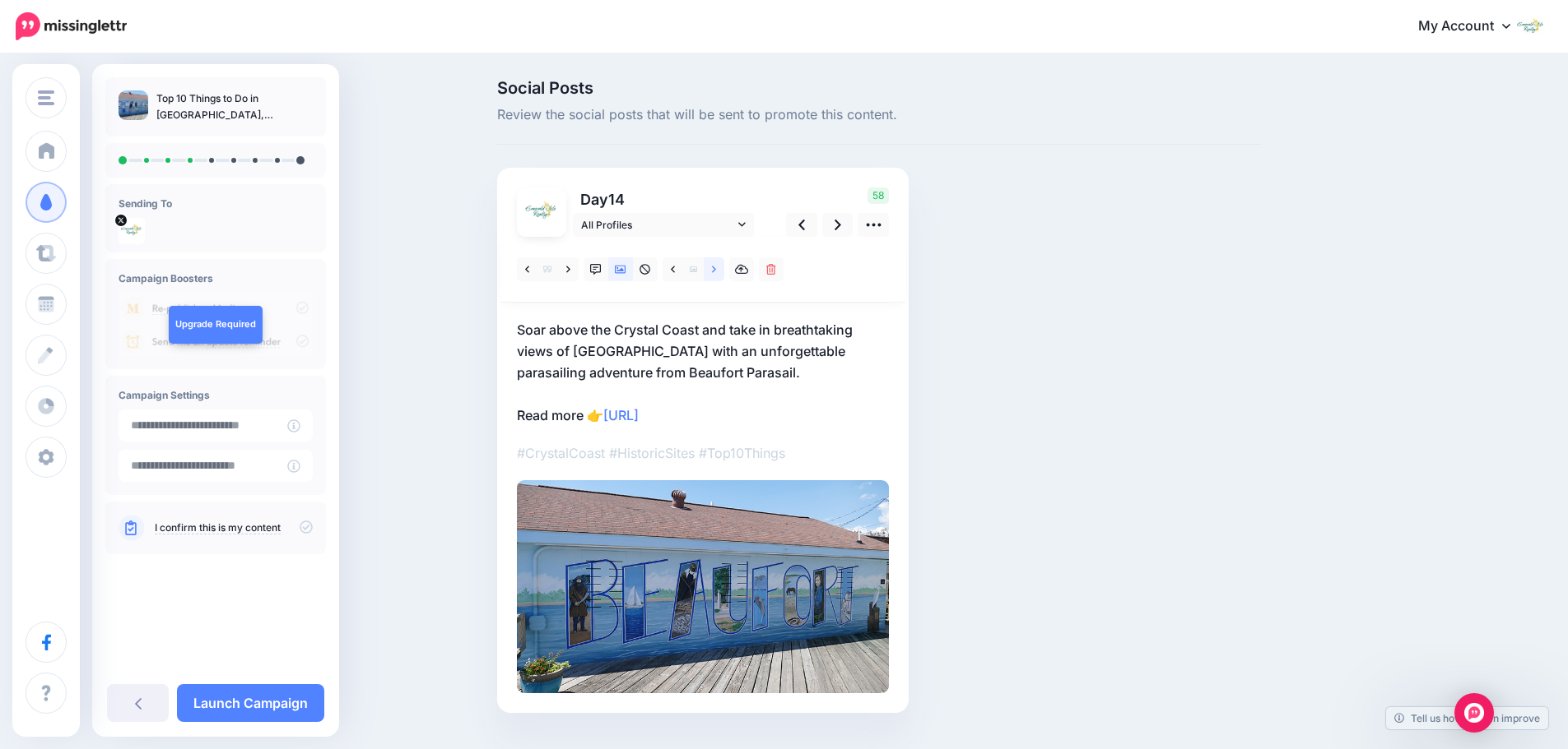
click at [724, 273] on link at bounding box center [714, 270] width 21 height 24
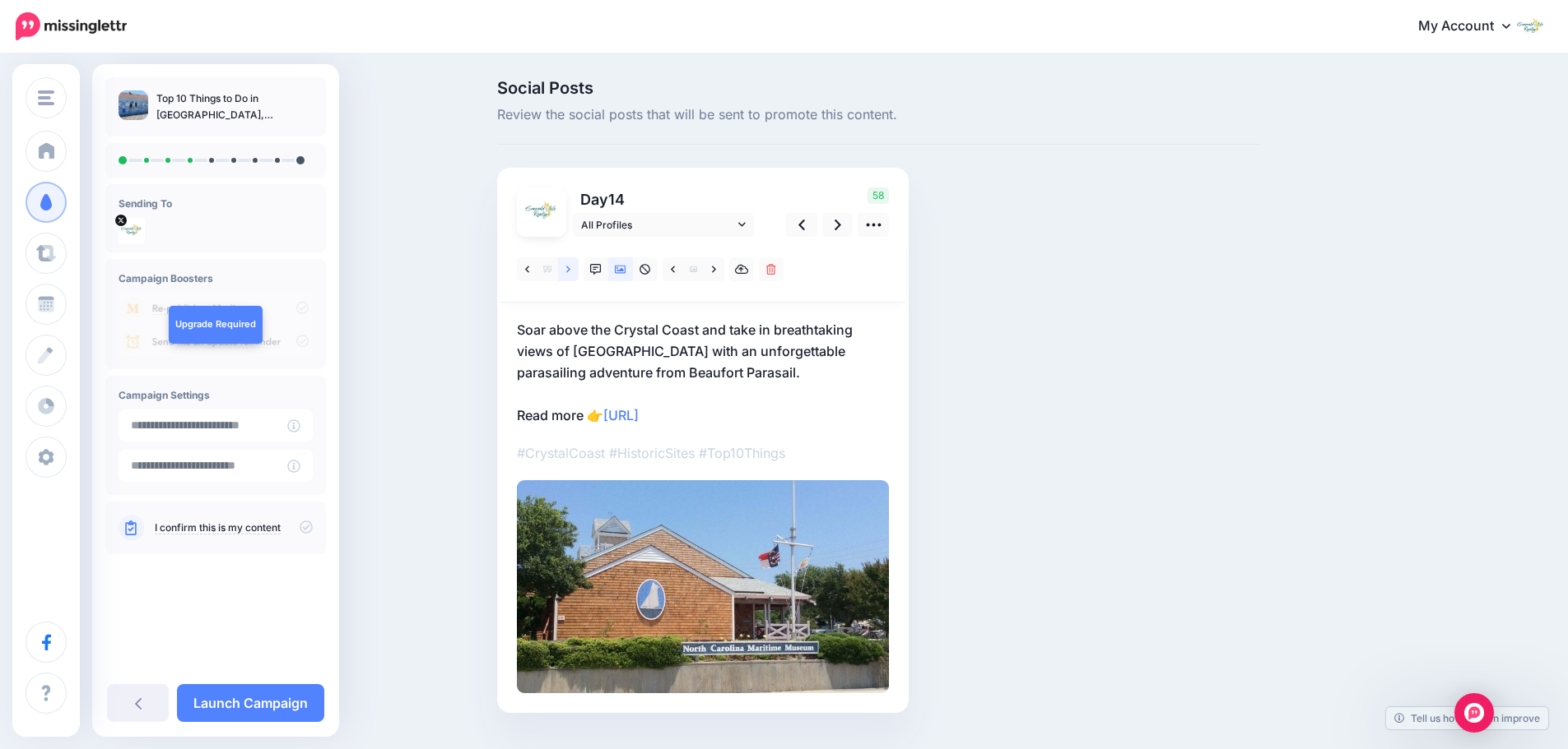
click at [573, 276] on link at bounding box center [569, 270] width 21 height 24
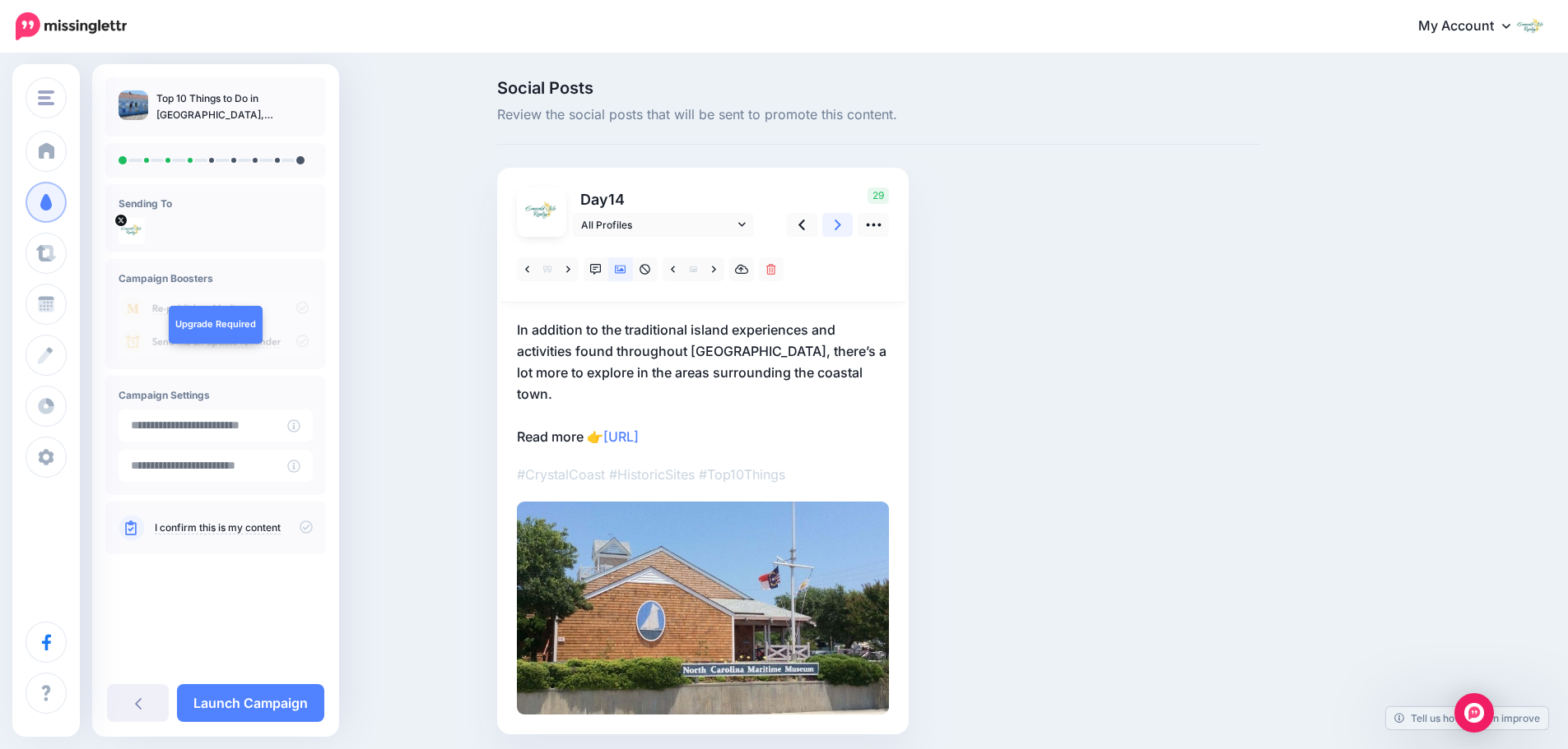
click at [838, 232] on link at bounding box center [838, 225] width 31 height 24
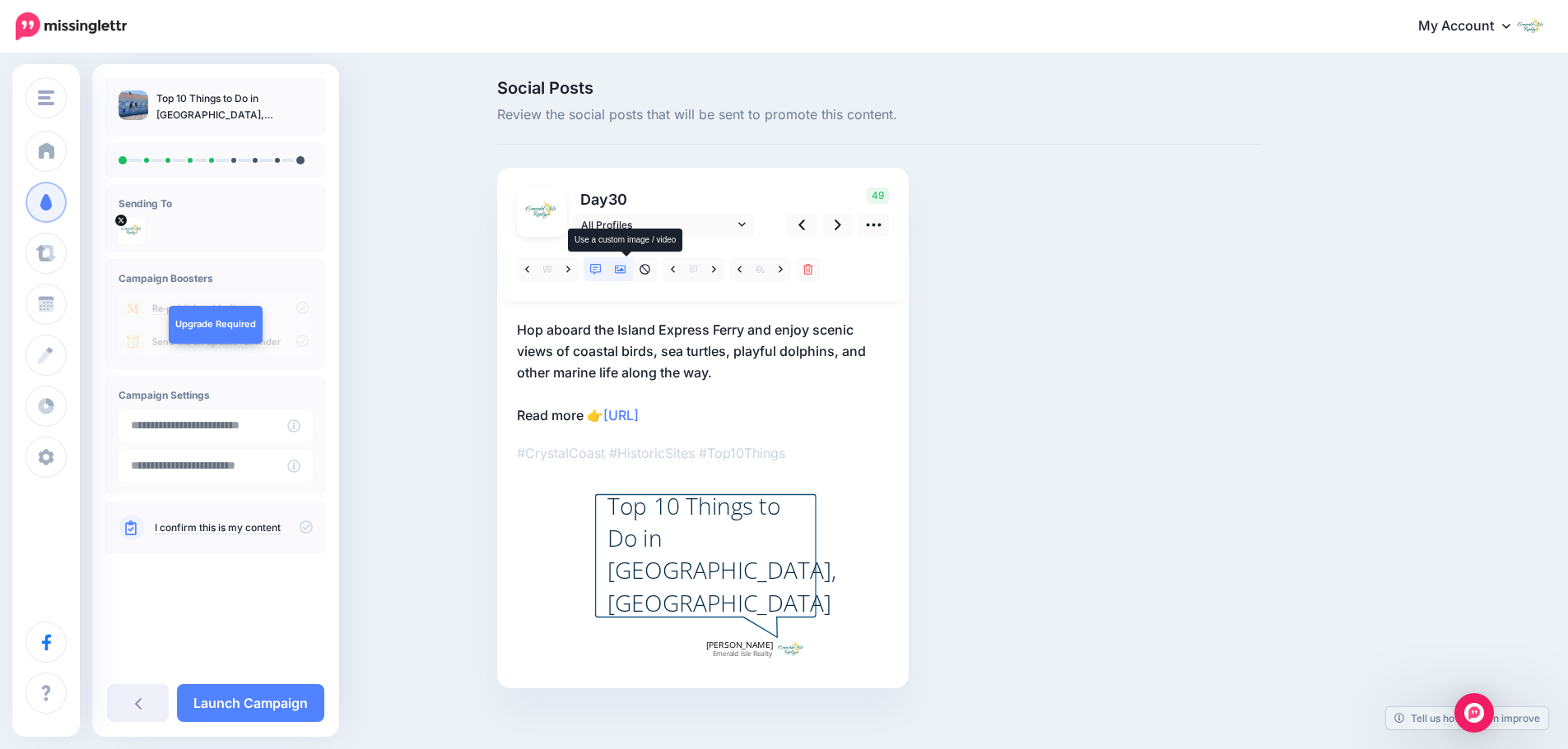
click at [627, 270] on icon at bounding box center [620, 270] width 11 height 9
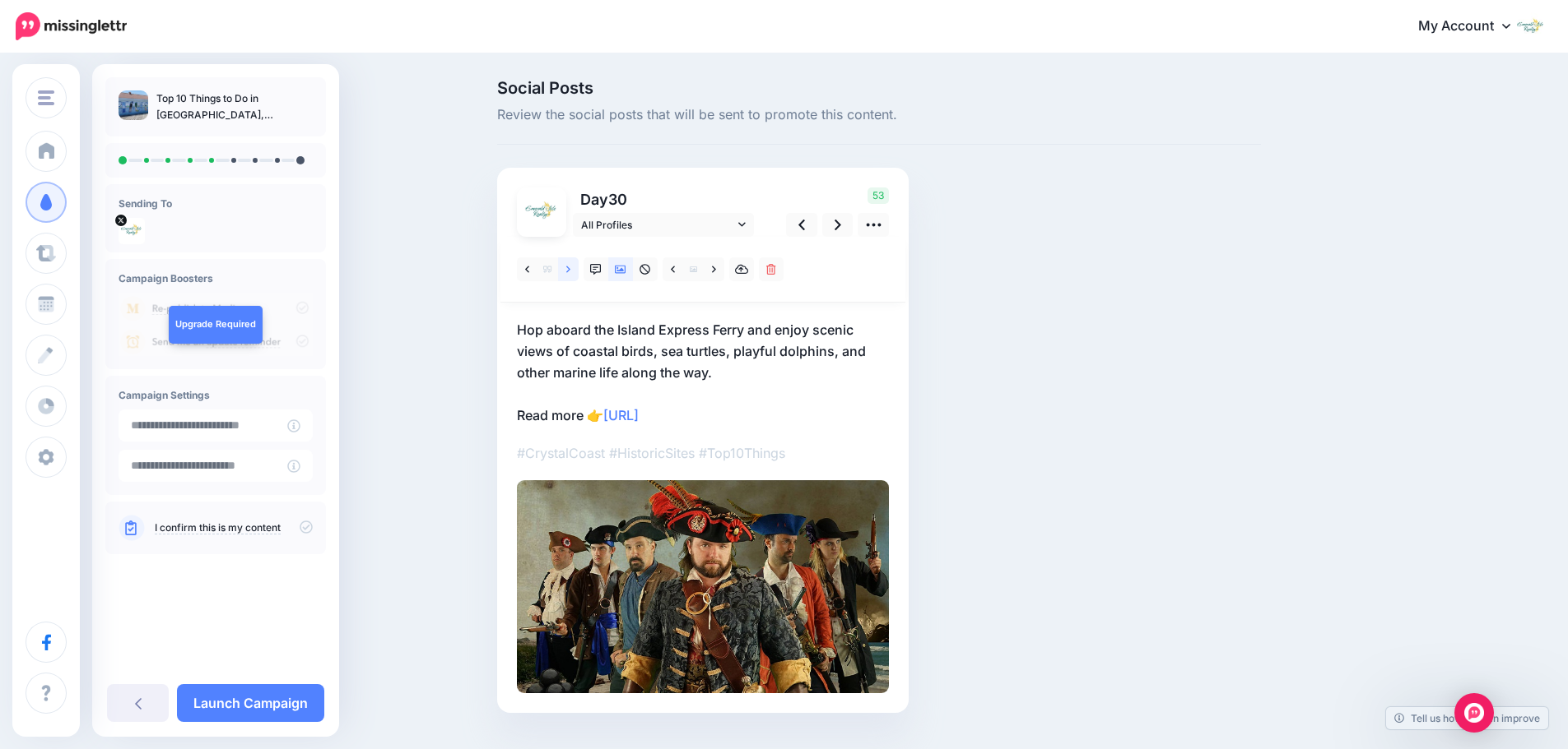
click at [570, 270] on icon at bounding box center [568, 270] width 4 height 11
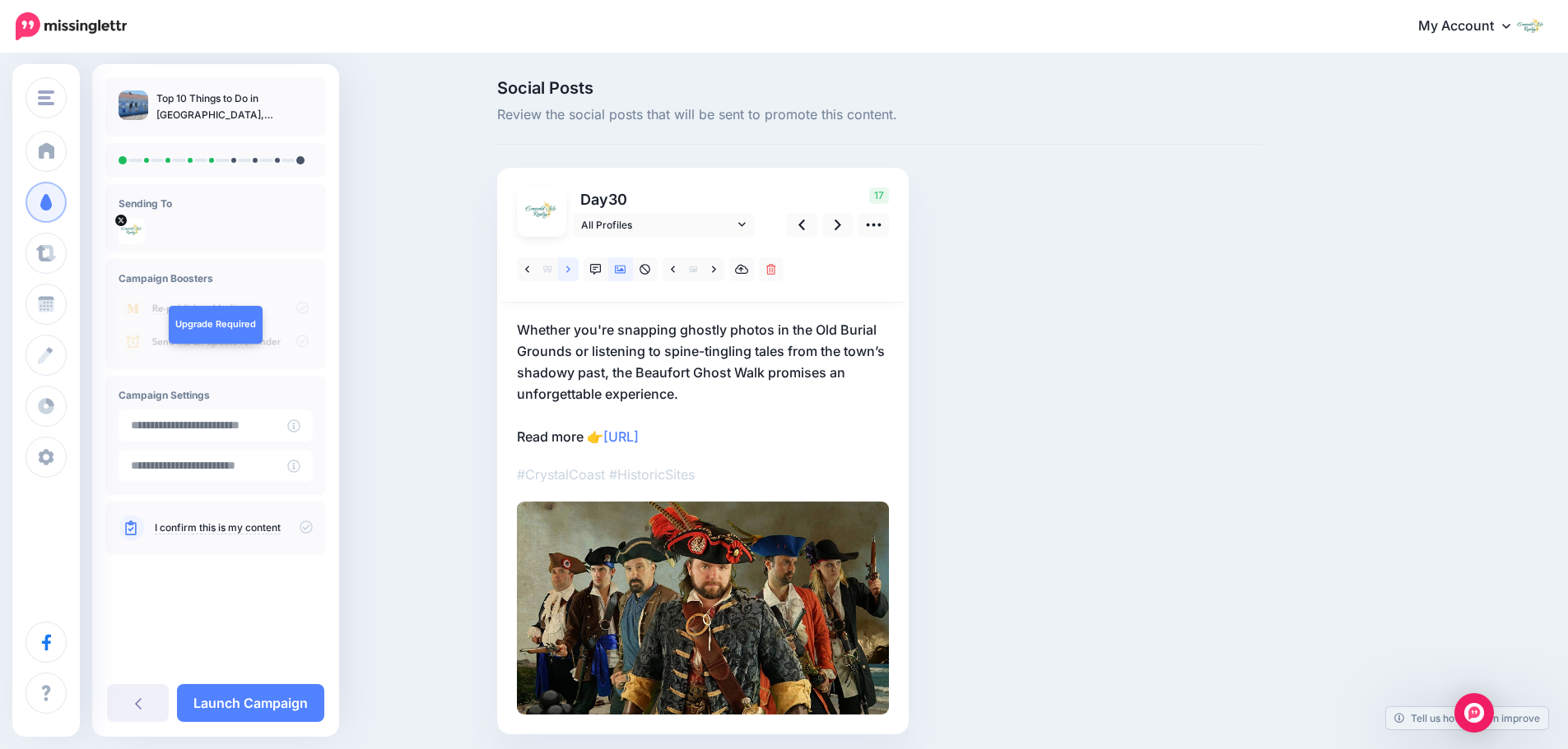
click at [570, 270] on icon at bounding box center [568, 270] width 4 height 11
click at [713, 270] on link at bounding box center [714, 270] width 21 height 24
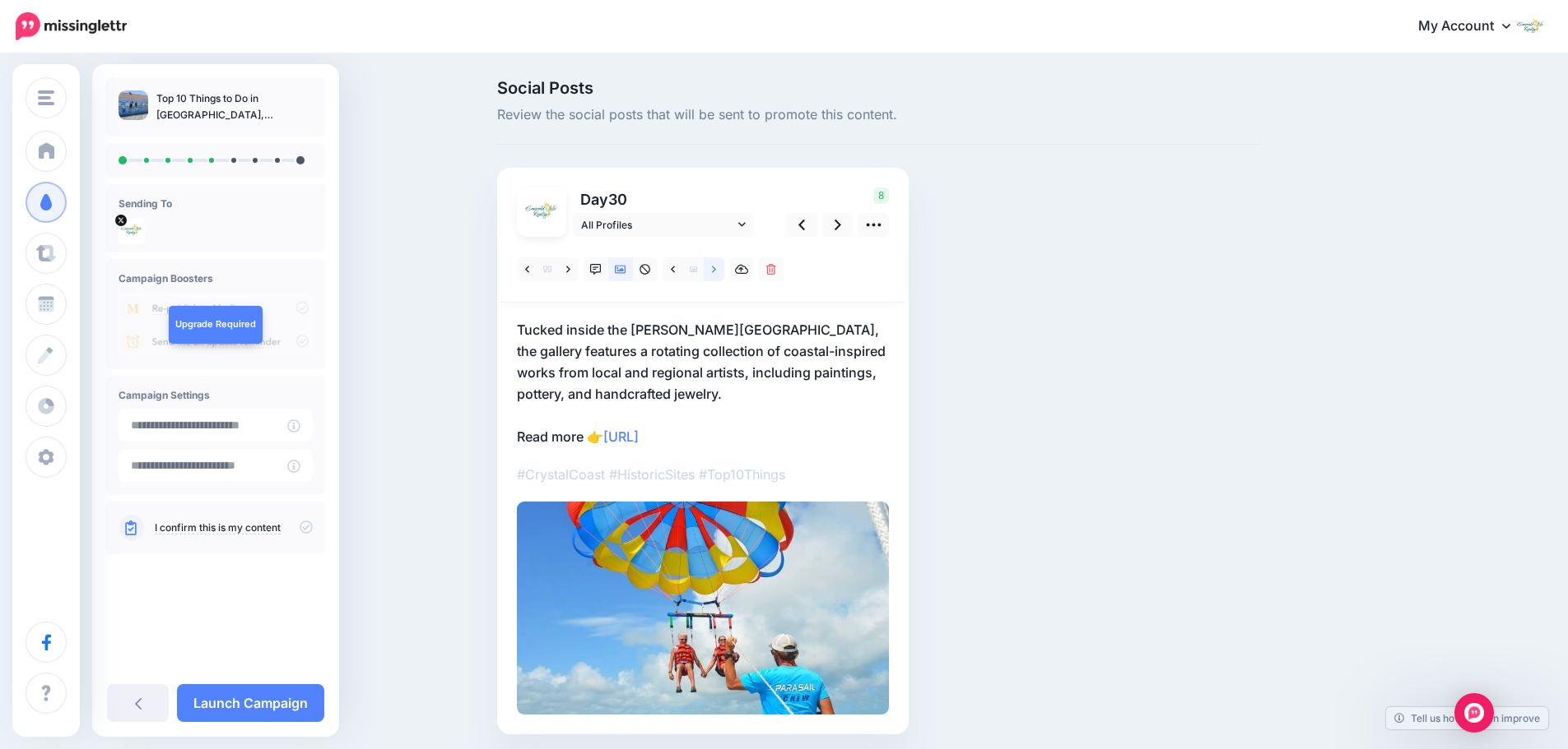
click at [713, 270] on link at bounding box center [714, 270] width 21 height 24
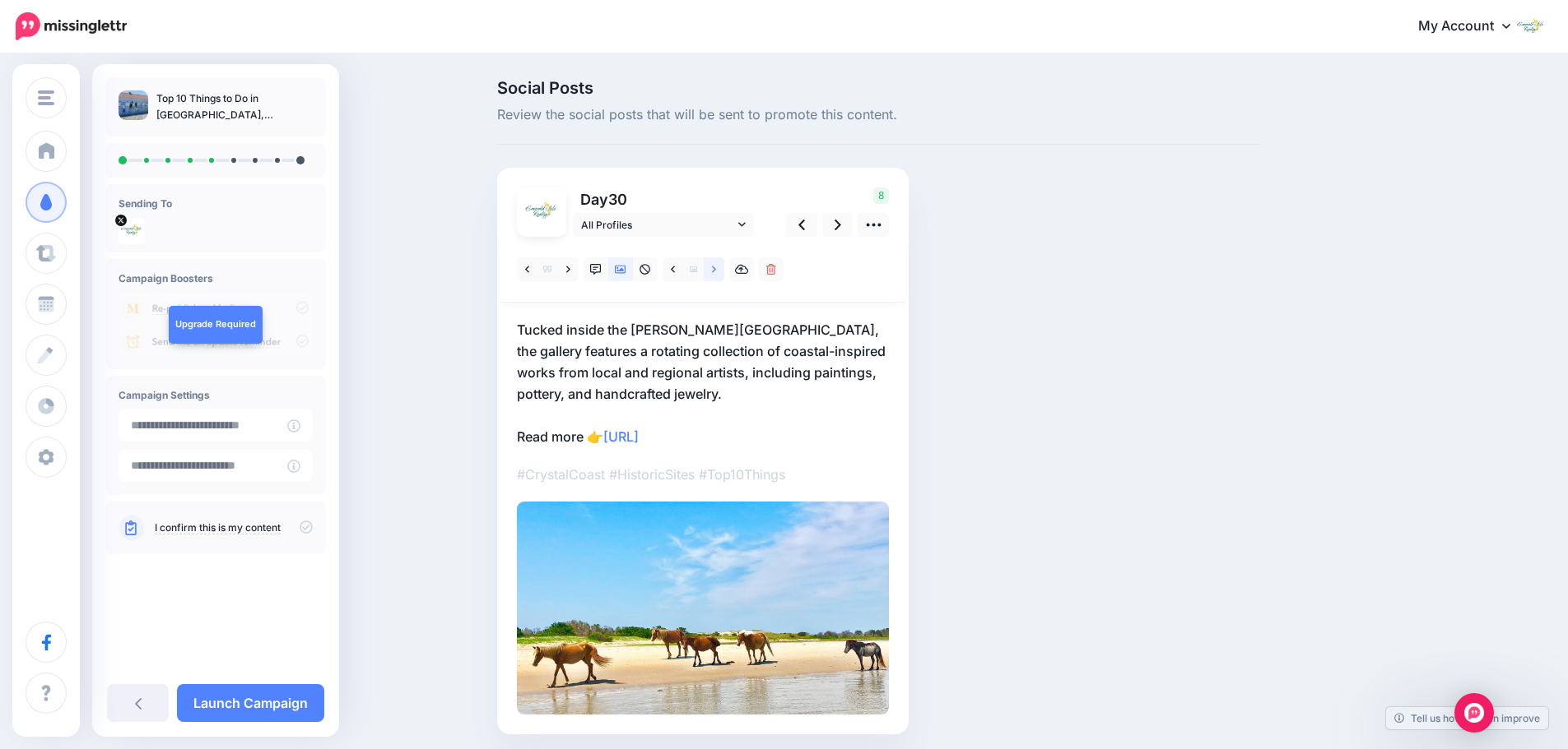
click at [713, 270] on link at bounding box center [714, 270] width 21 height 24
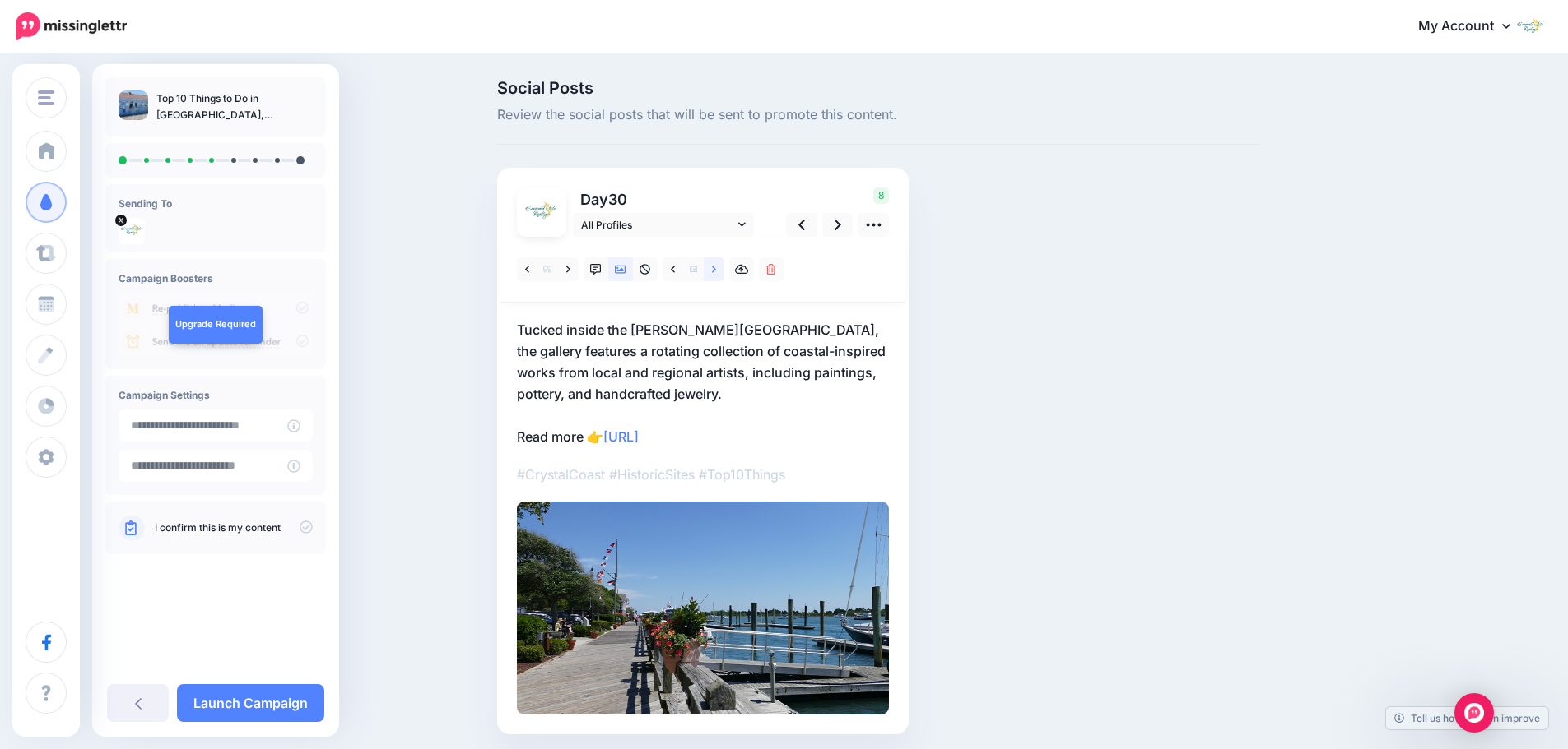
click at [713, 270] on link at bounding box center [714, 270] width 21 height 24
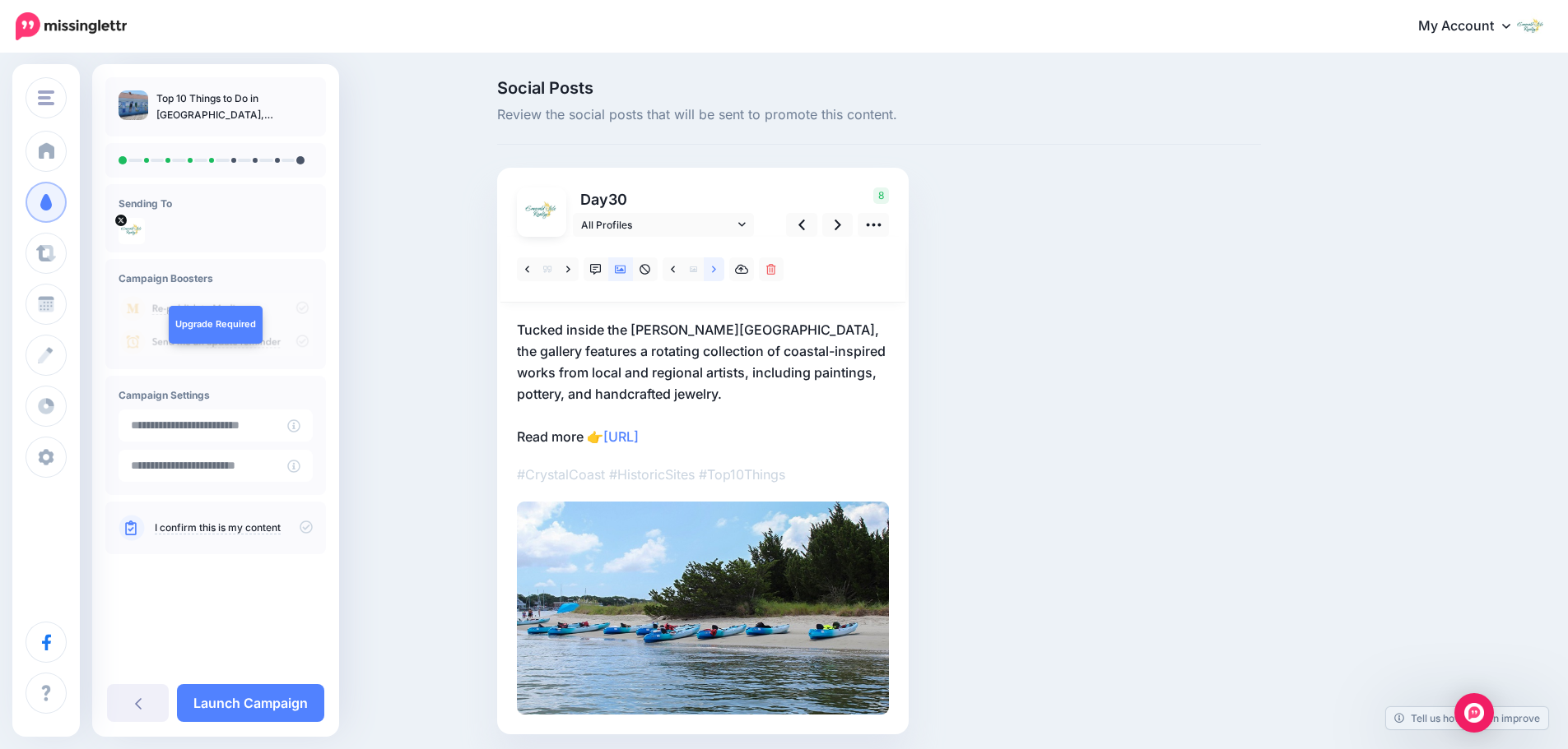
click at [713, 270] on link at bounding box center [714, 270] width 21 height 24
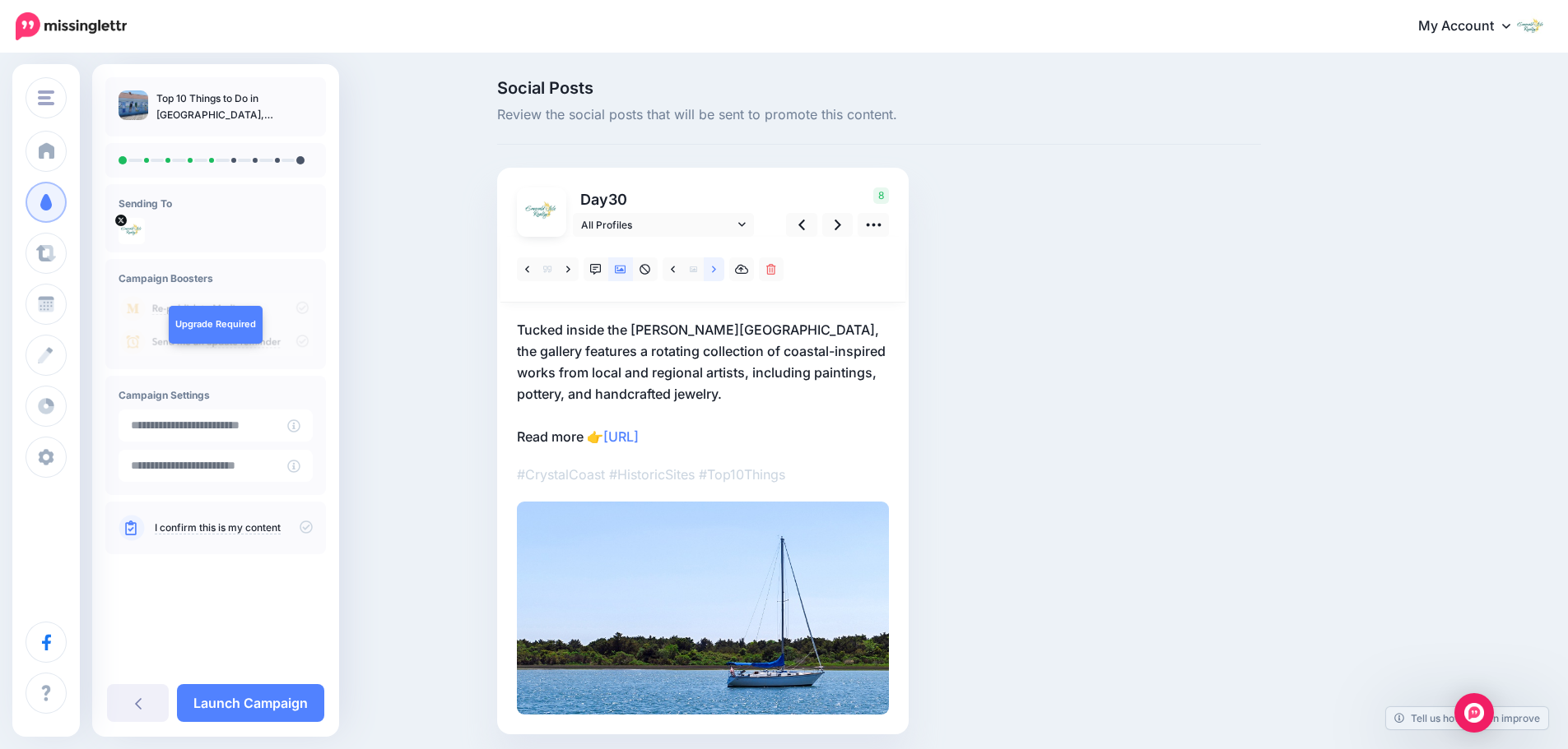
click at [713, 270] on link at bounding box center [714, 270] width 21 height 24
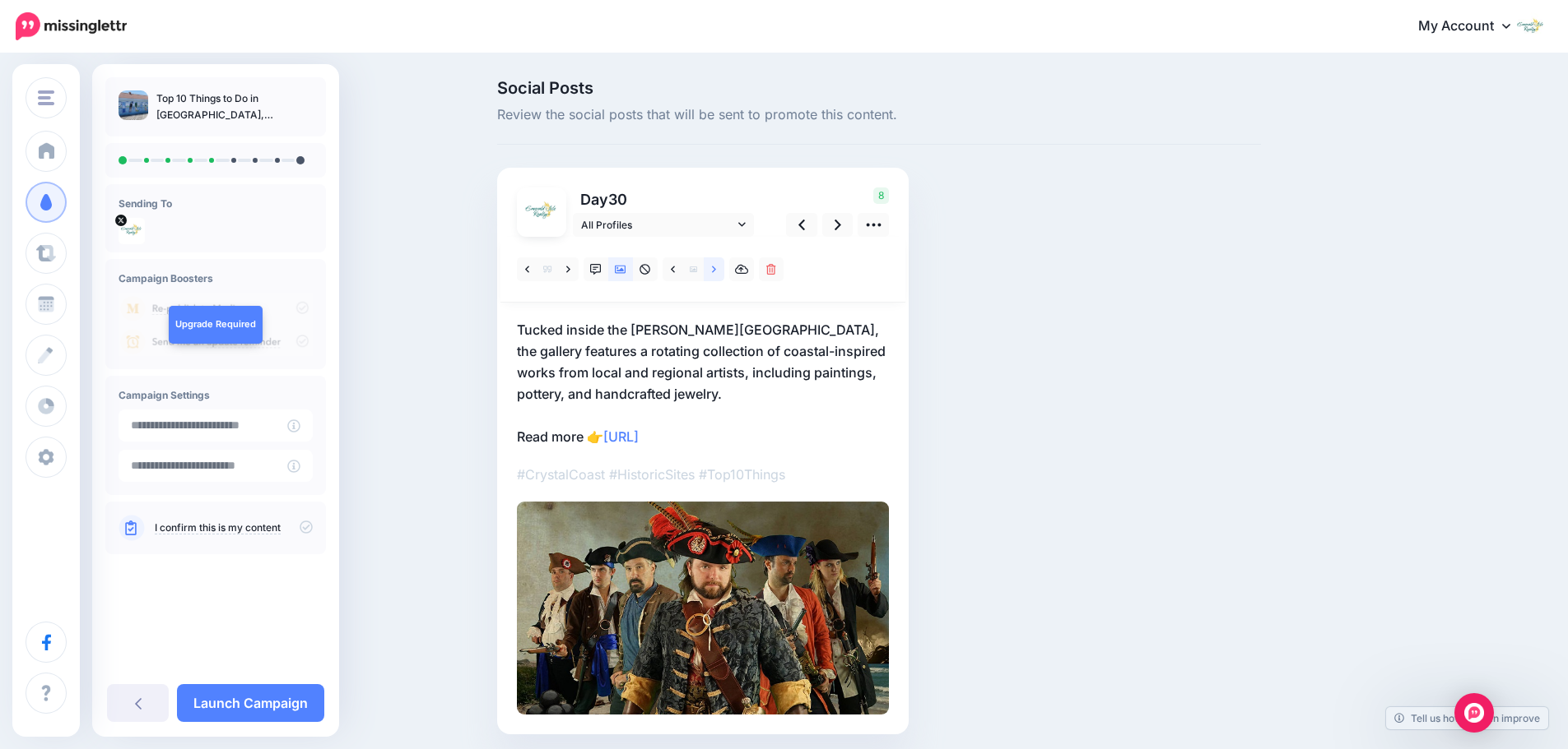
click at [713, 270] on link at bounding box center [714, 270] width 21 height 24
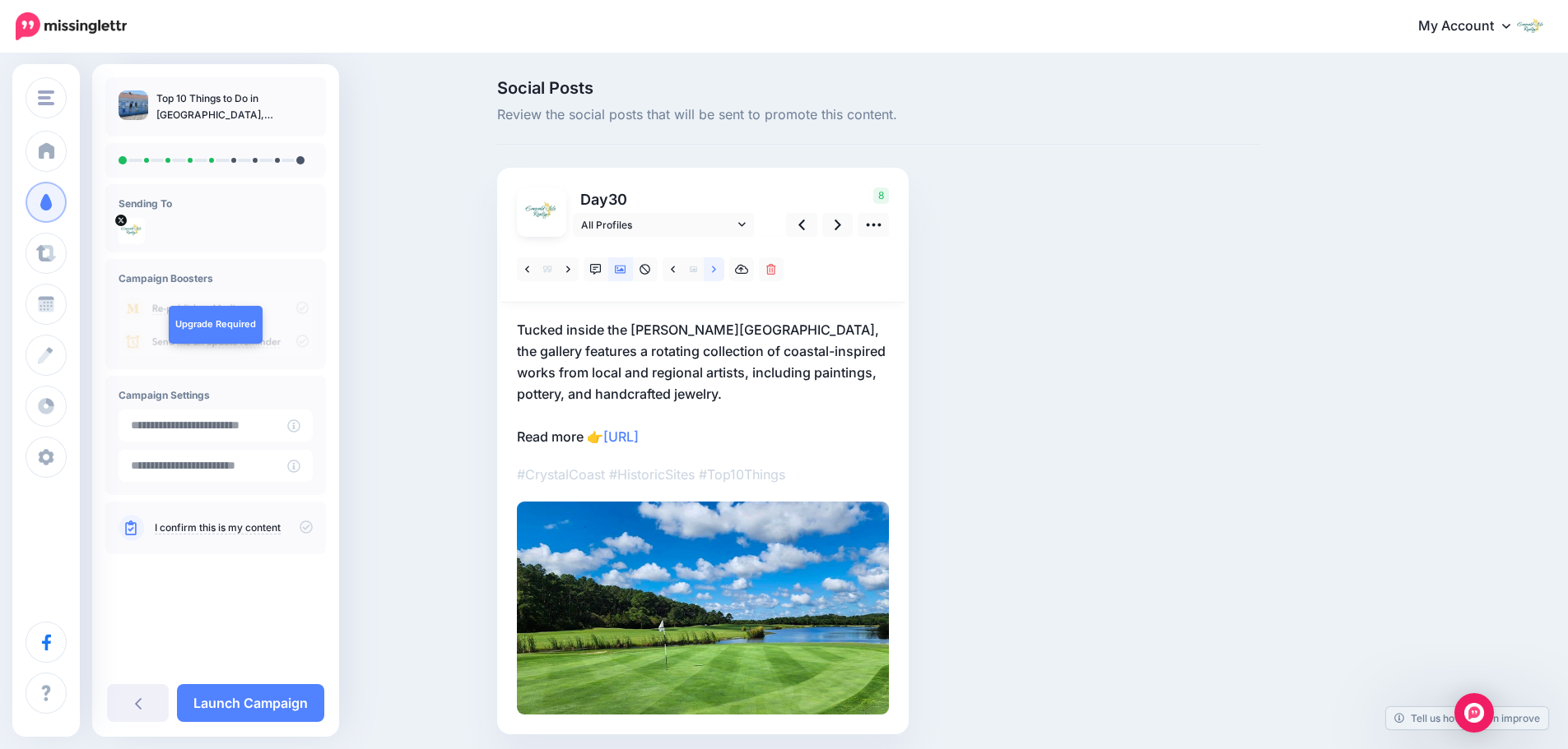
click at [713, 270] on link at bounding box center [714, 270] width 21 height 24
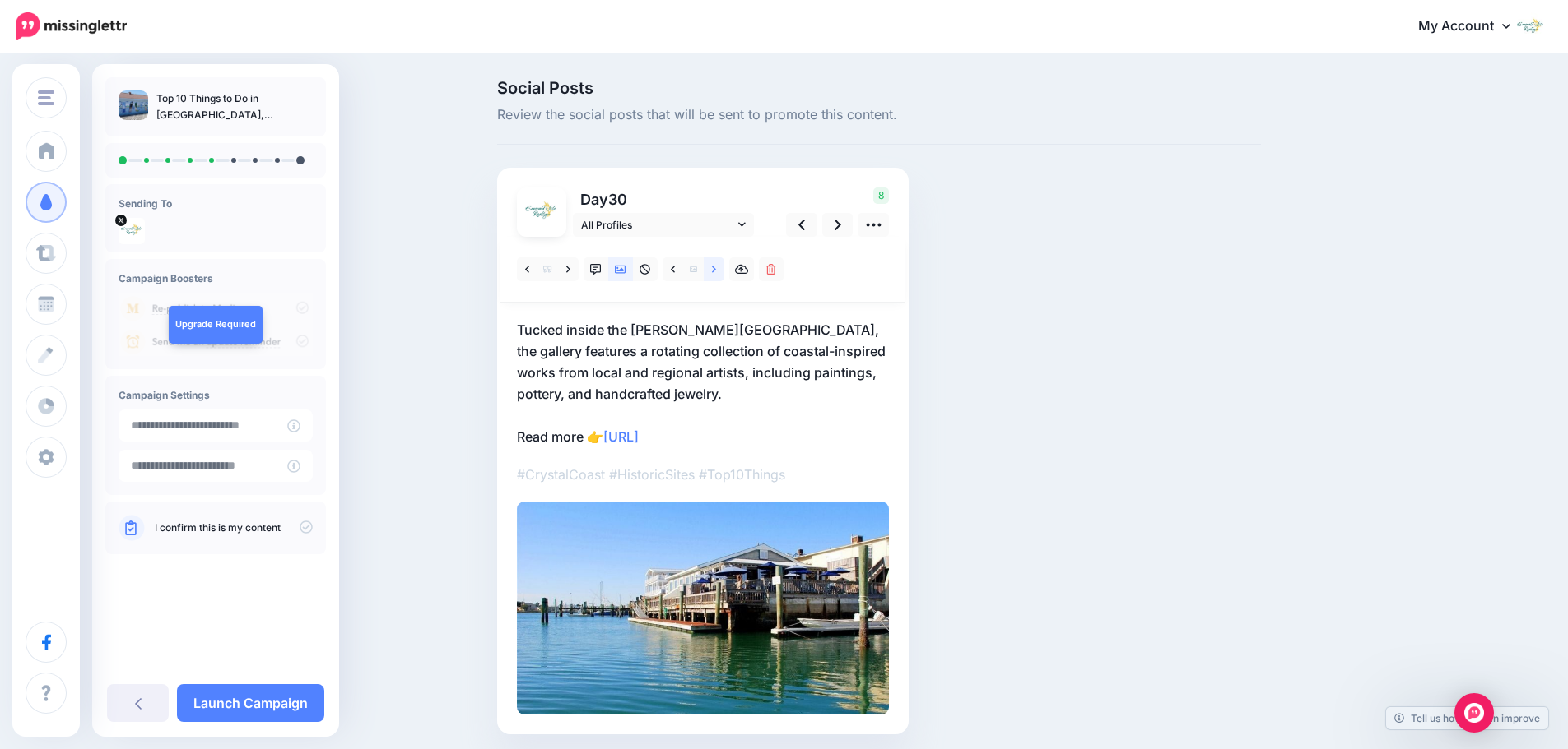
click at [713, 270] on link at bounding box center [714, 270] width 21 height 24
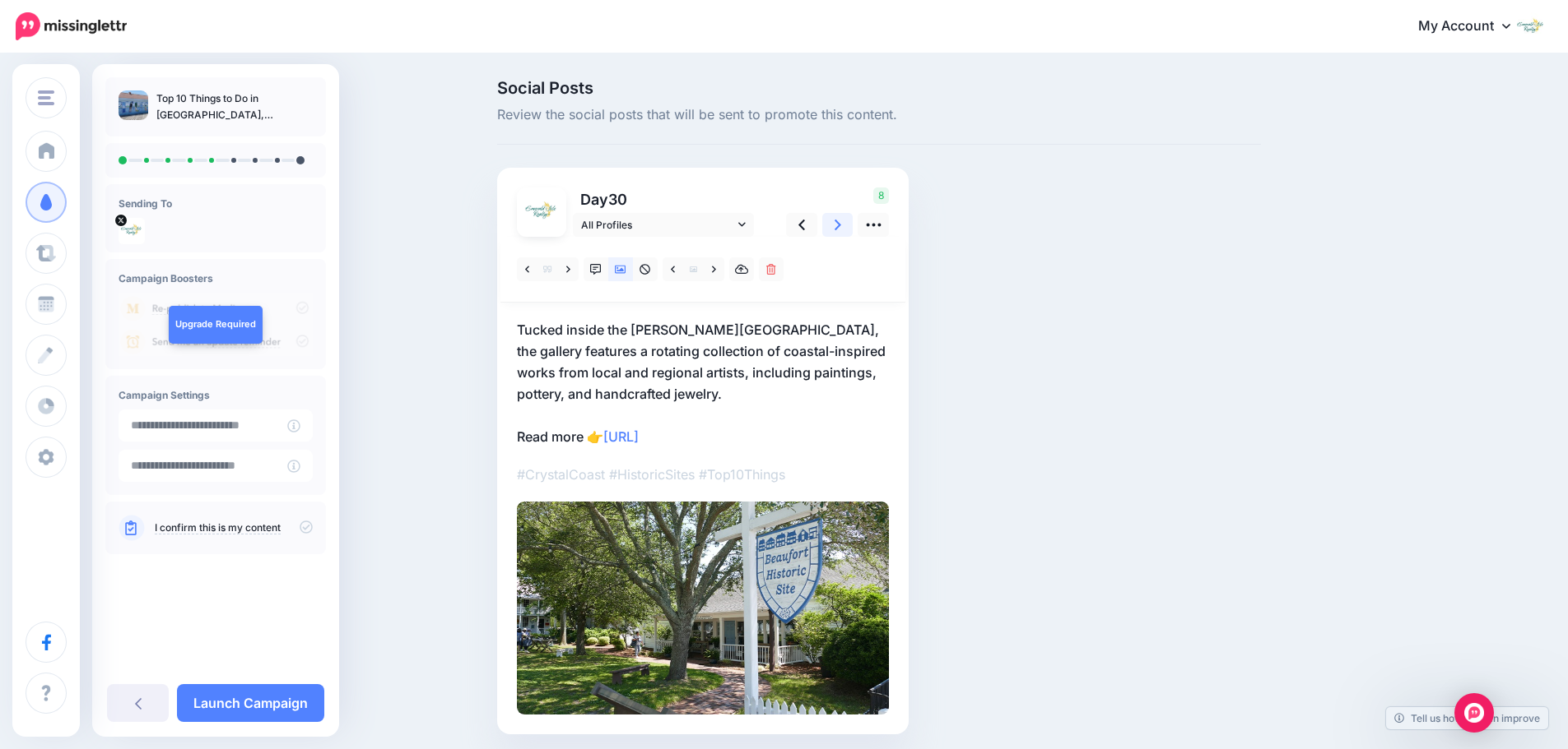
click at [841, 232] on icon at bounding box center [838, 225] width 7 height 17
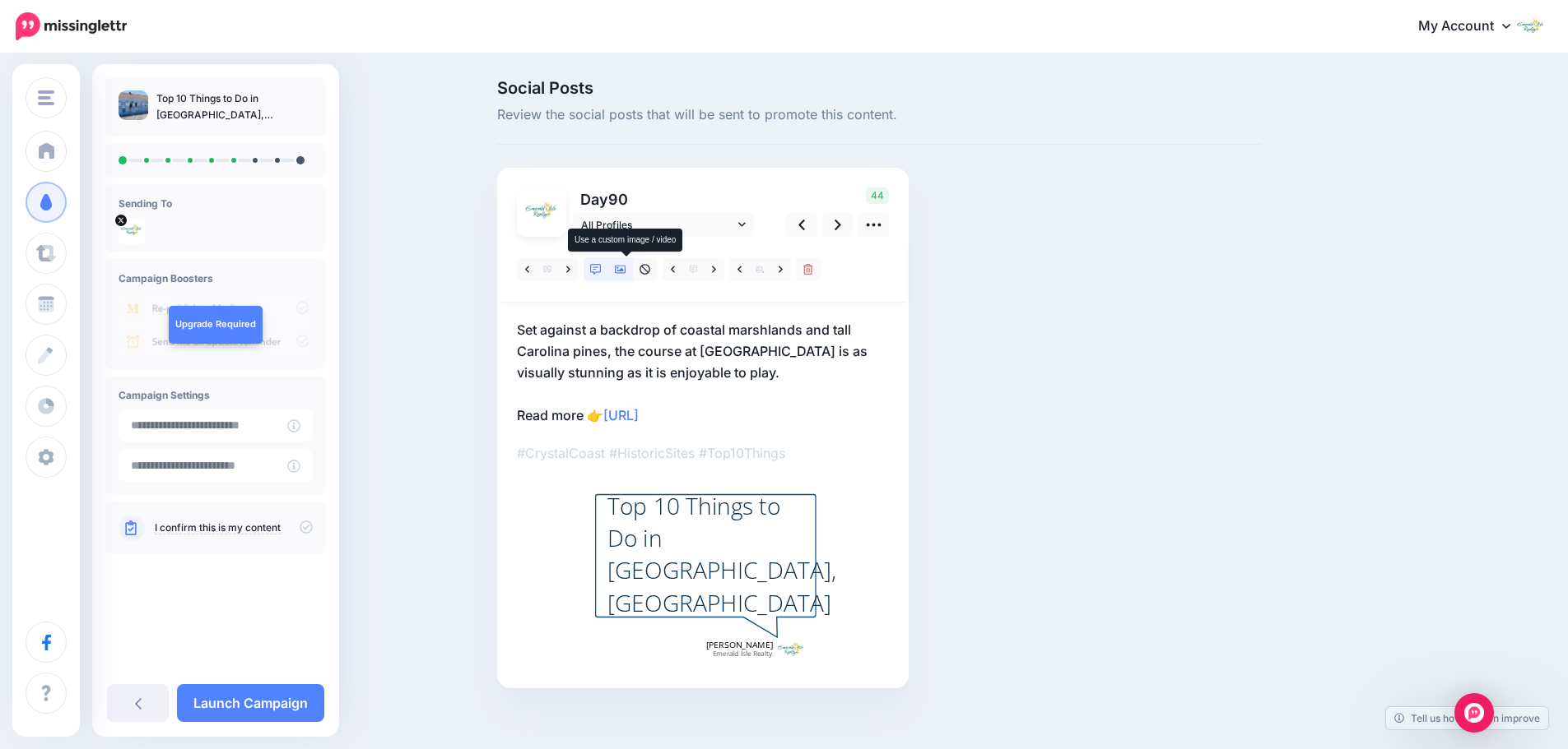
click at [627, 275] on icon at bounding box center [620, 270] width 11 height 11
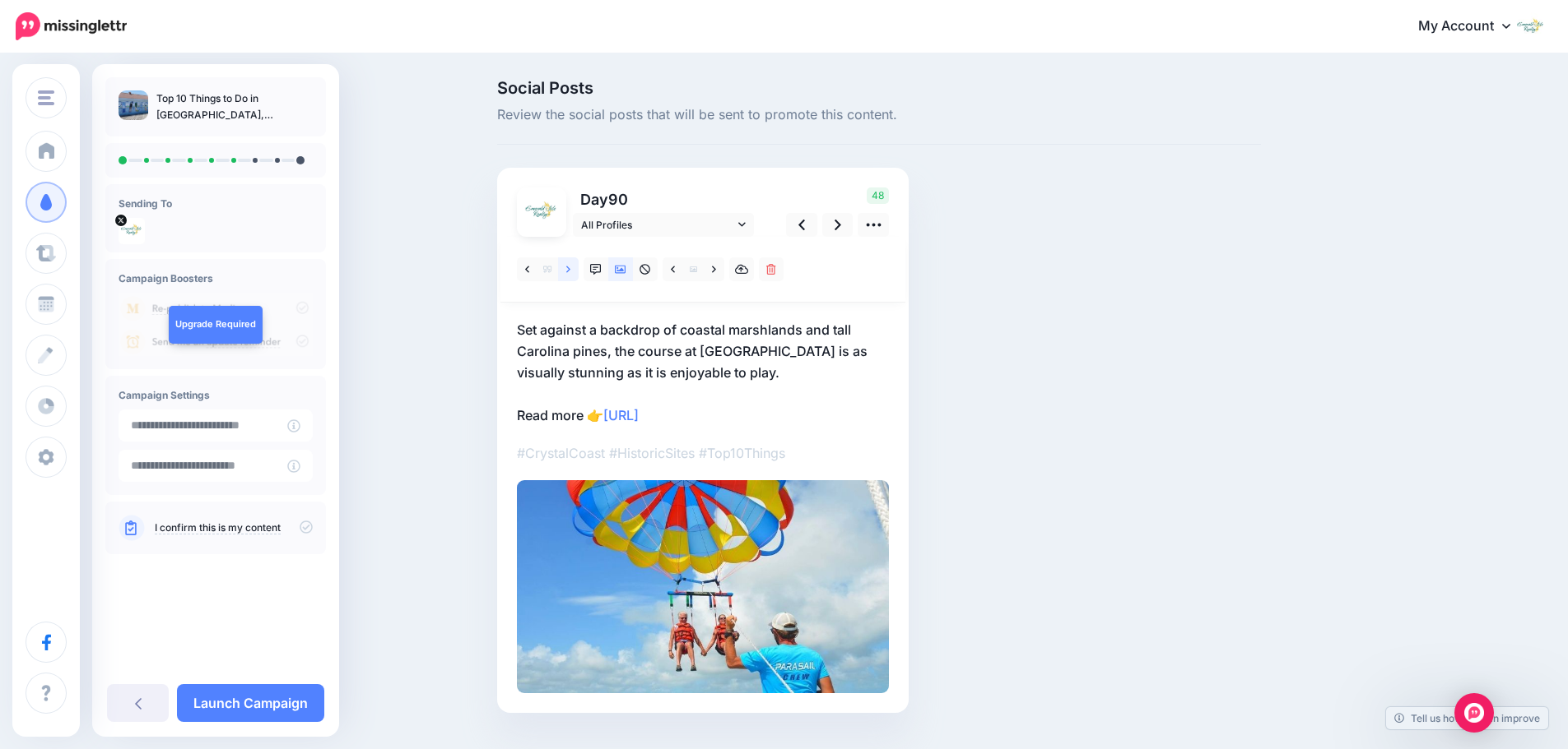
click at [570, 272] on icon at bounding box center [568, 270] width 4 height 11
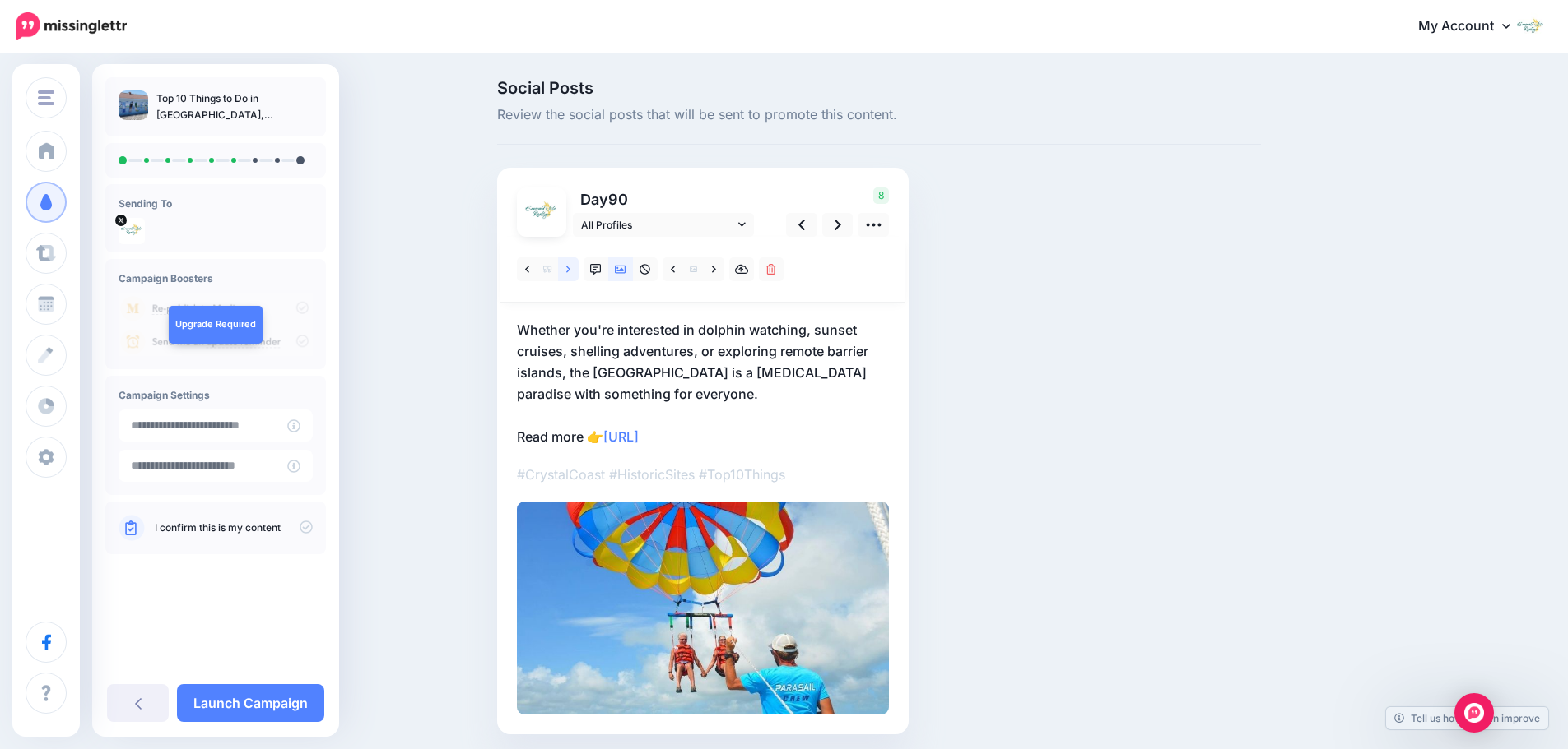
click at [570, 272] on icon at bounding box center [568, 270] width 4 height 11
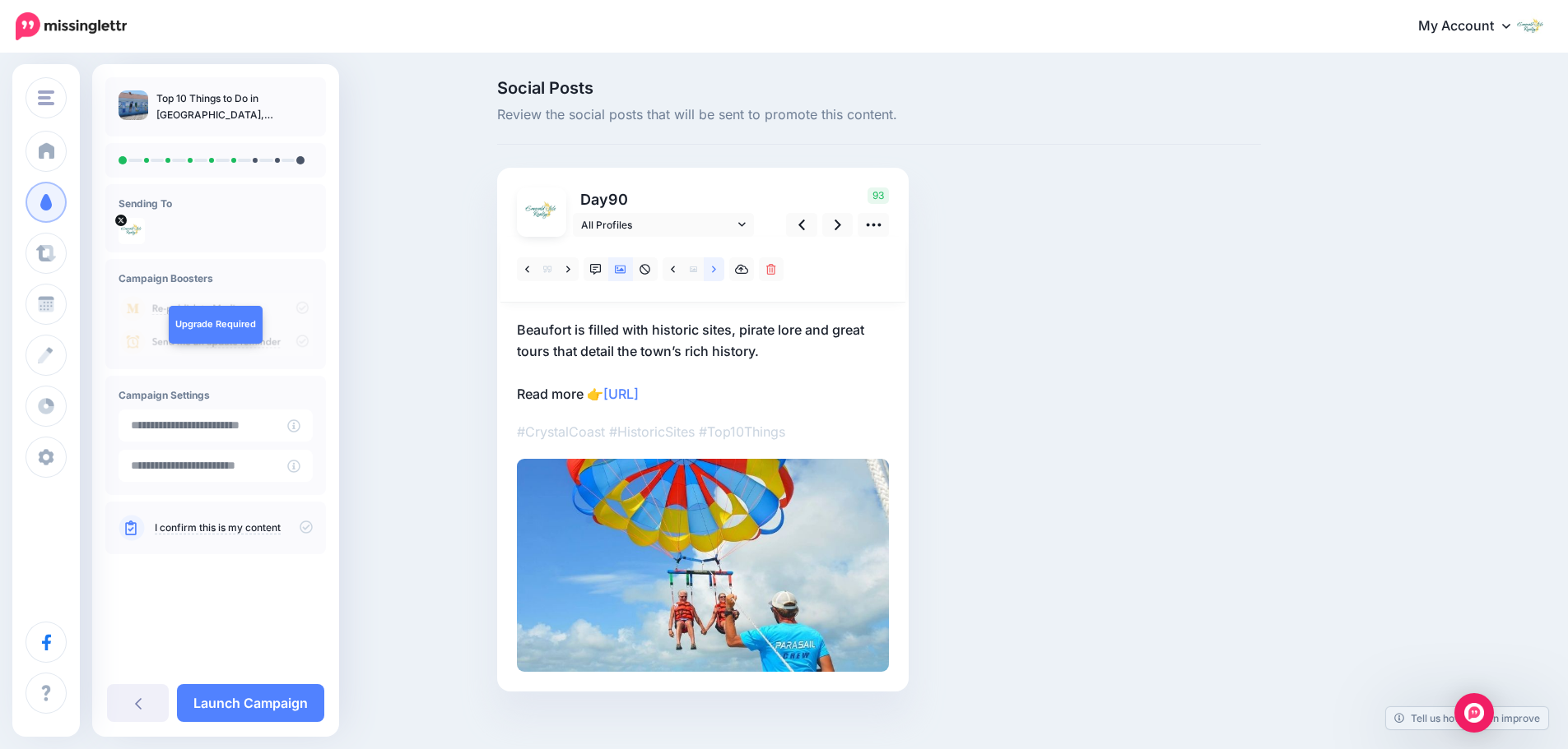
click at [716, 275] on link at bounding box center [714, 270] width 21 height 24
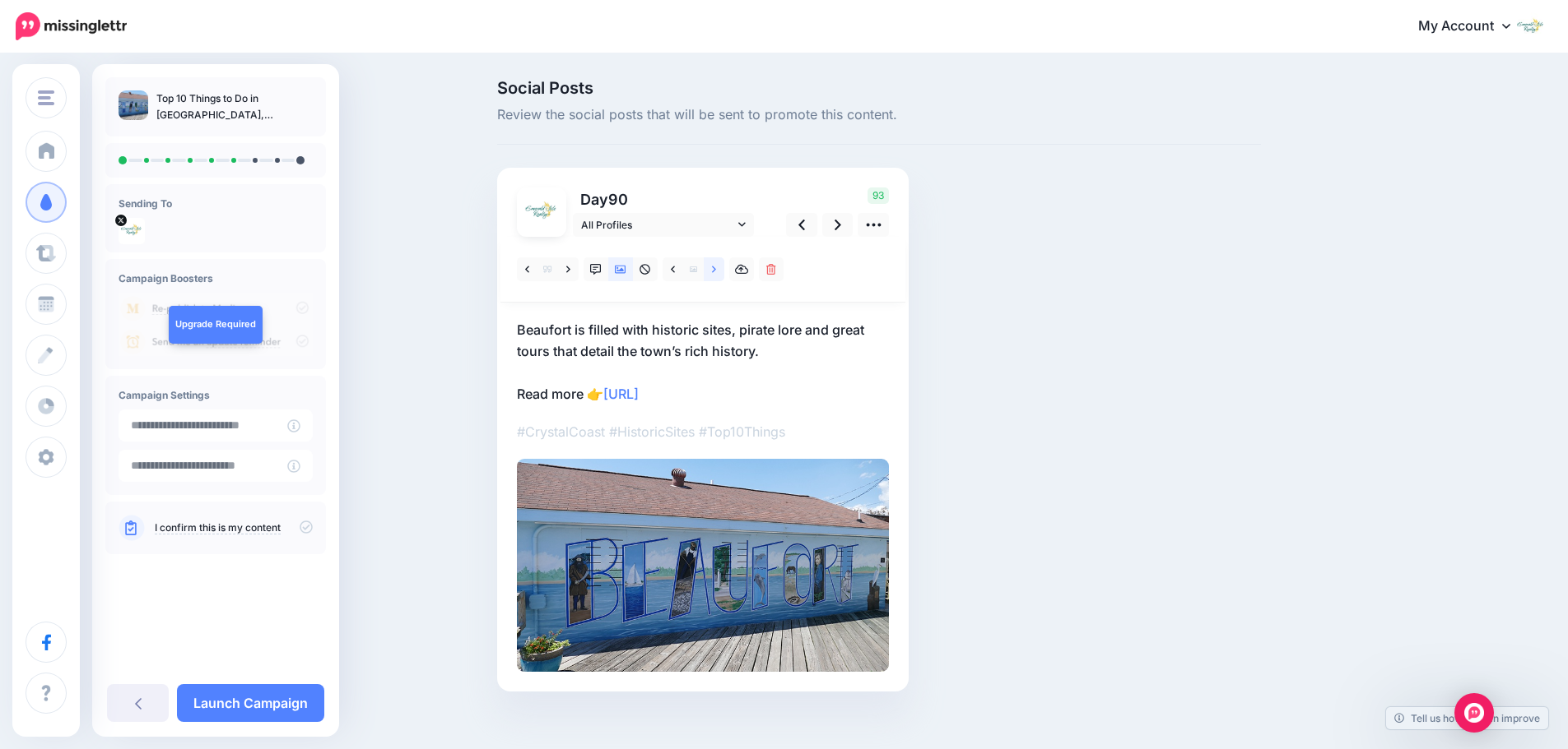
click at [716, 275] on link at bounding box center [714, 270] width 21 height 24
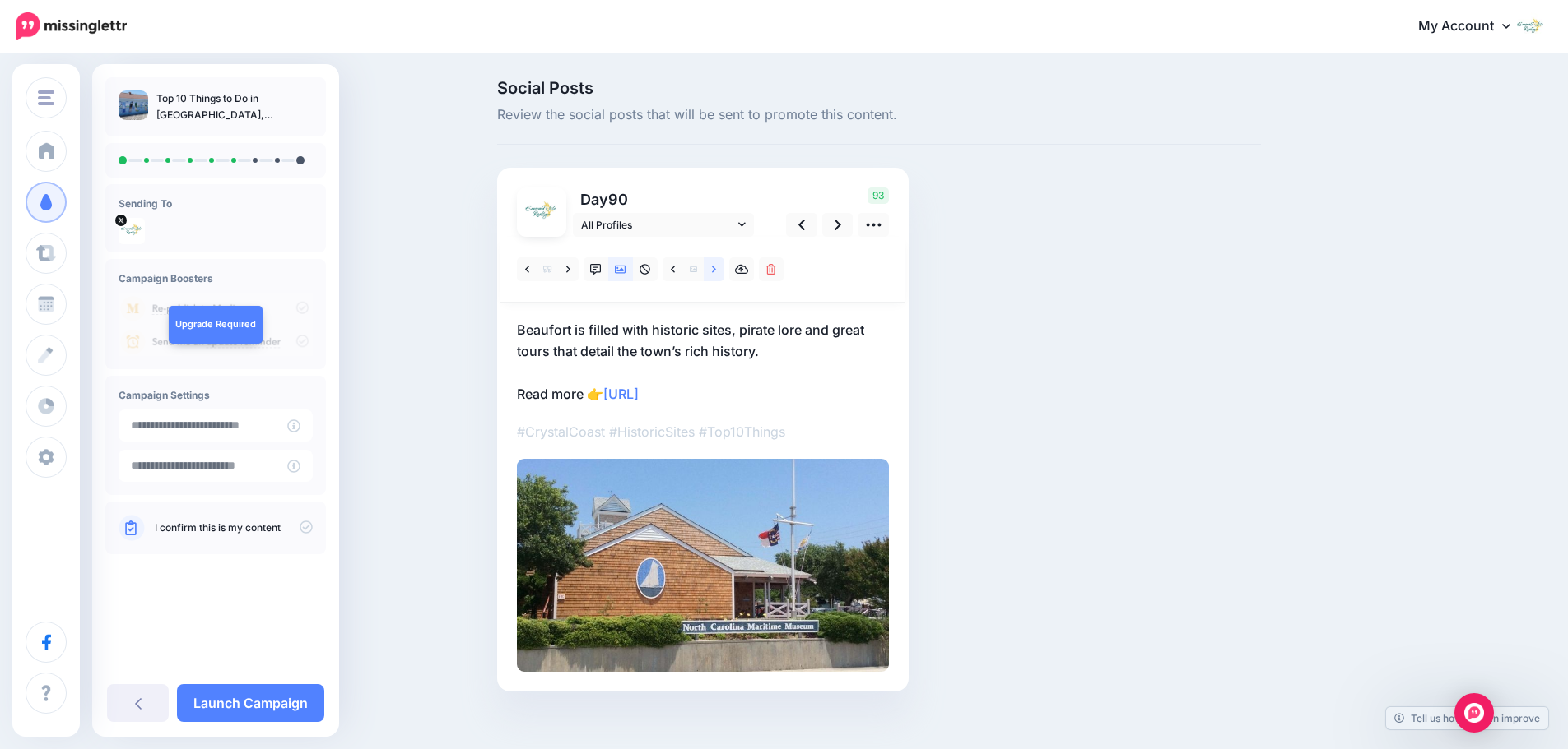
click at [716, 275] on link at bounding box center [714, 270] width 21 height 24
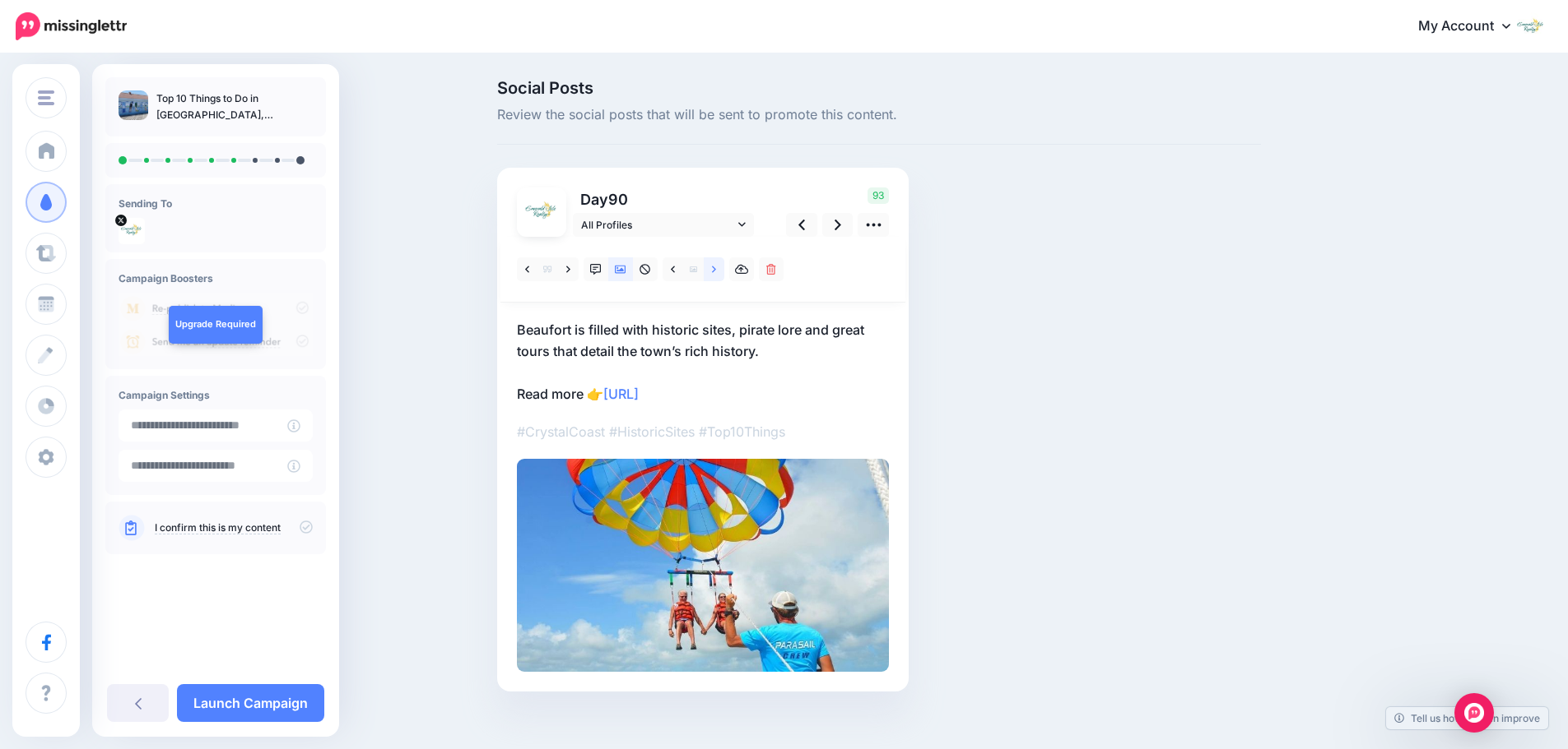
click at [716, 275] on link at bounding box center [714, 270] width 21 height 24
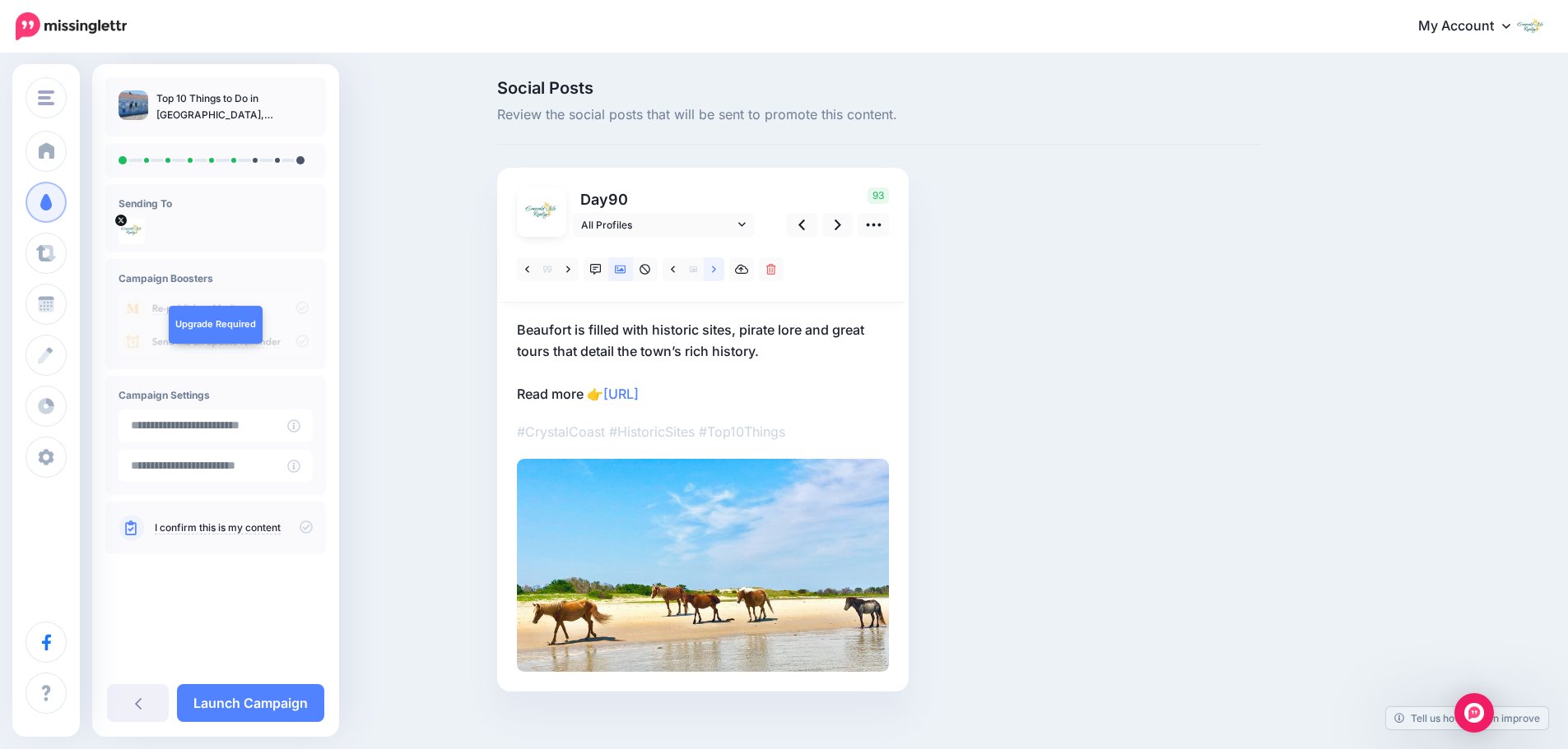
click at [716, 275] on link at bounding box center [714, 270] width 21 height 24
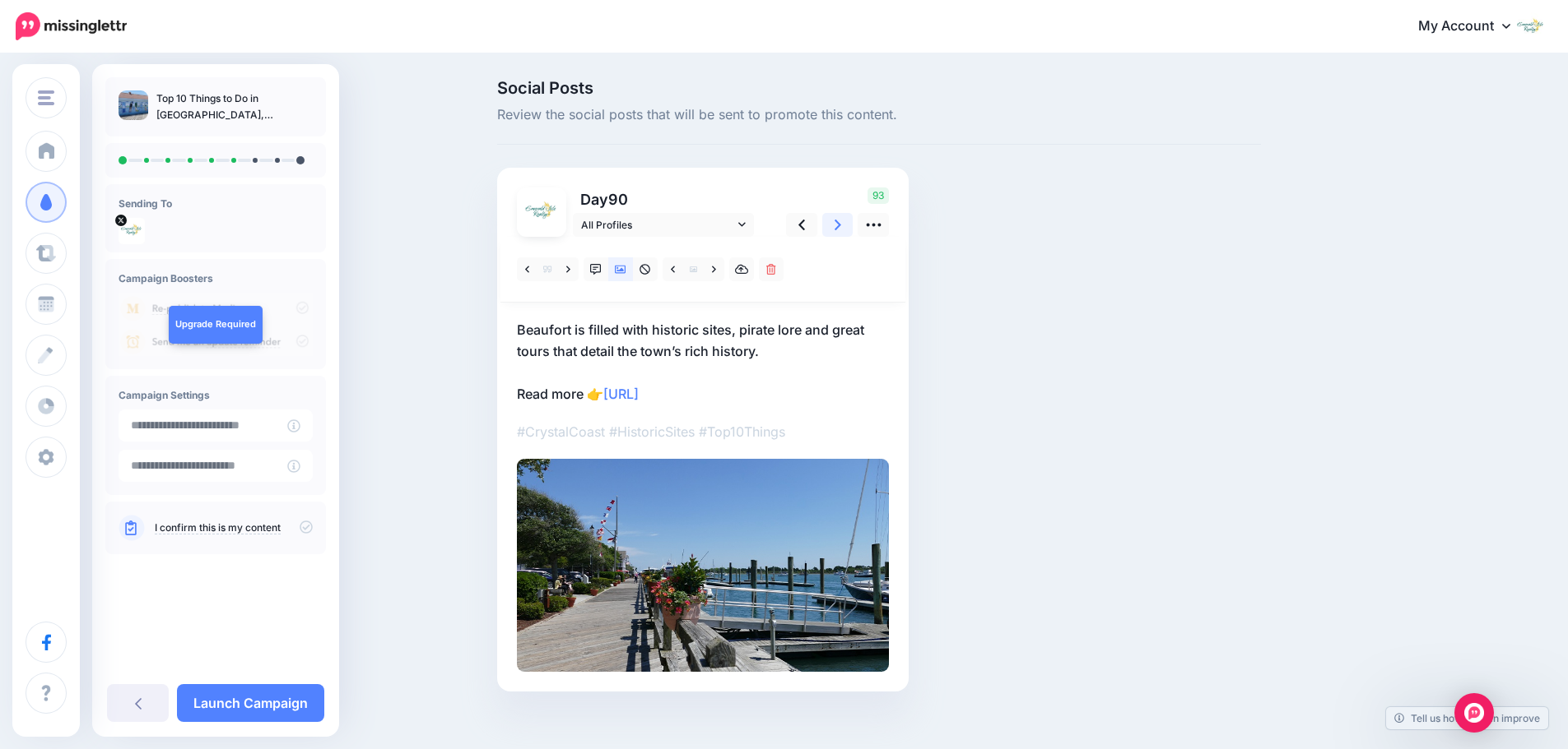
click at [837, 227] on link at bounding box center [838, 225] width 31 height 24
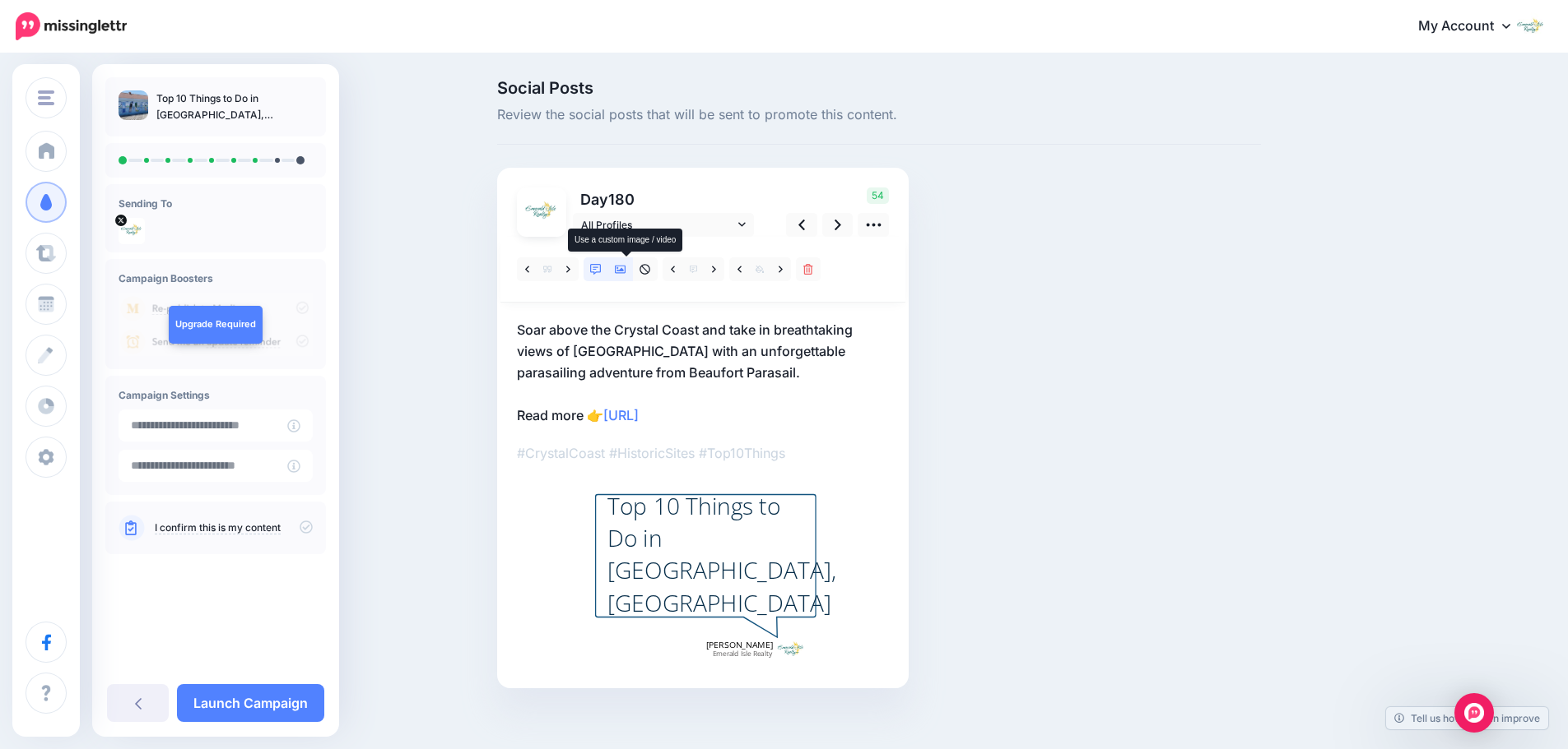
click at [633, 271] on link at bounding box center [621, 270] width 25 height 24
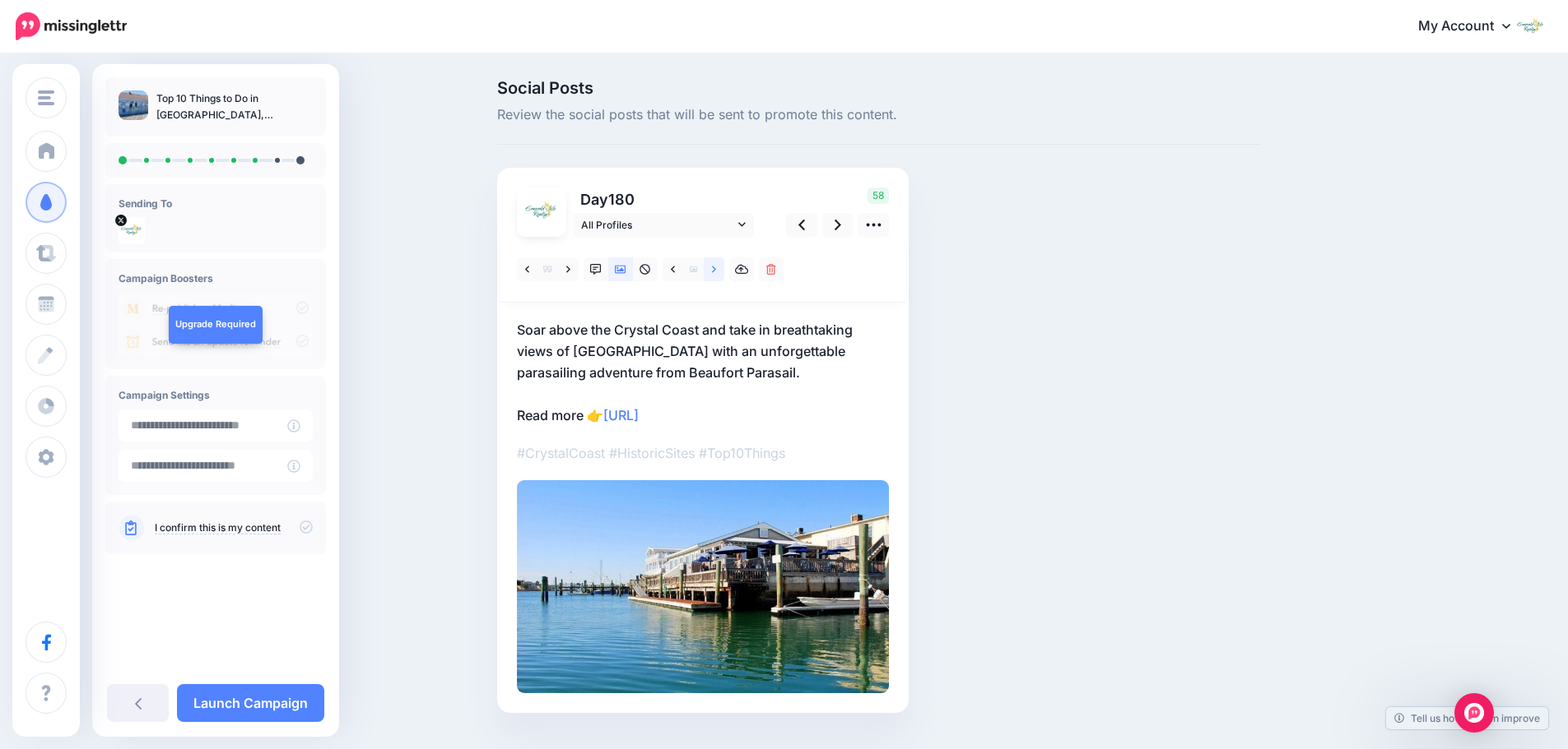
click at [715, 275] on link at bounding box center [714, 270] width 21 height 24
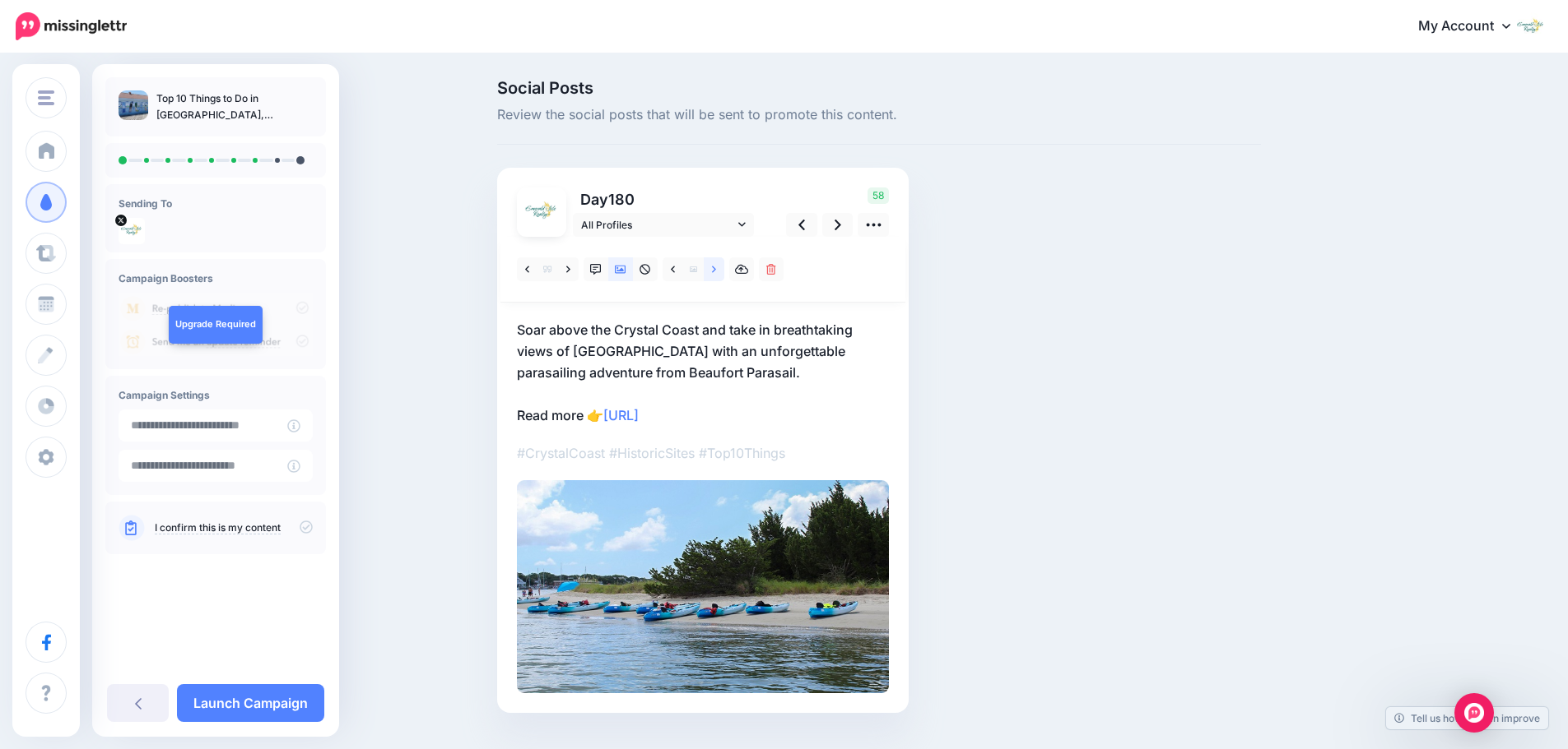
click at [715, 275] on link at bounding box center [714, 270] width 21 height 24
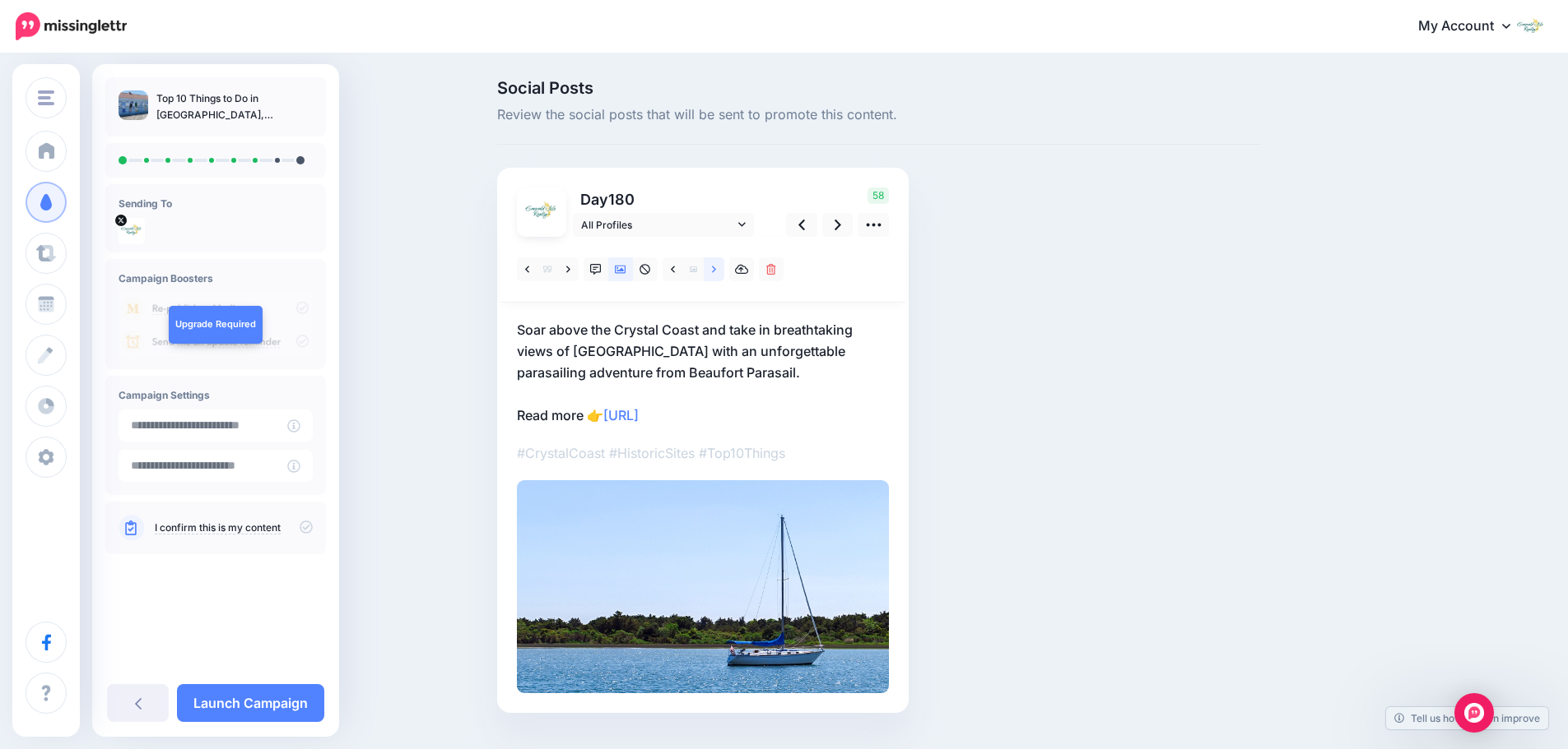
click at [715, 275] on link at bounding box center [714, 270] width 21 height 24
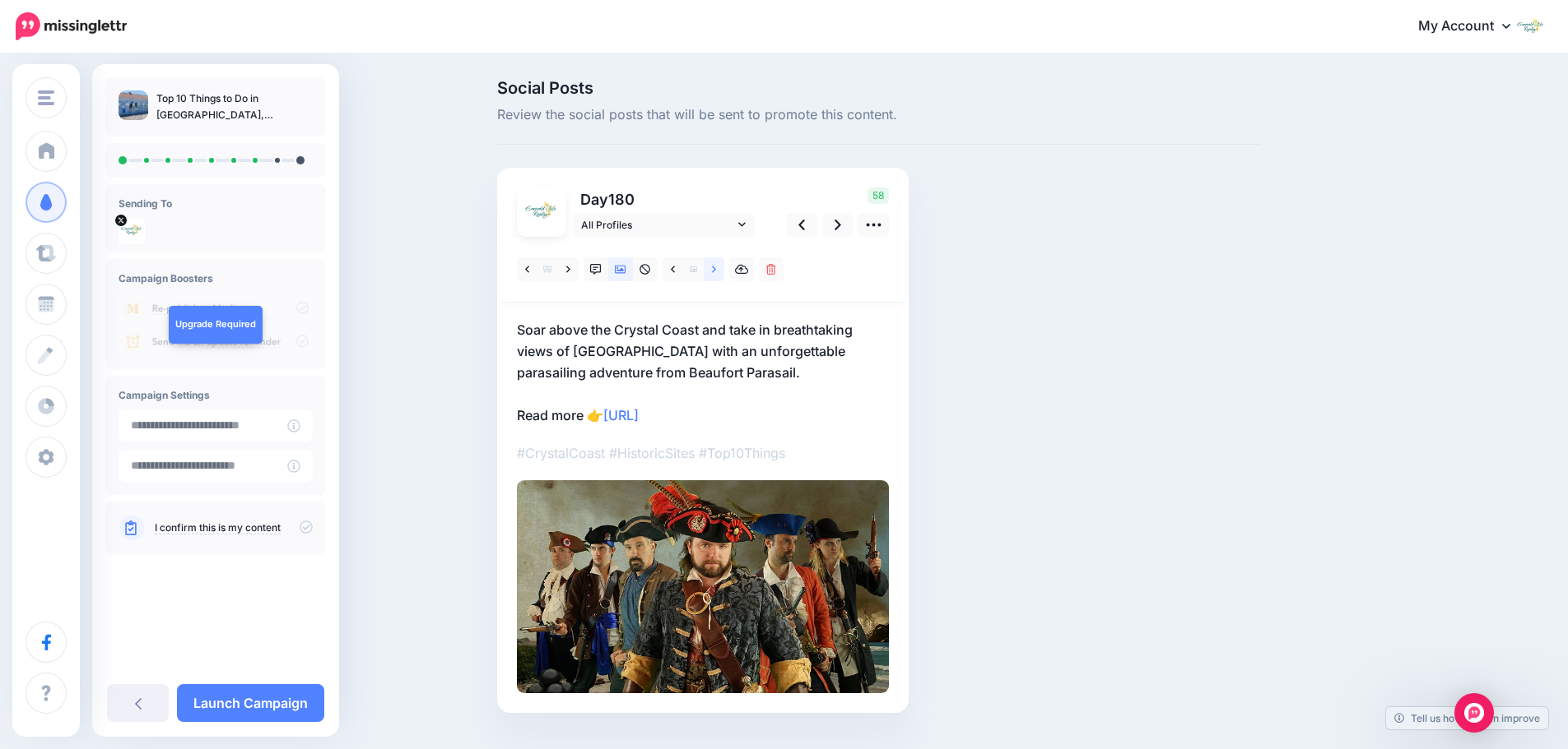
click at [715, 275] on link at bounding box center [714, 270] width 21 height 24
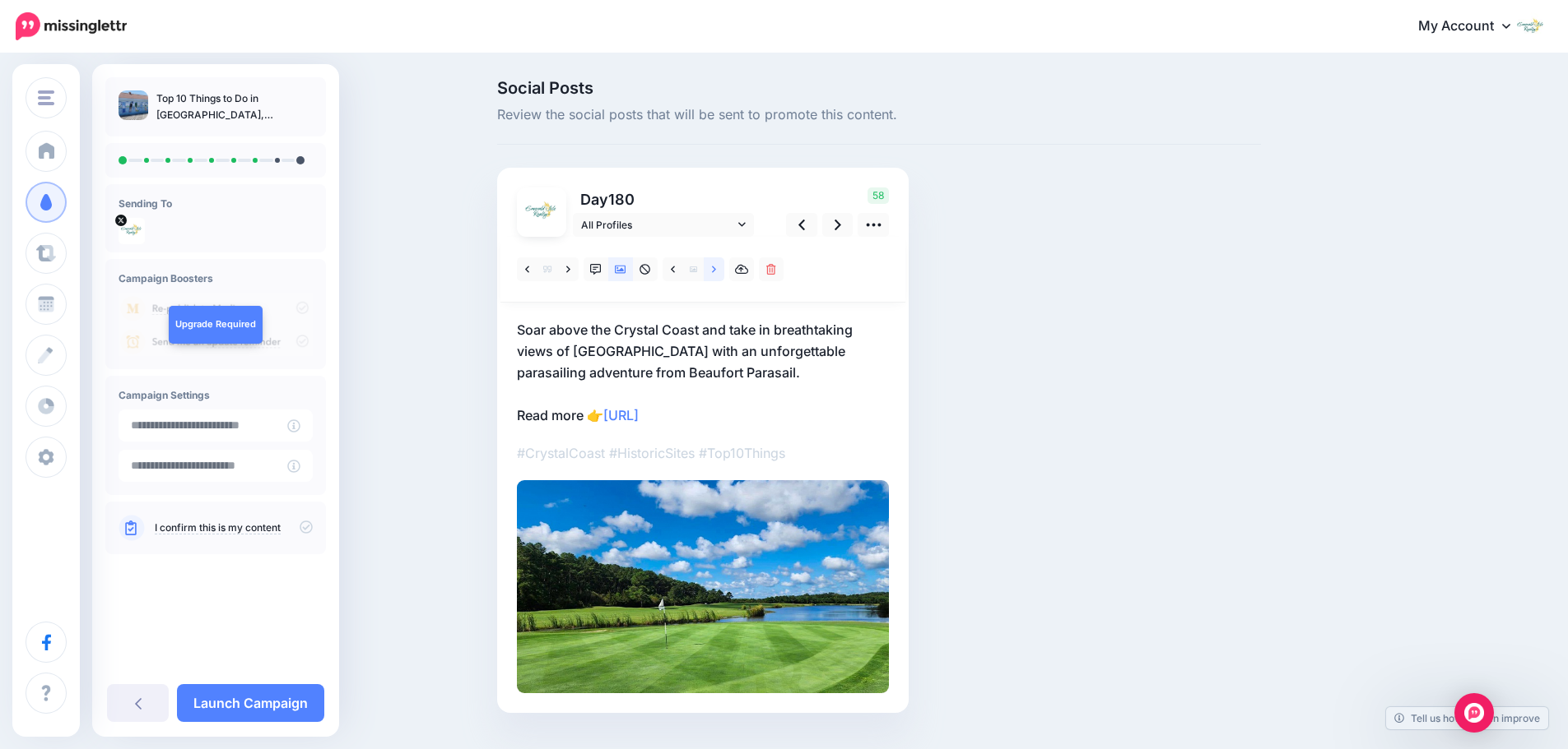
click at [715, 275] on link at bounding box center [714, 270] width 21 height 24
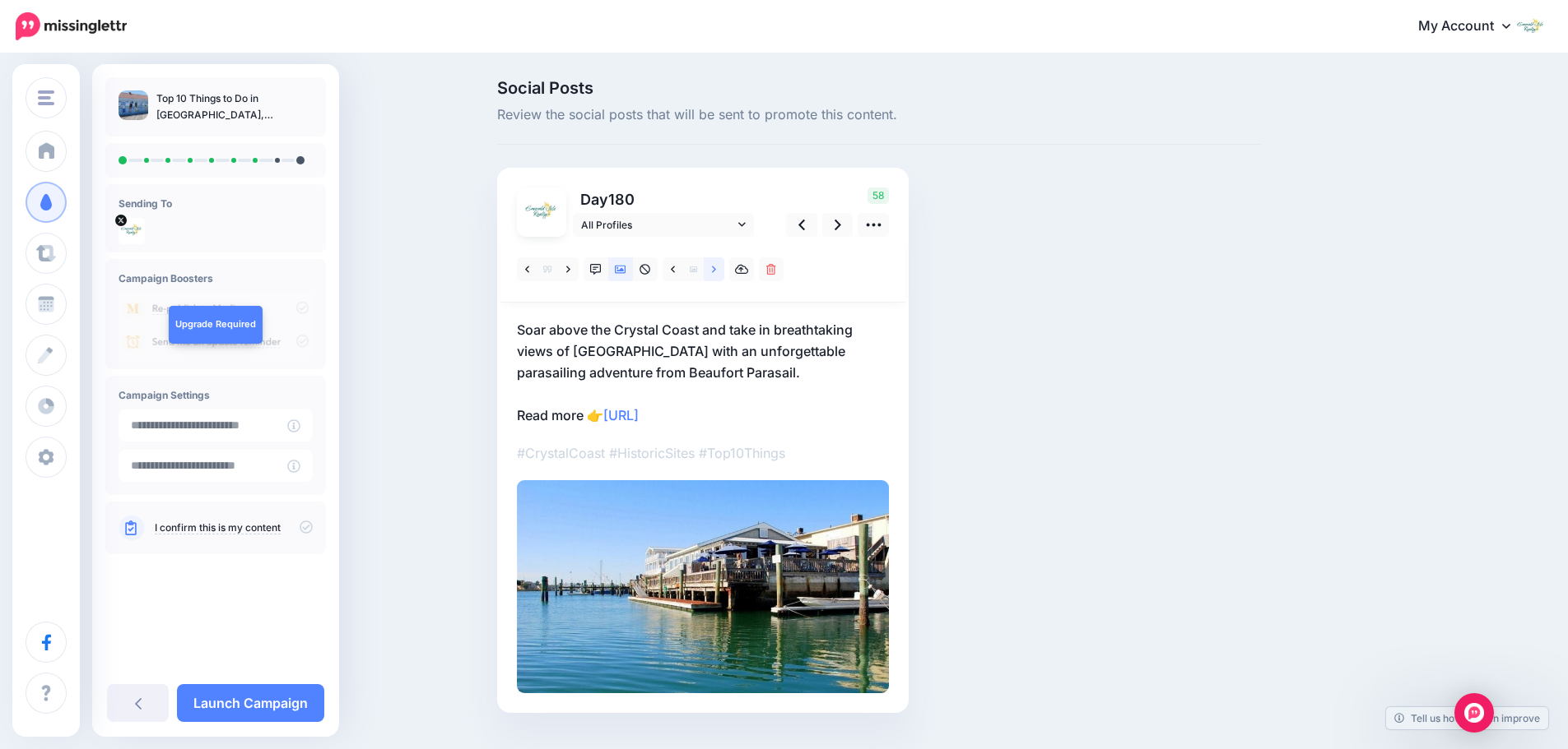
click at [715, 275] on link at bounding box center [714, 270] width 21 height 24
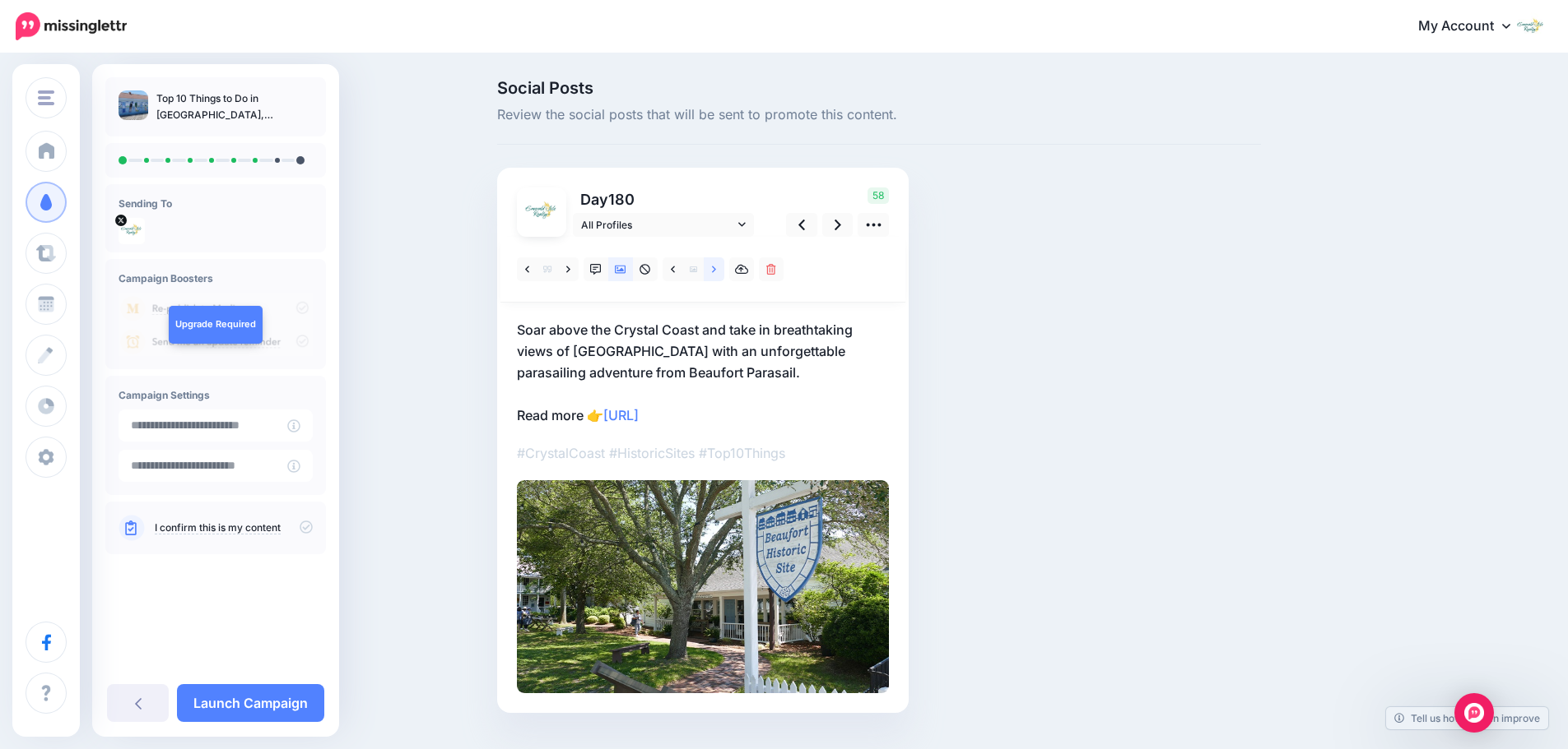
click at [715, 275] on link at bounding box center [714, 270] width 21 height 24
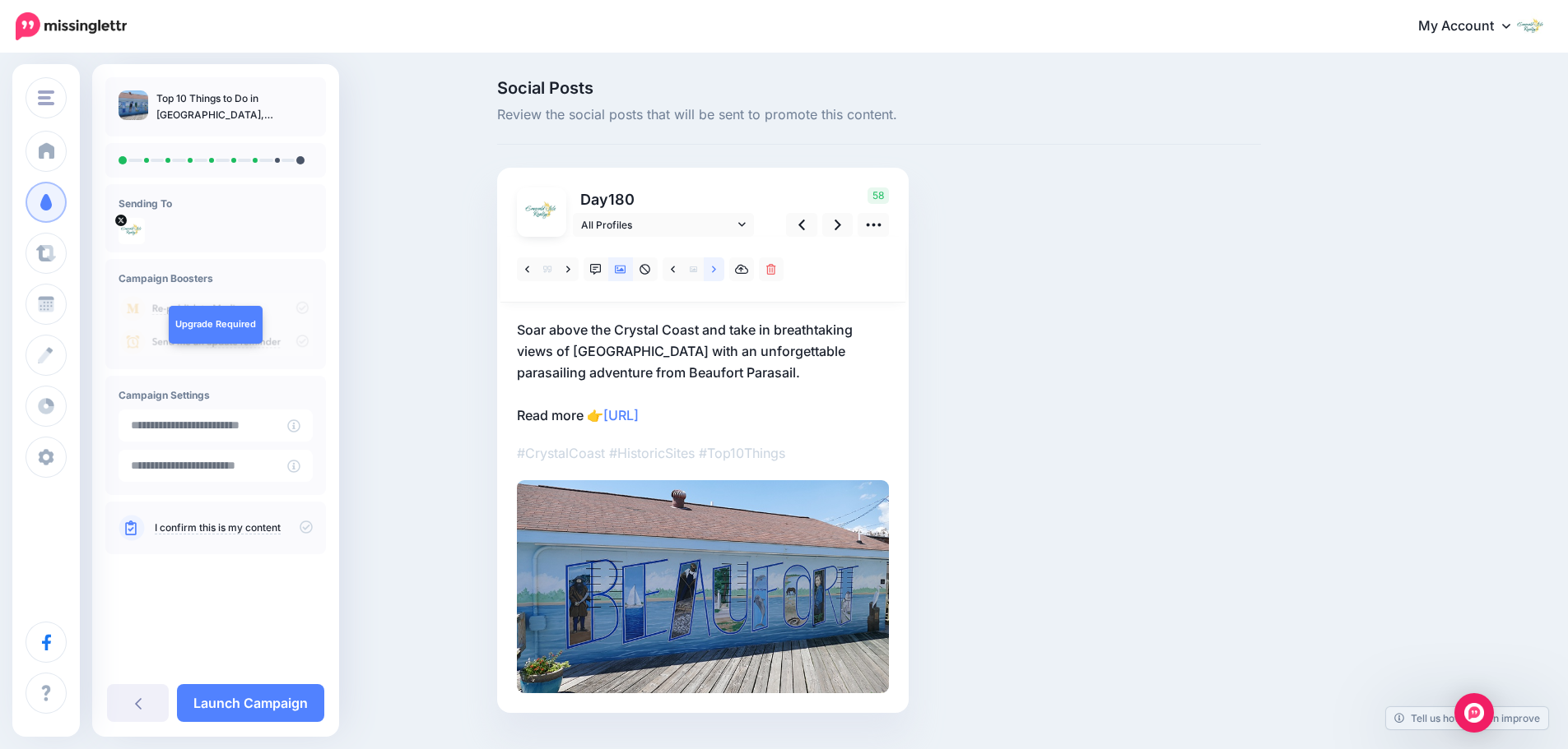
click at [715, 275] on link at bounding box center [714, 270] width 21 height 24
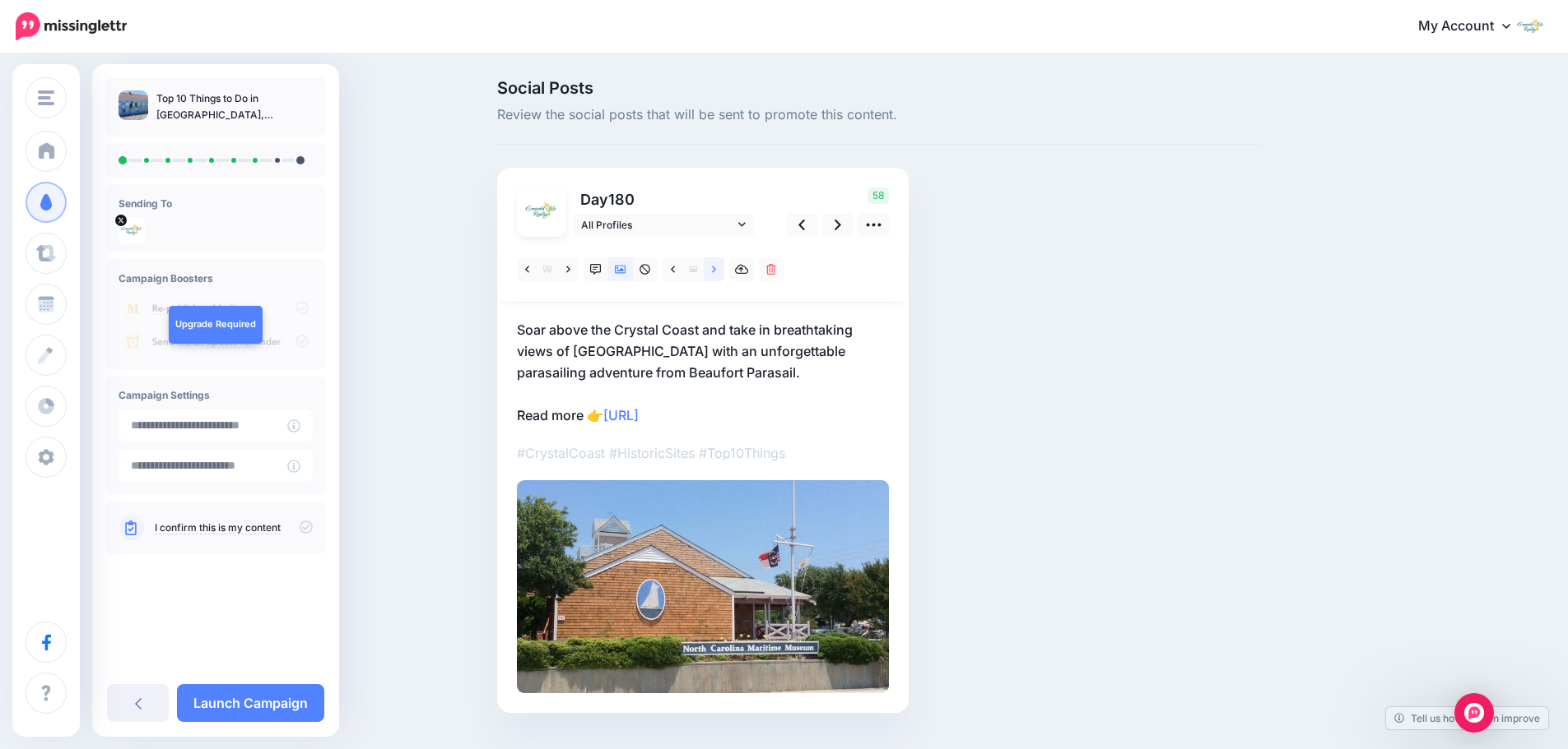
click at [715, 275] on link at bounding box center [714, 270] width 21 height 24
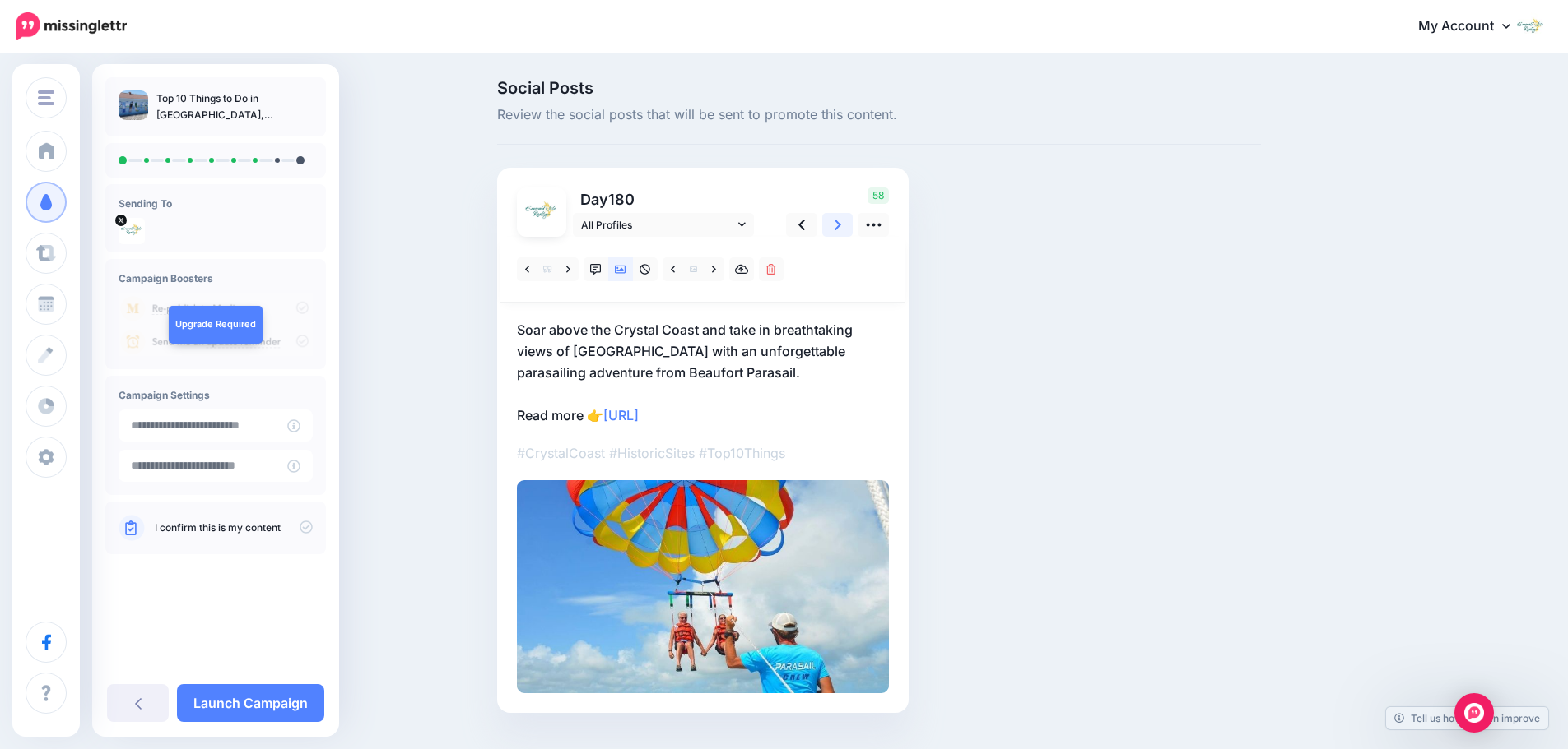
click at [838, 230] on link at bounding box center [838, 225] width 31 height 24
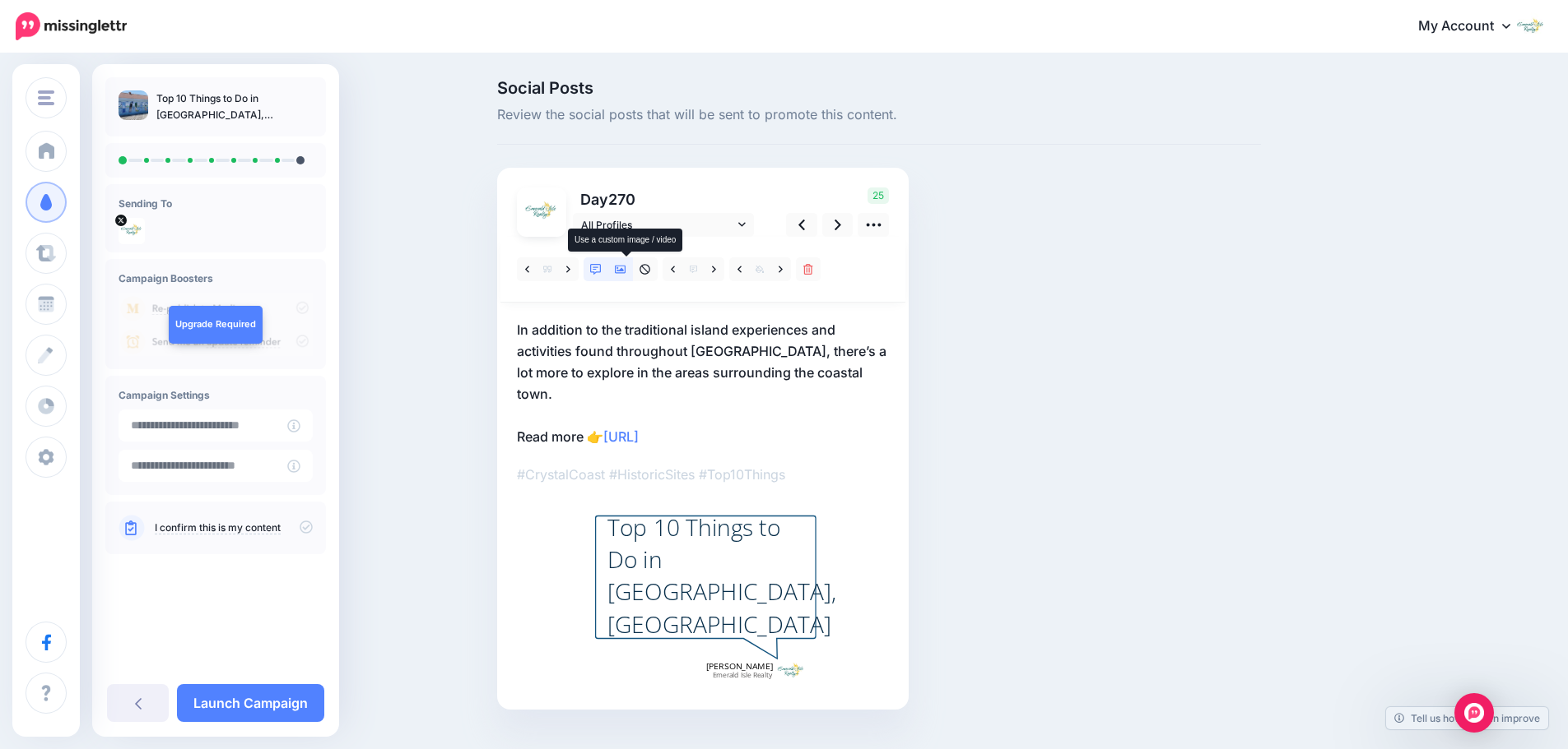
click at [627, 270] on icon at bounding box center [620, 270] width 11 height 9
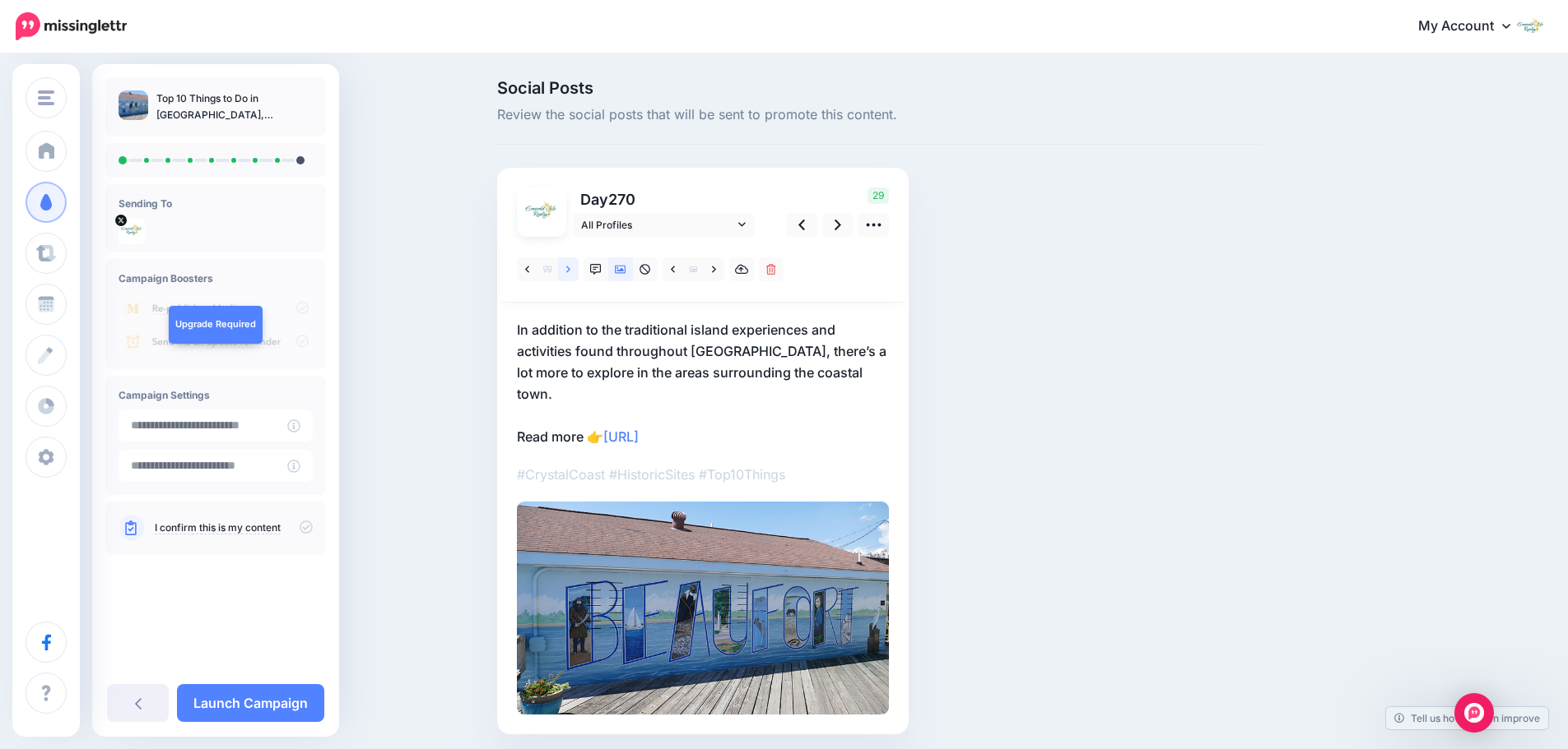
click at [572, 280] on link at bounding box center [569, 270] width 21 height 24
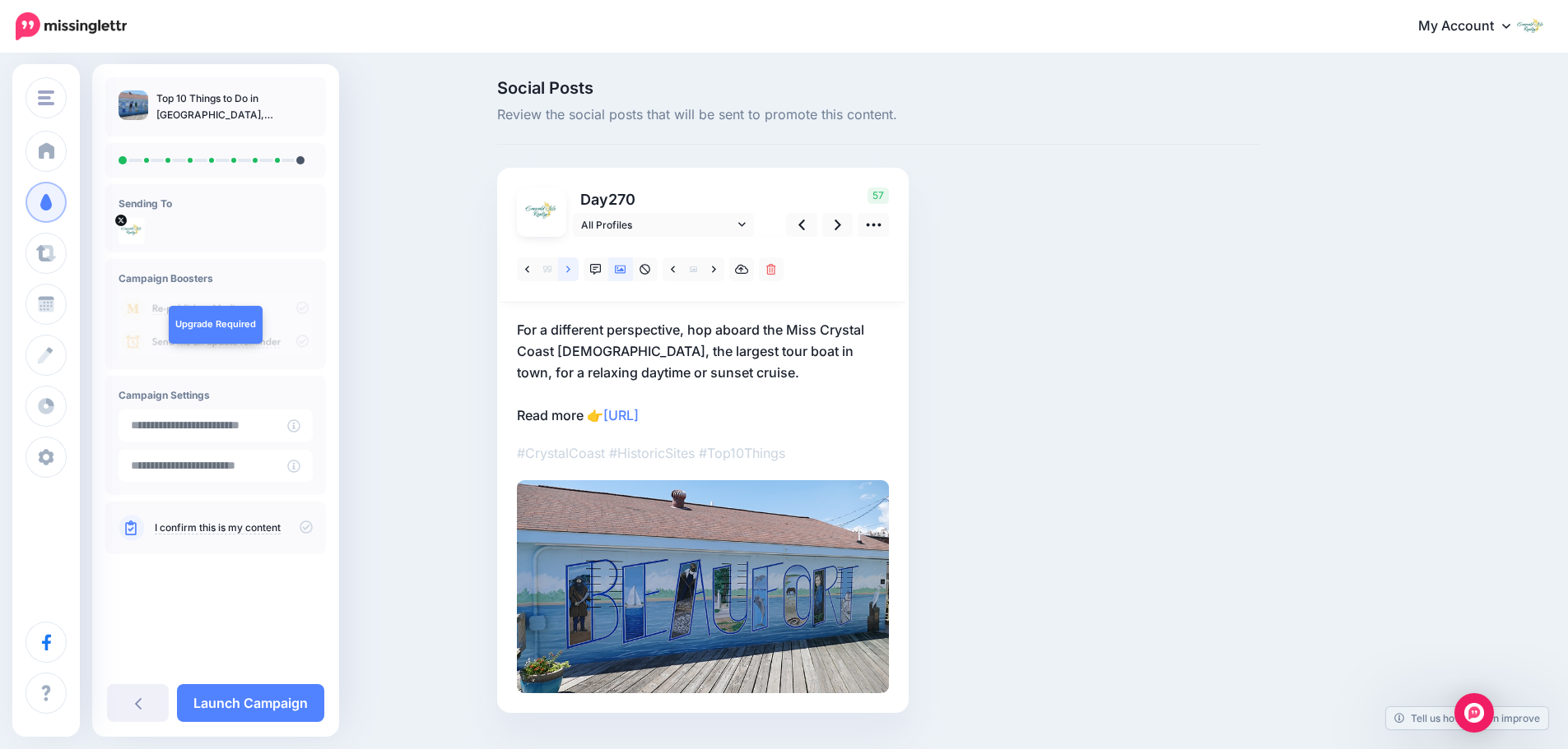
click at [572, 280] on link at bounding box center [569, 270] width 21 height 24
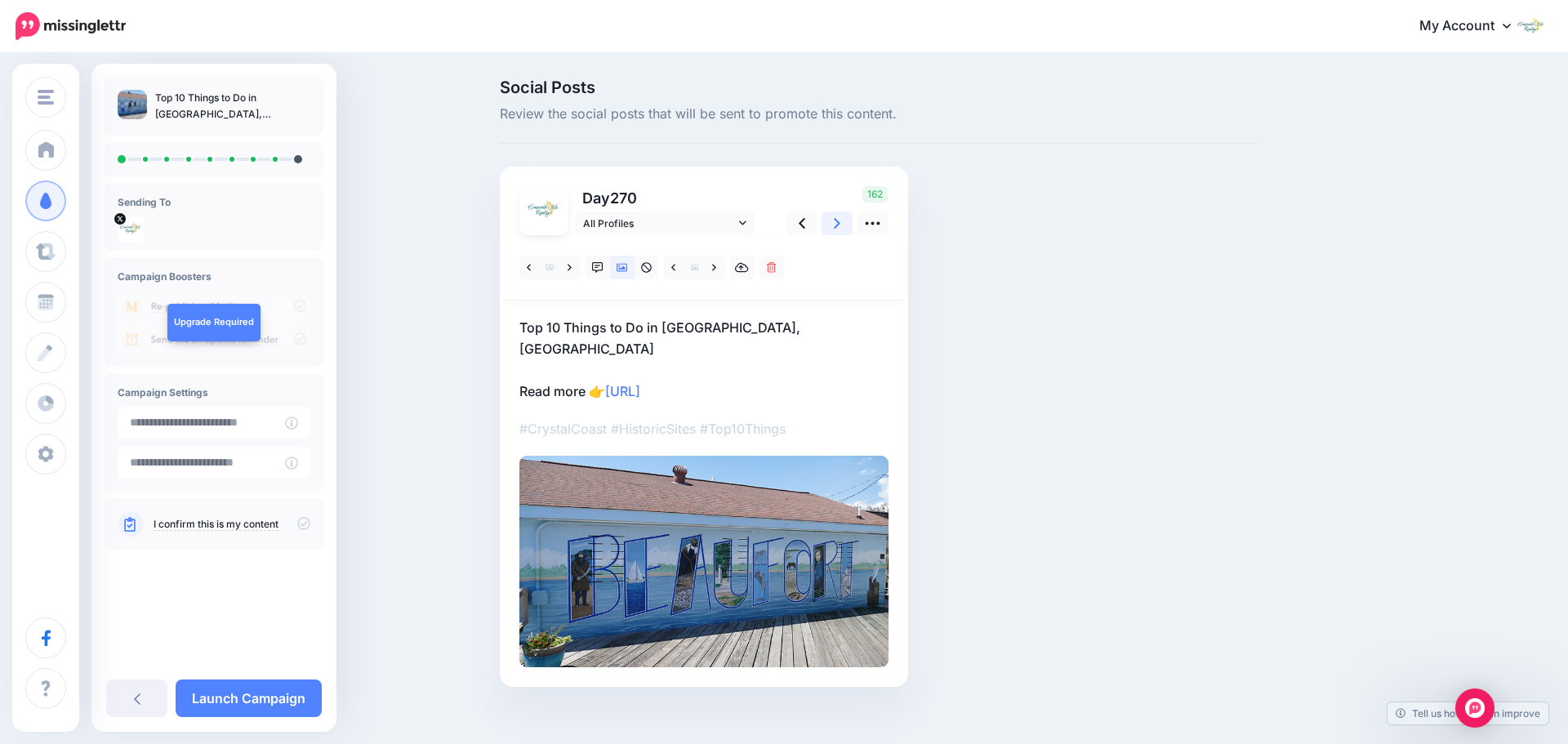
click at [839, 227] on icon at bounding box center [837, 223] width 7 height 17
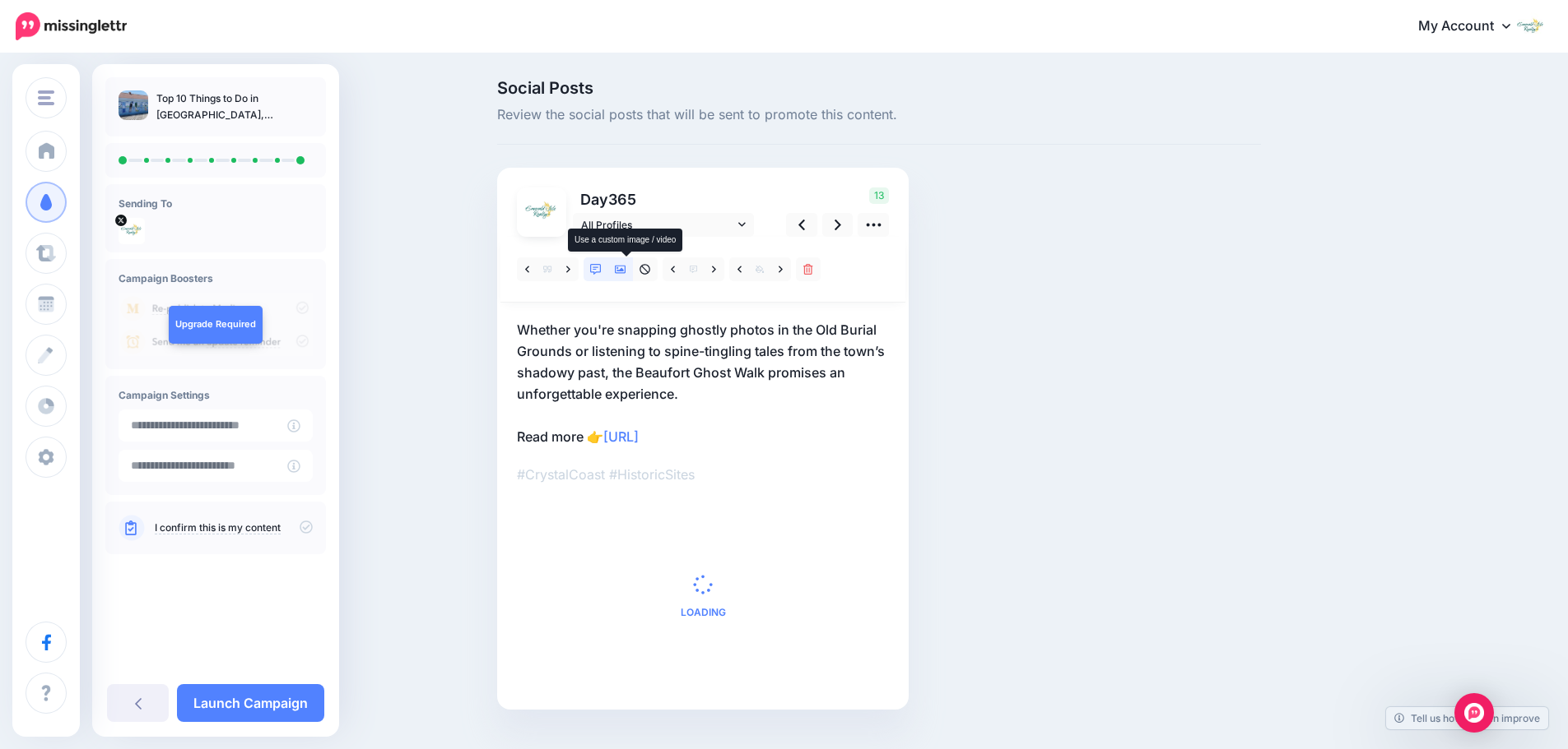
click at [627, 275] on icon at bounding box center [620, 270] width 11 height 11
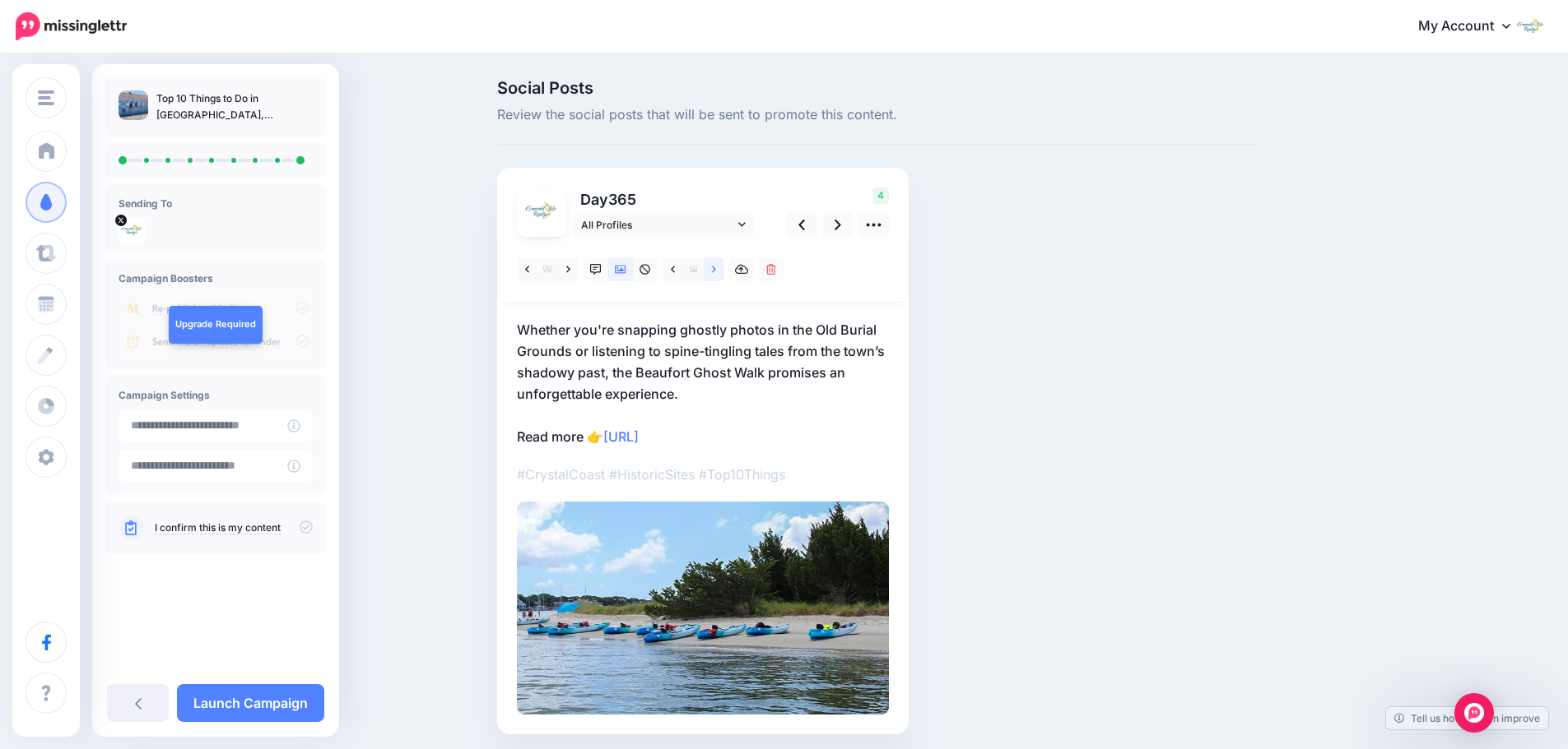
click at [722, 276] on link at bounding box center [714, 270] width 21 height 24
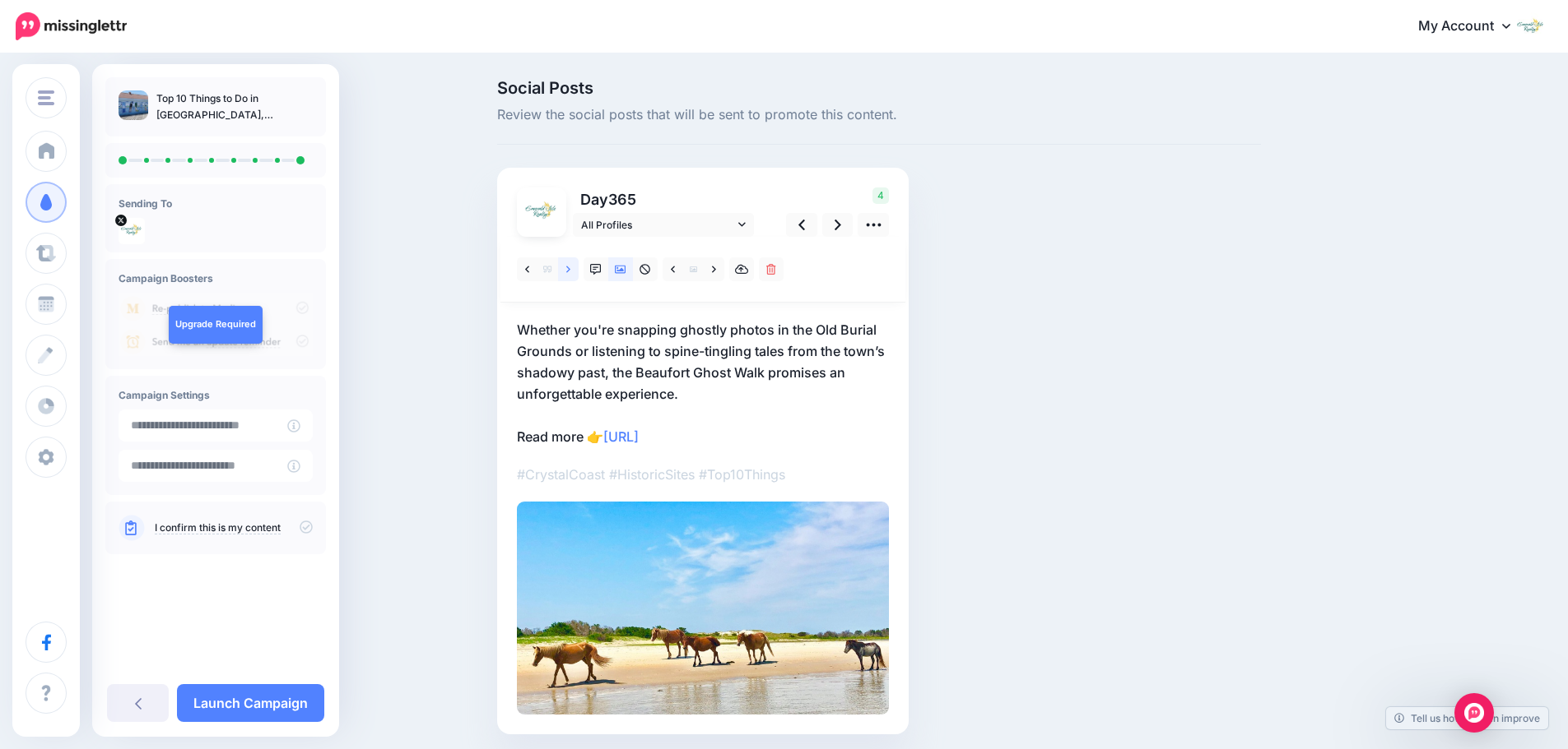
click at [570, 275] on icon at bounding box center [568, 270] width 4 height 11
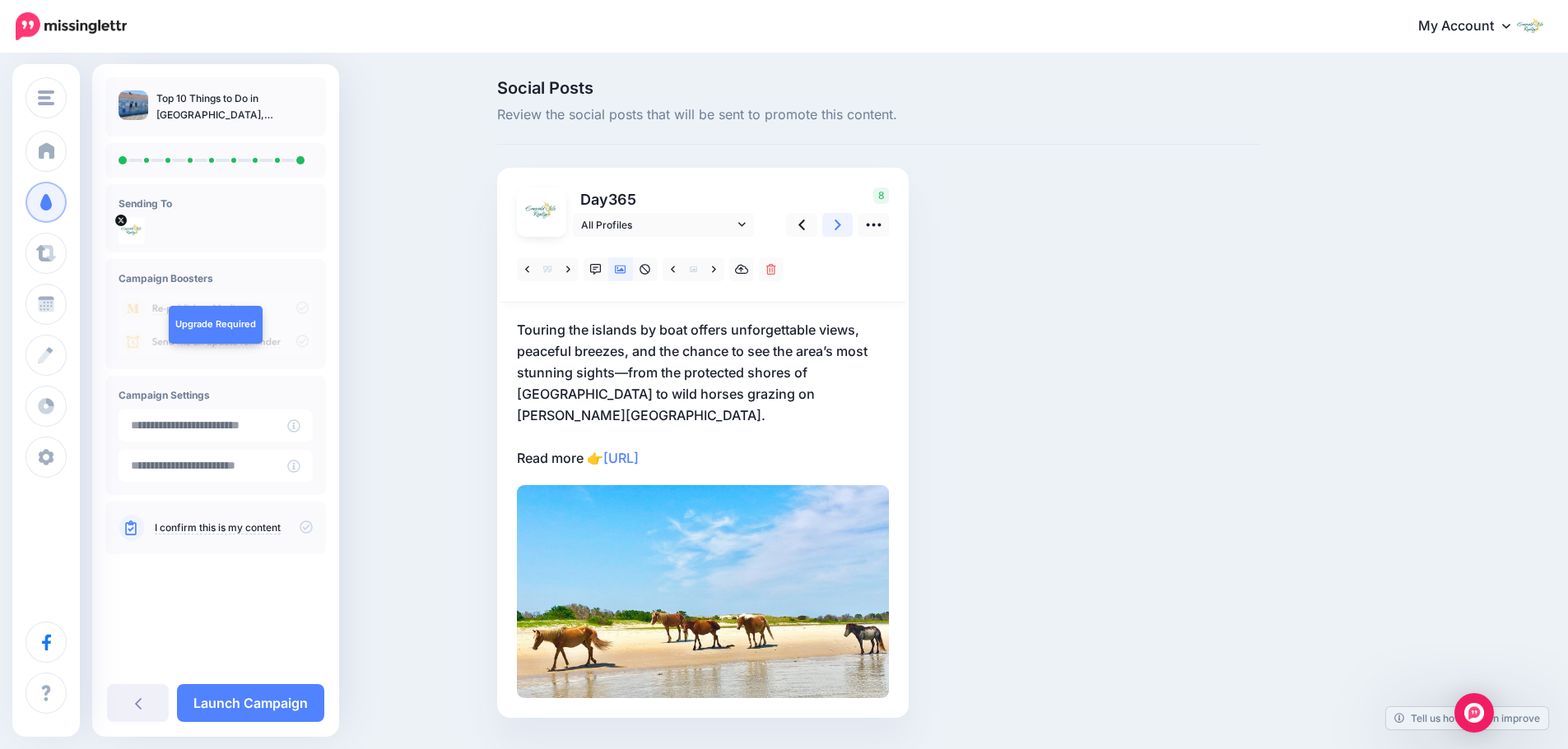
click at [838, 231] on link at bounding box center [838, 225] width 31 height 24
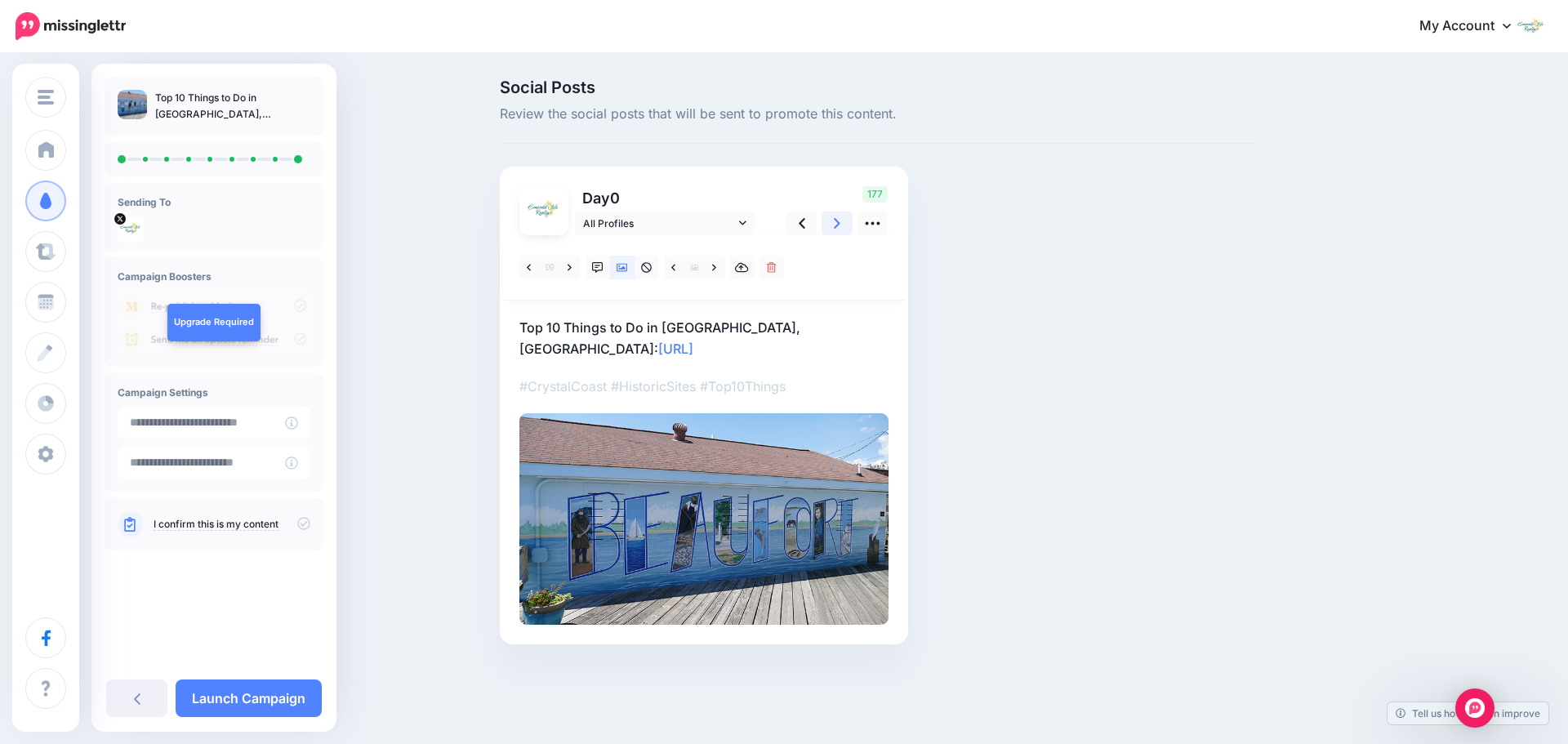
click at [832, 229] on link at bounding box center [837, 224] width 31 height 24
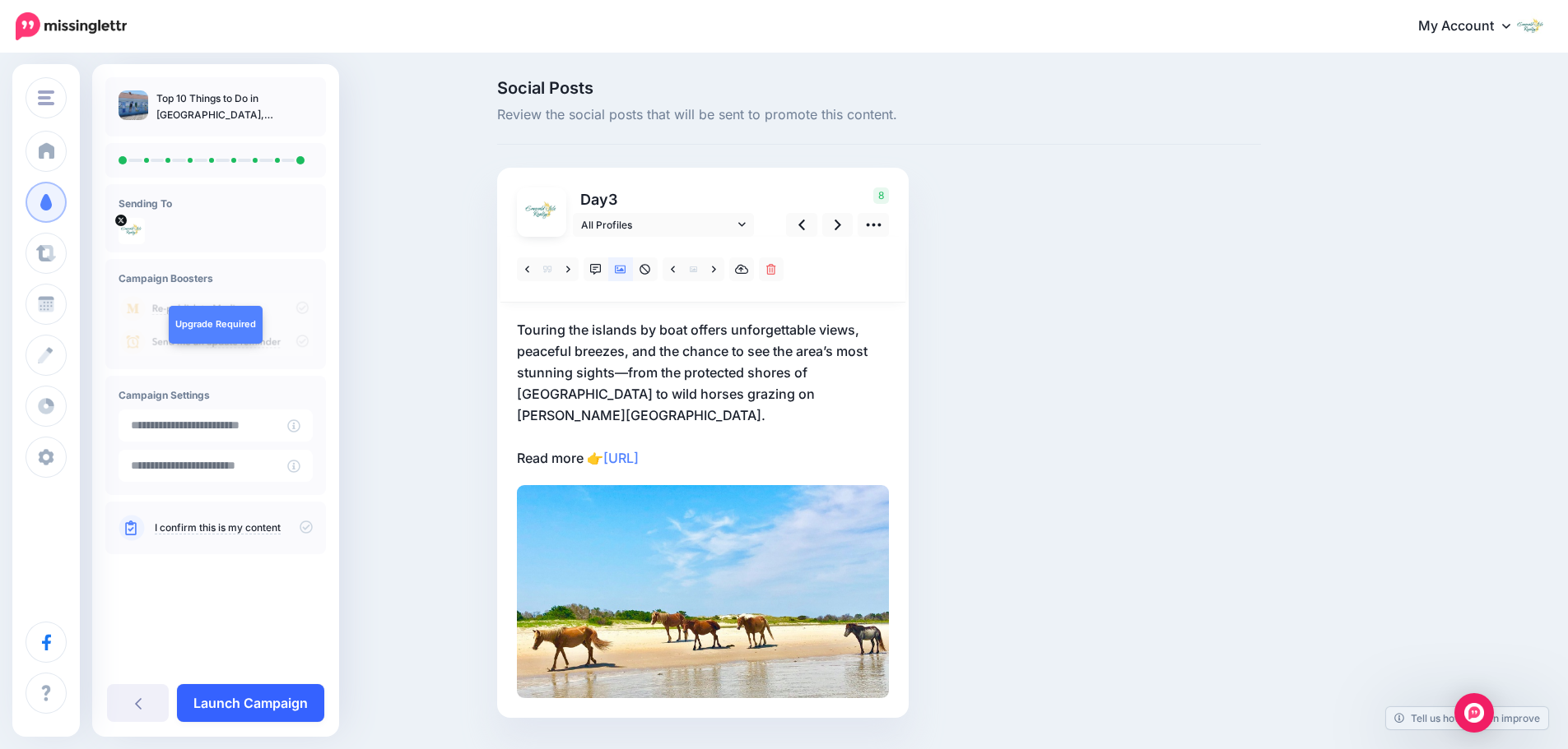
click at [286, 698] on link "Launch Campaign" at bounding box center [251, 703] width 147 height 38
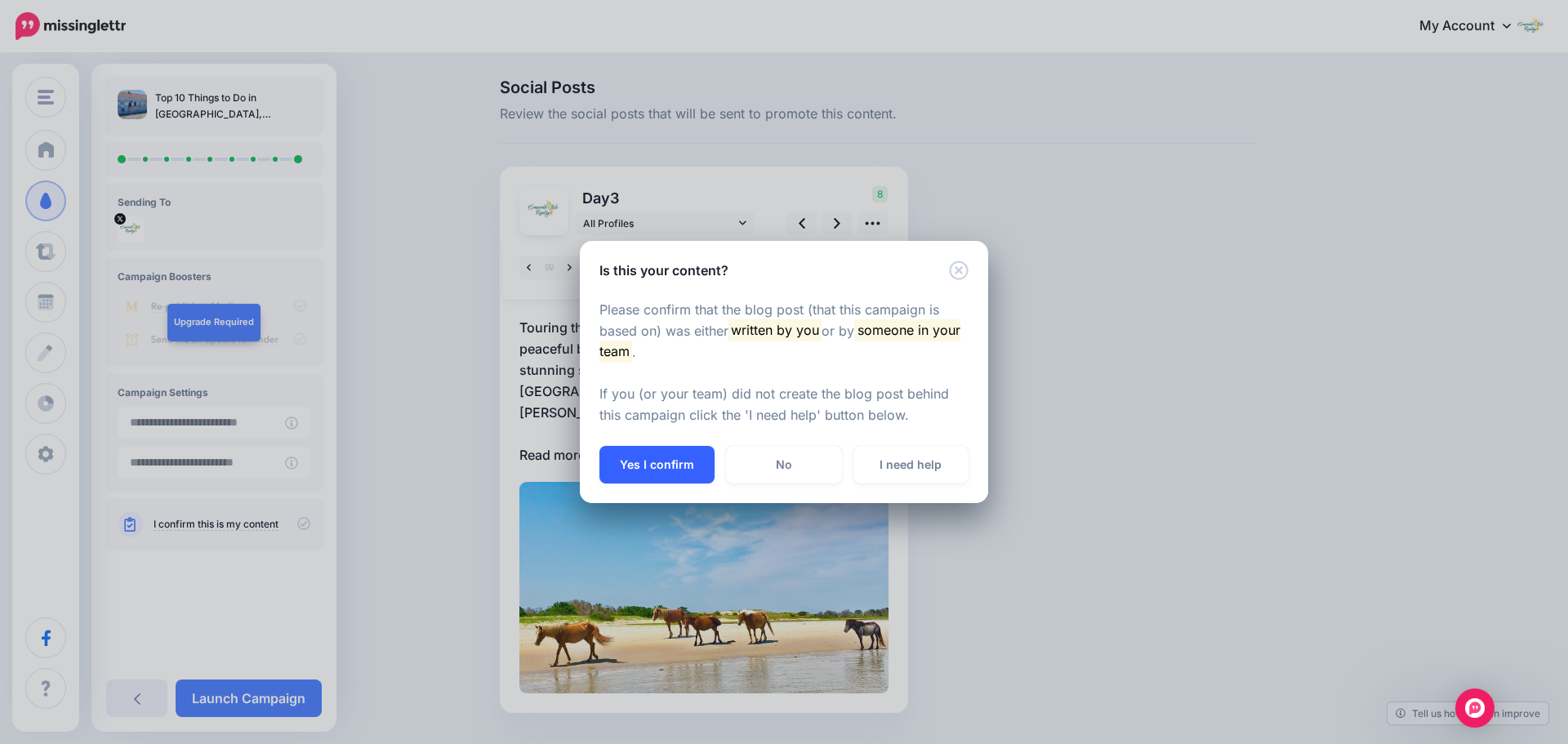
click at [678, 469] on button "Yes I confirm" at bounding box center [657, 465] width 115 height 38
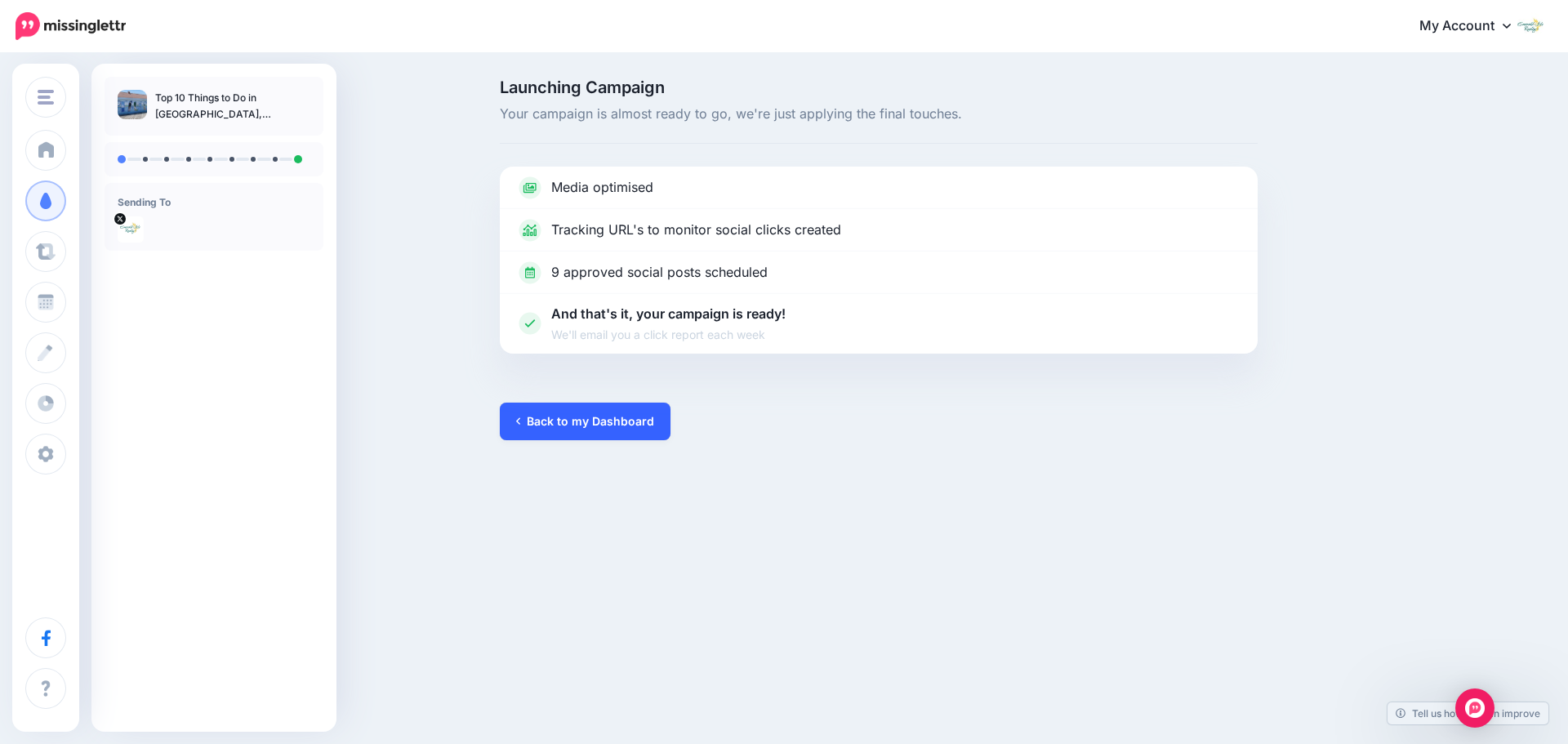
click at [597, 418] on link "Back to my Dashboard" at bounding box center [585, 421] width 171 height 38
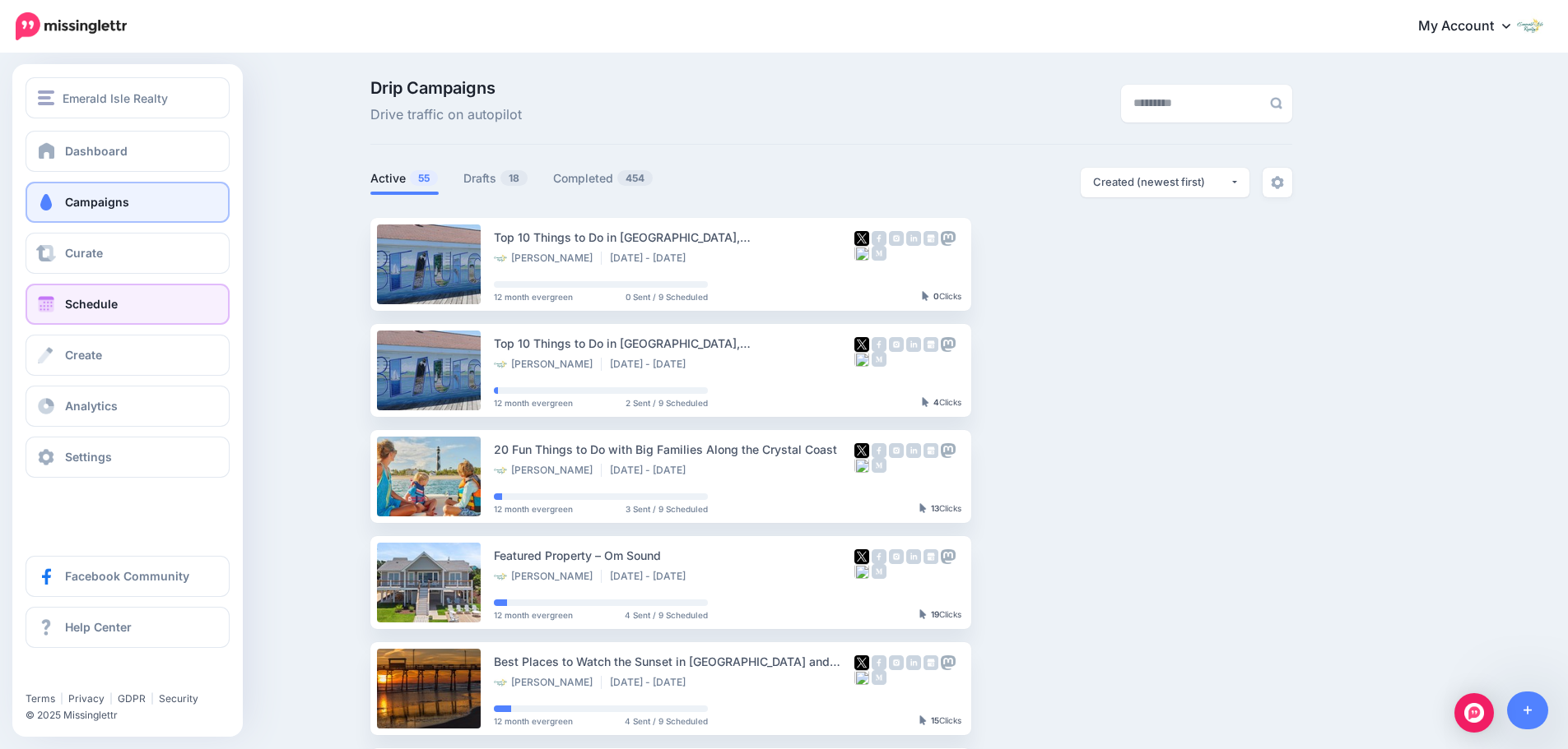
click at [56, 295] on link "Schedule" at bounding box center [128, 305] width 204 height 41
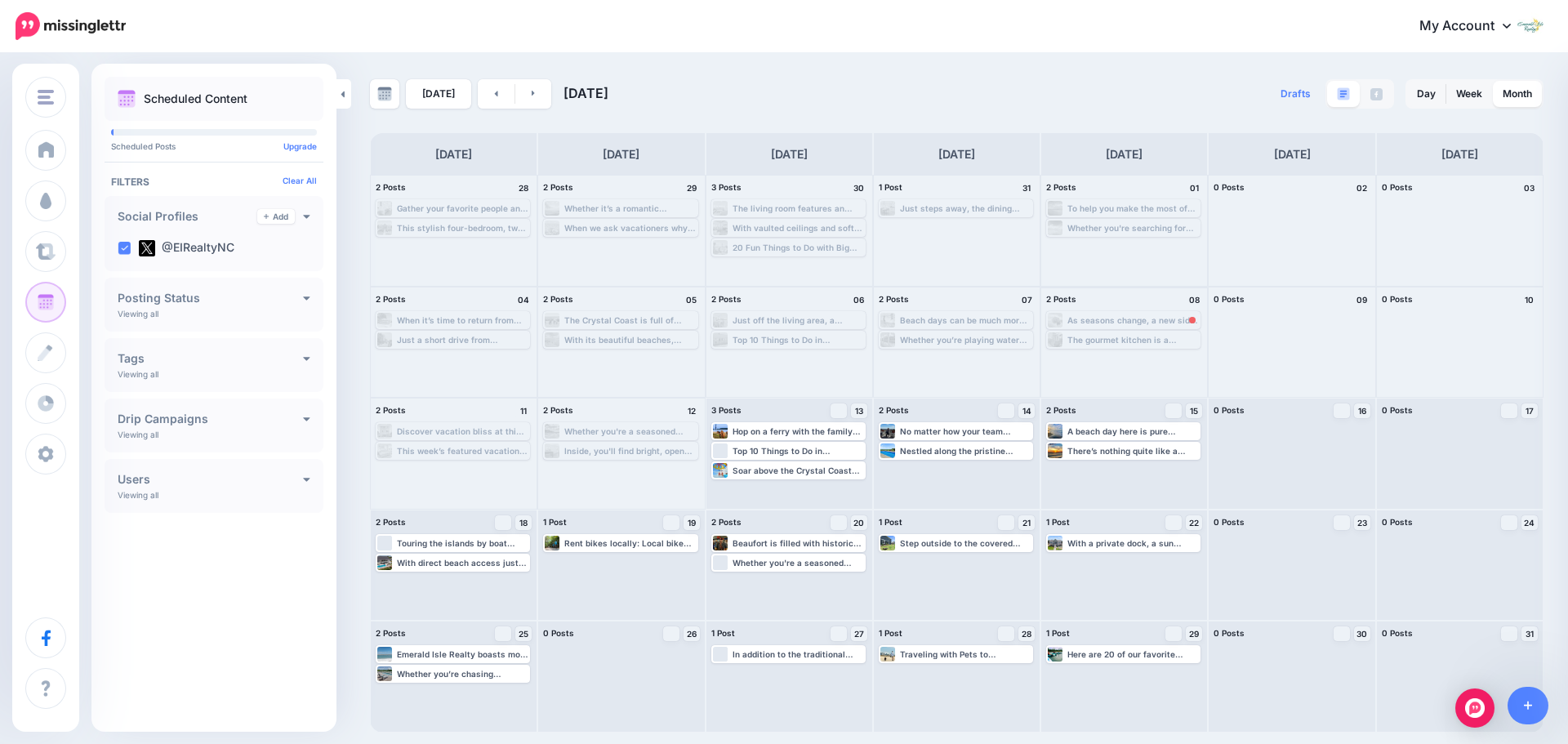
click at [1155, 318] on div "As seasons change, a new side of Emerald Isle comes to life, offering the perfe…" at bounding box center [1133, 320] width 131 height 9
click at [1152, 321] on div "As seasons change, a new side of Emerald Isle comes to life, offering the perfe…" at bounding box center [1133, 320] width 131 height 9
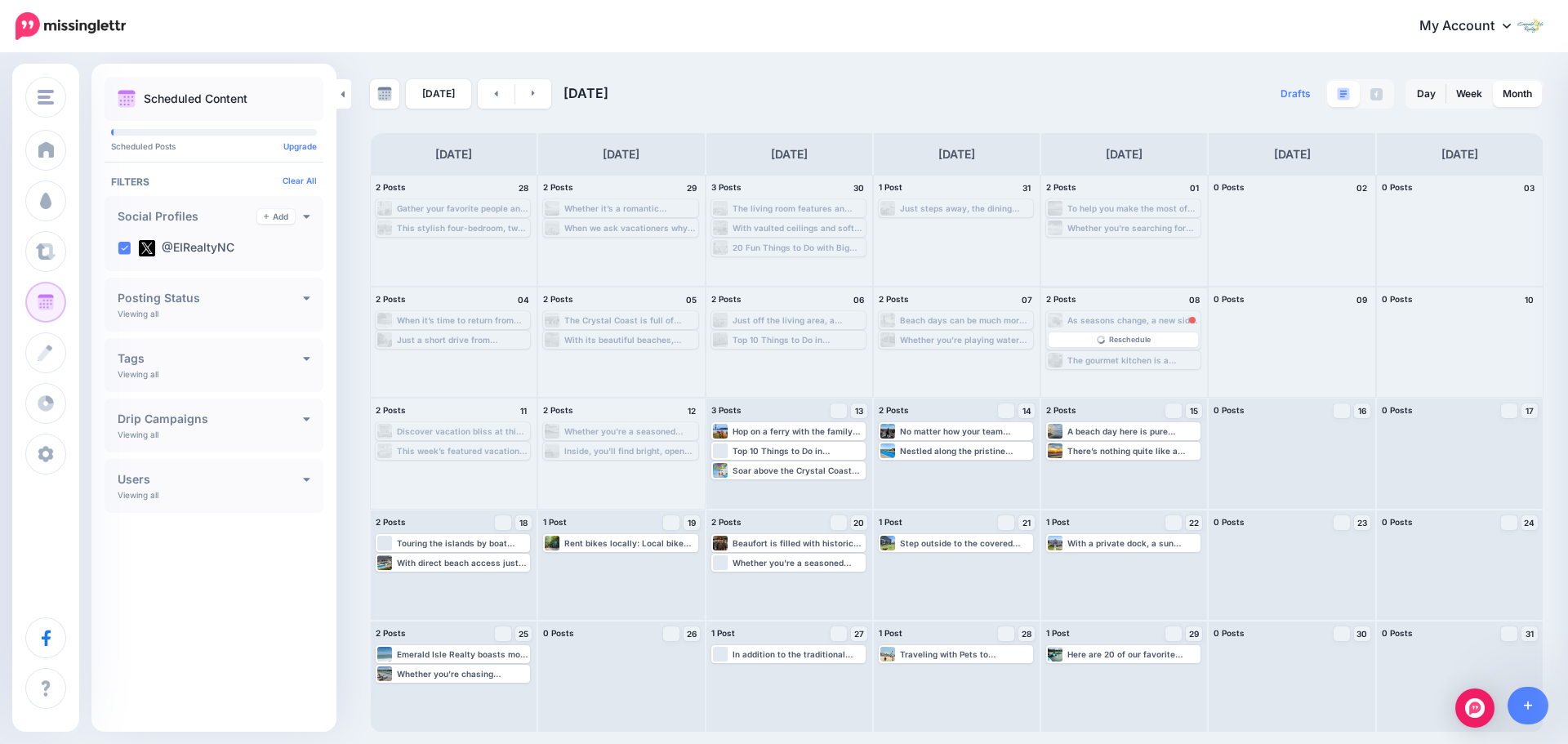
click at [1152, 321] on div "As seasons change, a new side of Emerald Isle comes to life, offering the perfe…" at bounding box center [1133, 320] width 131 height 9
click at [1142, 342] on span "Reschedule" at bounding box center [1130, 340] width 42 height 9
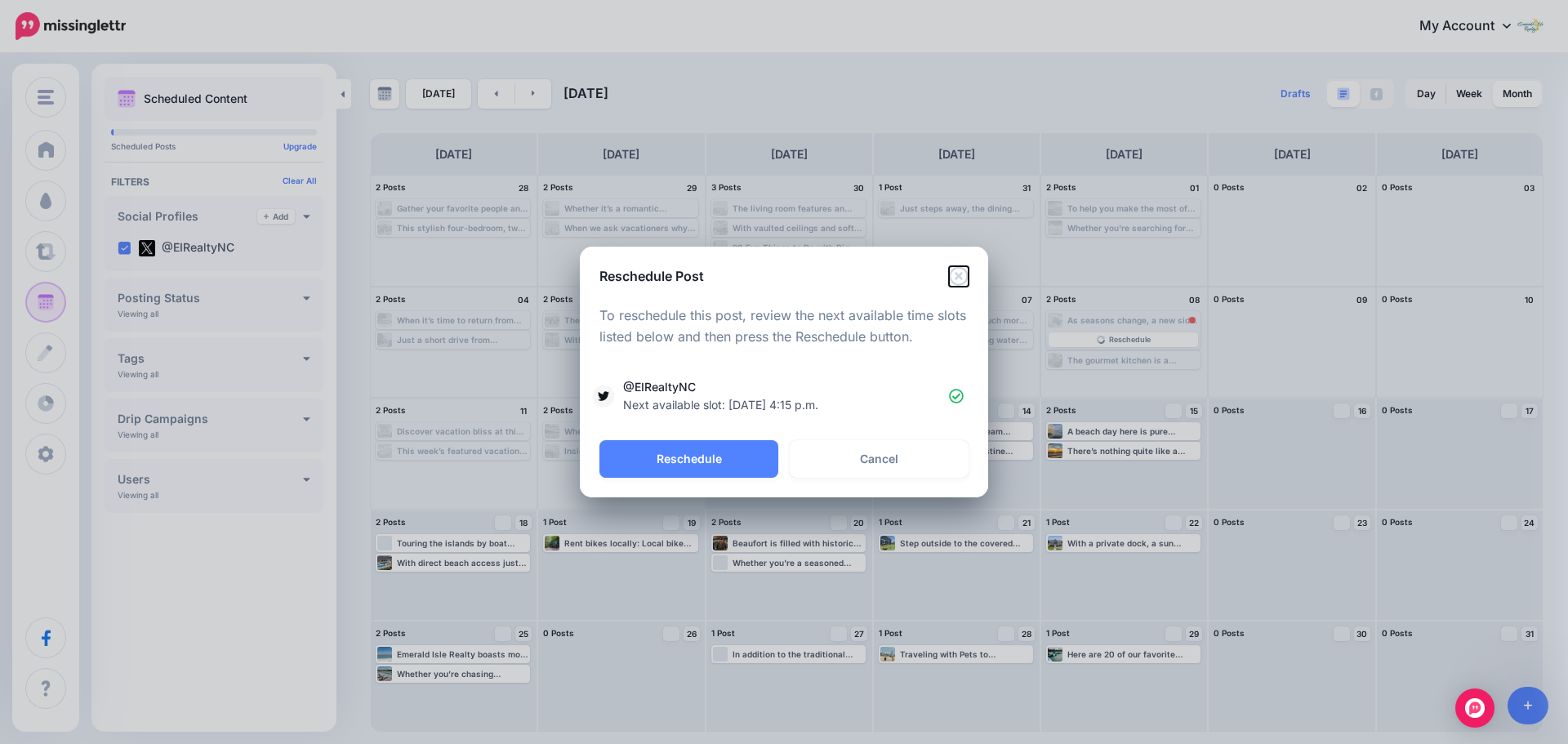
click at [966, 280] on icon "Close" at bounding box center [958, 275] width 20 height 20
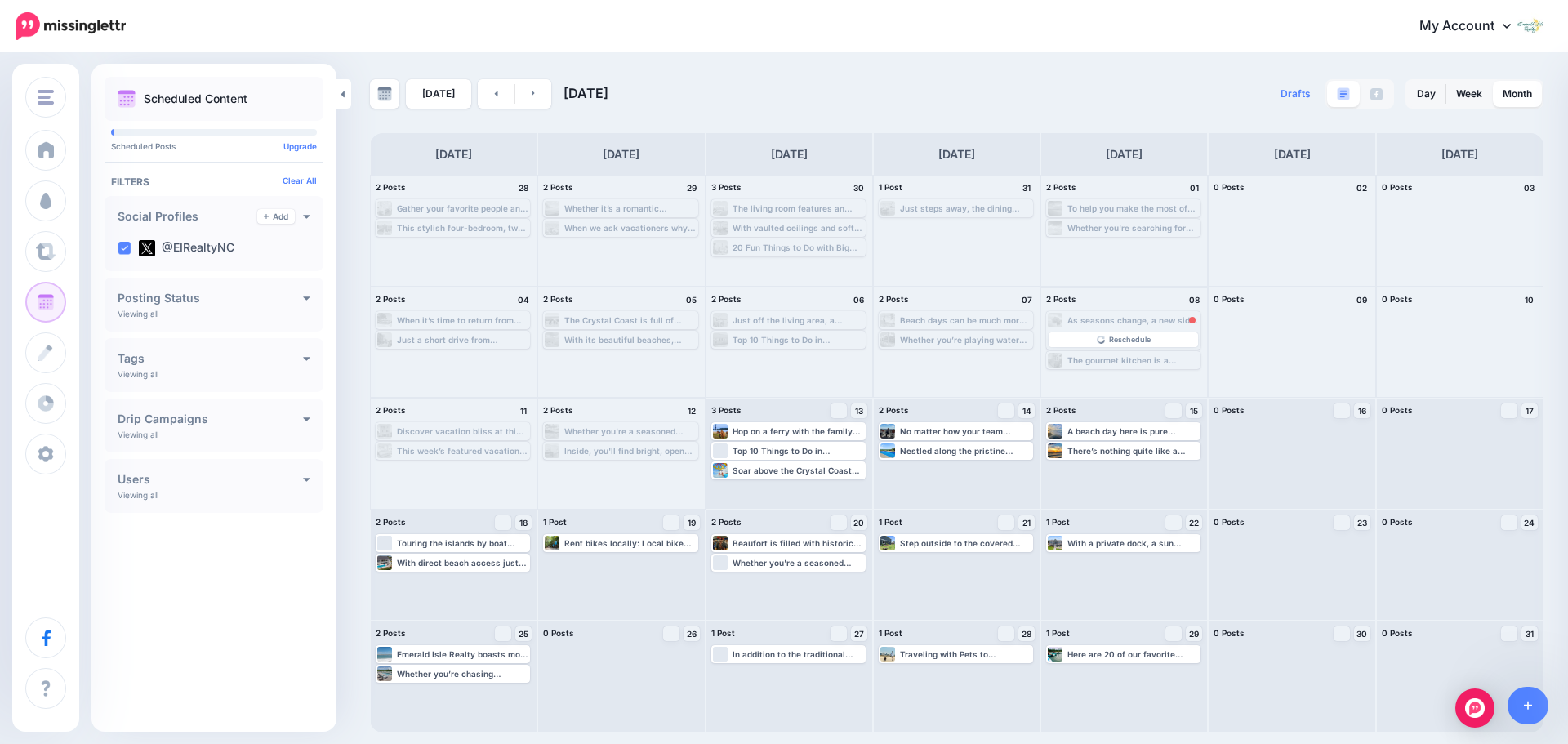
click at [1096, 319] on div "As seasons change, a new side of Emerald Isle comes to life, offering the perfe…" at bounding box center [1133, 320] width 131 height 9
drag, startPoint x: 1096, startPoint y: 319, endPoint x: 938, endPoint y: 572, distance: 298.3
click at [940, 542] on div "As seasons change, a new side of Emerald Isle comes to life, offering the perfe…" at bounding box center [965, 543] width 131 height 9
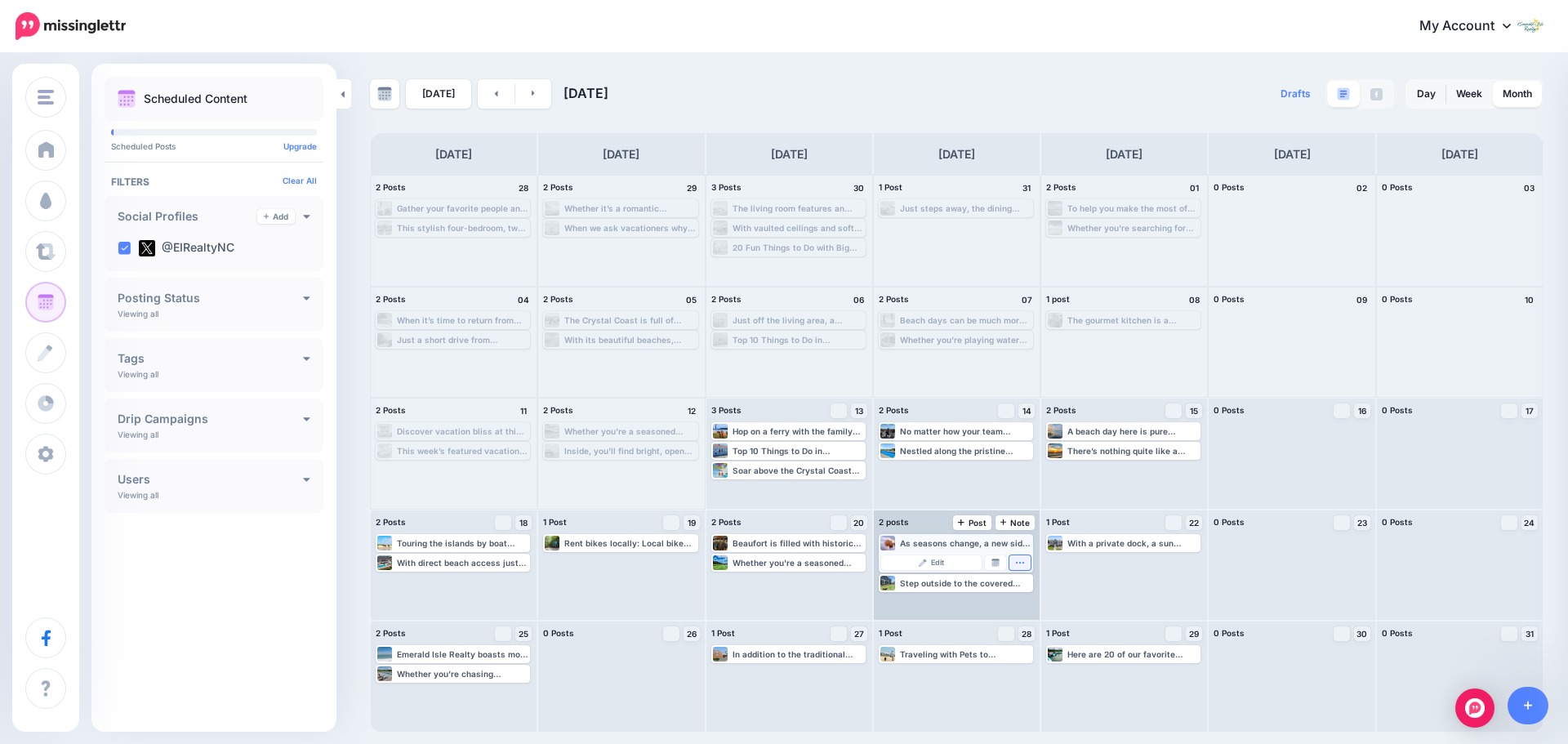
click at [1019, 565] on icon "button" at bounding box center [1020, 562] width 9 height 9
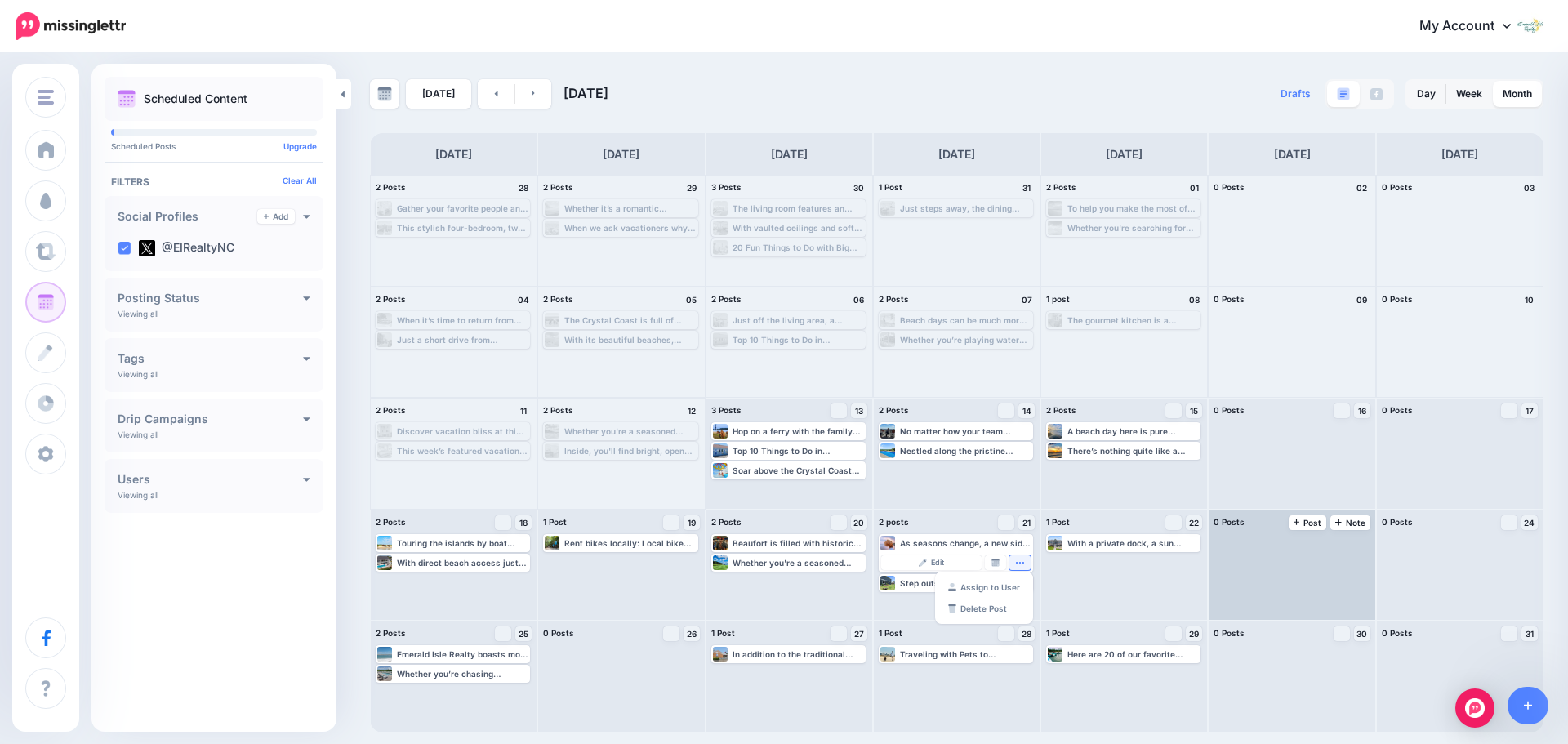
click at [1274, 584] on div at bounding box center [1291, 566] width 166 height 111
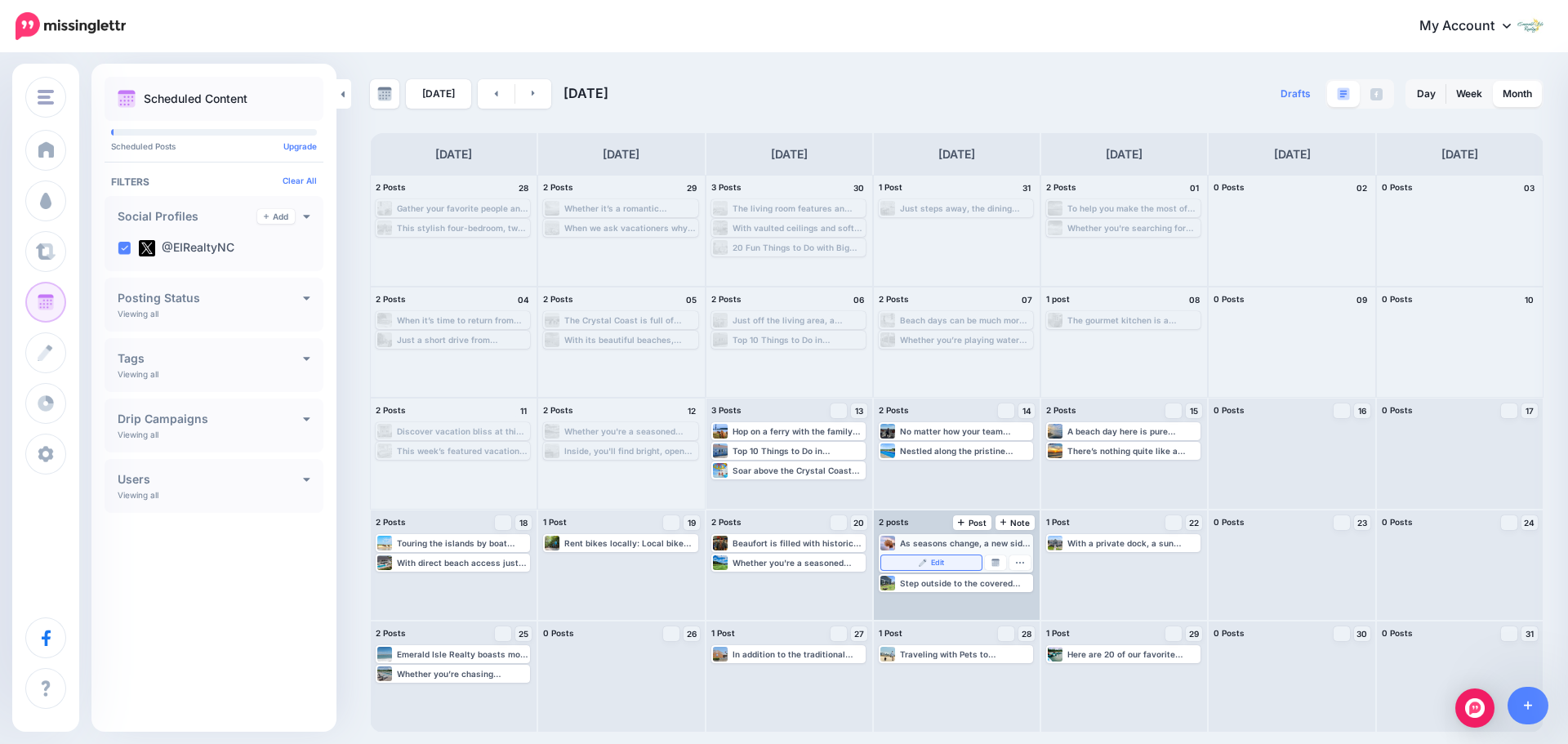
click at [953, 560] on link "Edit" at bounding box center [931, 563] width 100 height 15
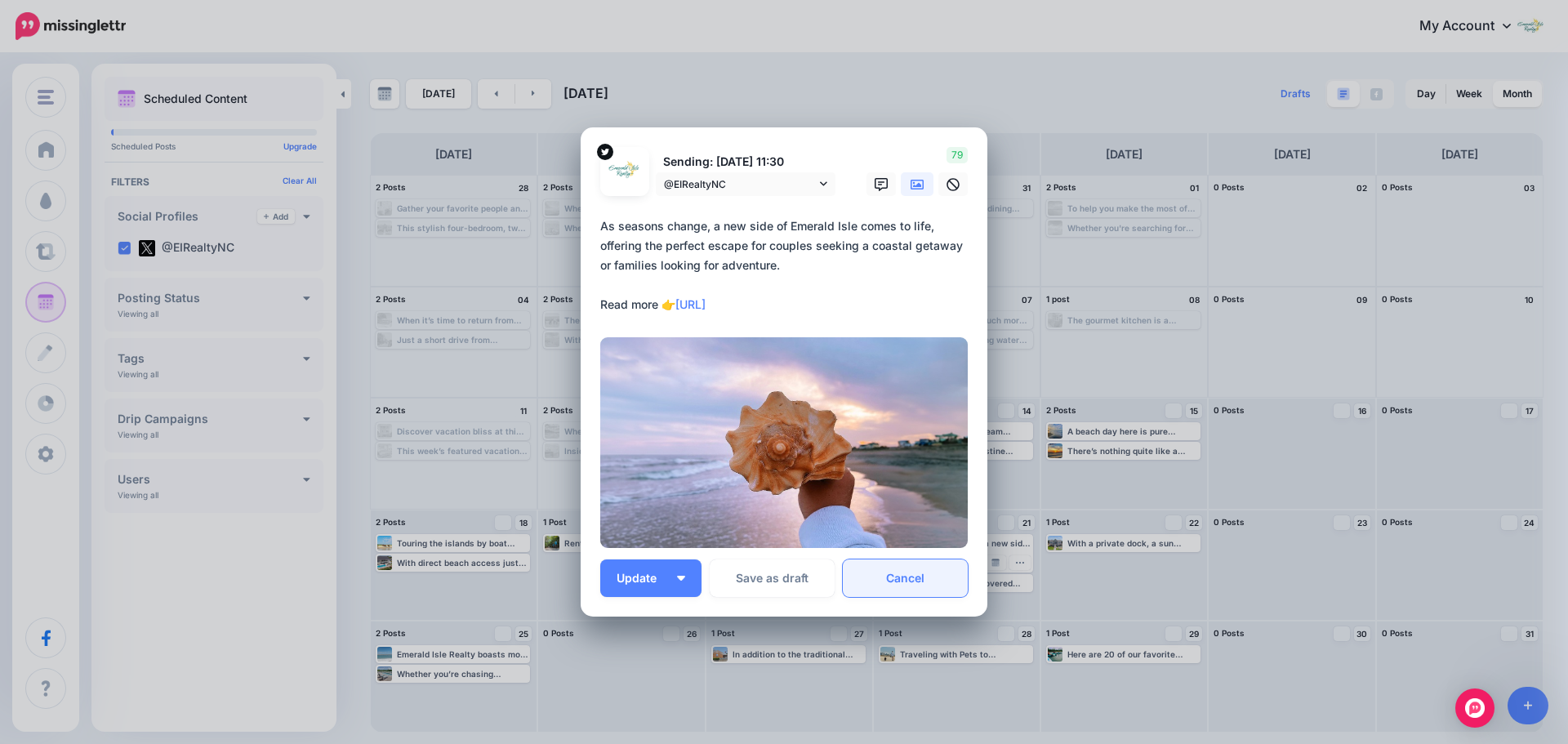
click at [897, 579] on link "Cancel" at bounding box center [906, 578] width 125 height 38
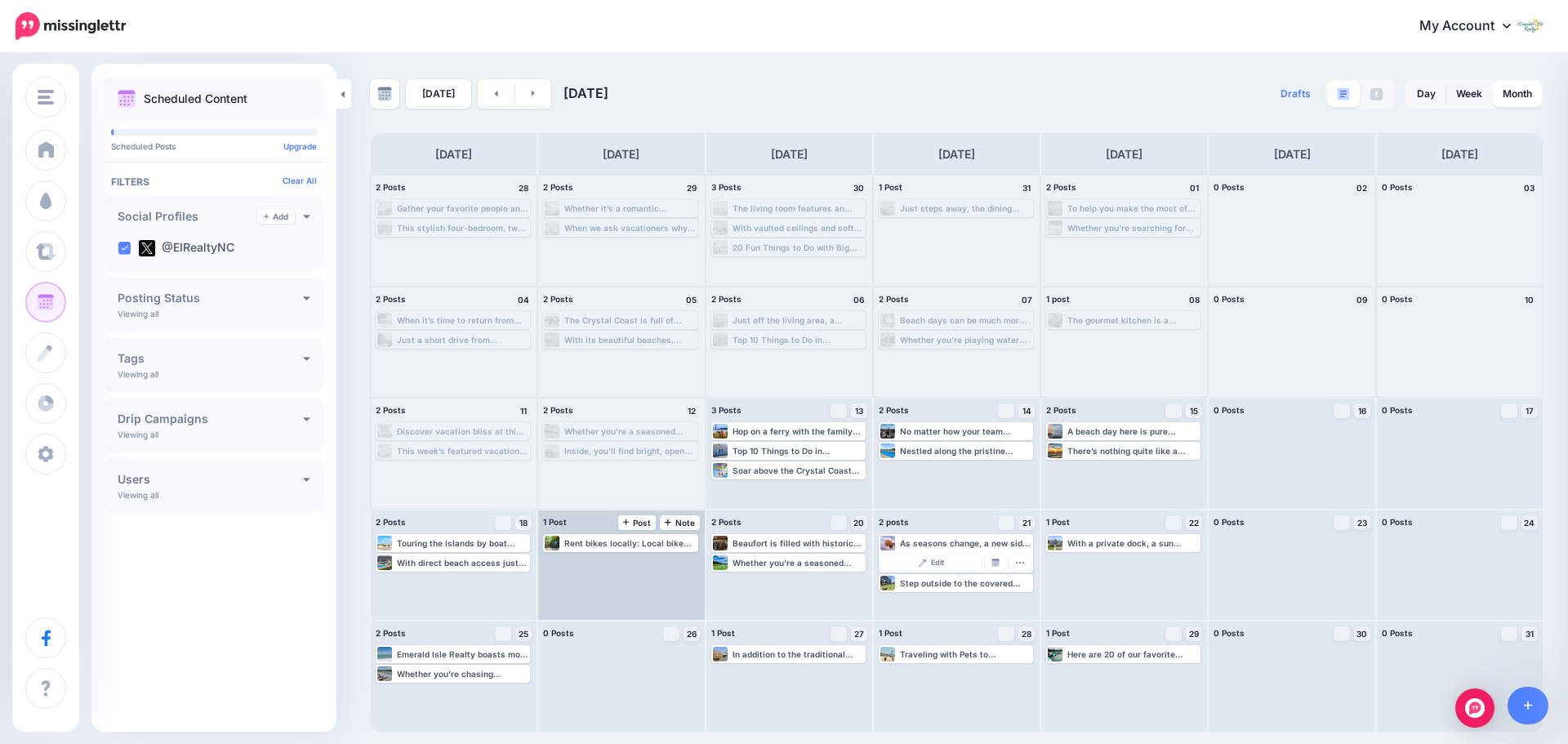
click at [600, 586] on div "Rent bikes locally: Local bike rental shops in Emerald Isle offer everything yo…" at bounding box center [621, 566] width 166 height 111
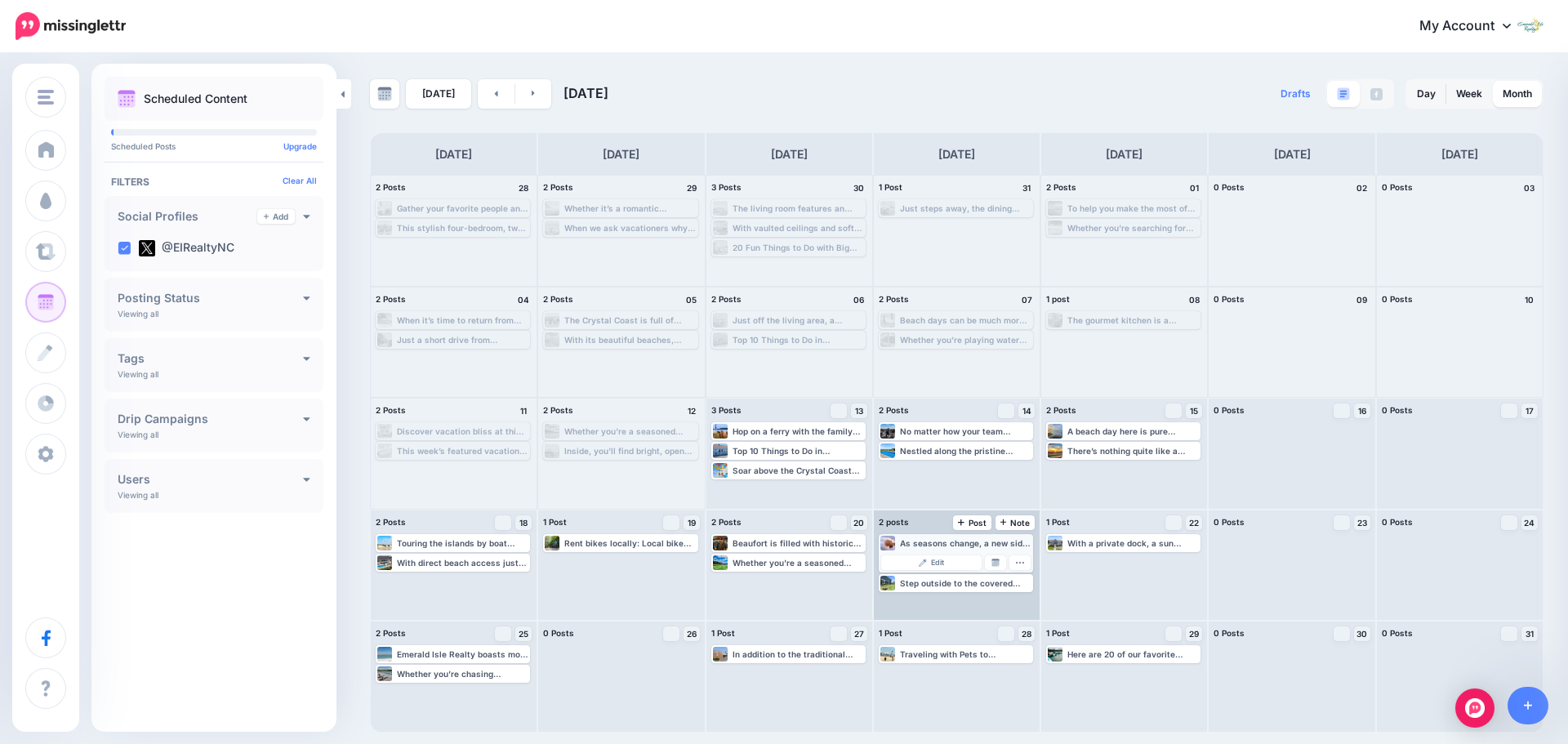
click at [966, 541] on div "As seasons change, a new side of Emerald Isle comes to life, offering the perfe…" at bounding box center [965, 543] width 131 height 9
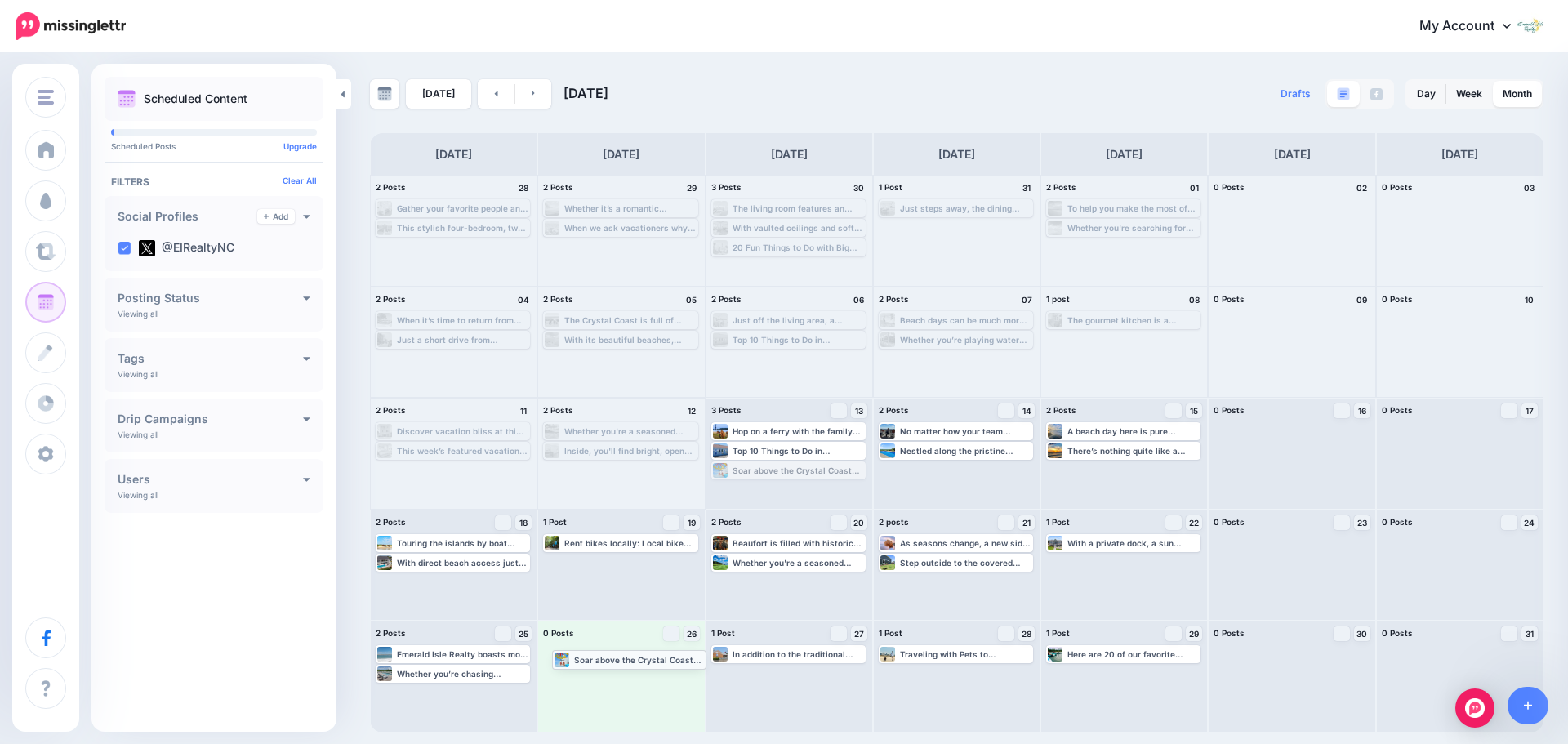
drag, startPoint x: 779, startPoint y: 475, endPoint x: 620, endPoint y: 664, distance: 247.0
